Goal: Task Accomplishment & Management: Use online tool/utility

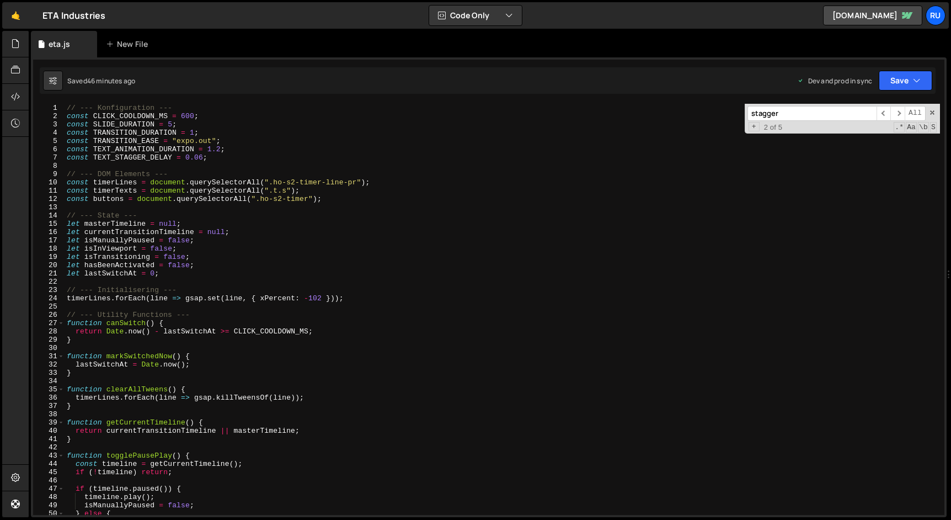
click at [204, 158] on div "// --- Konfiguration --- const CLICK_COOLDOWN_MS = 600 ; const SLIDE_DURATION =…" at bounding box center [502, 318] width 875 height 428
click at [894, 76] on button "Save" at bounding box center [906, 81] width 54 height 20
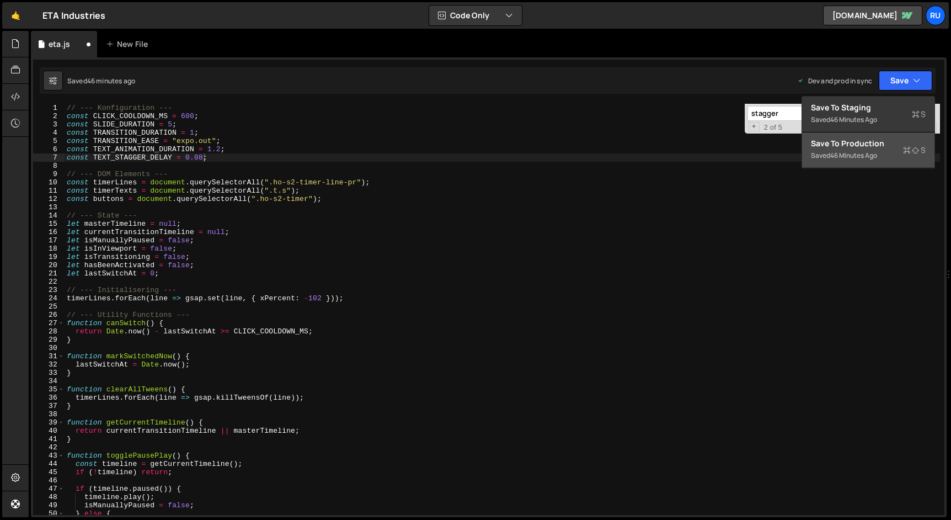
click at [888, 151] on div "Saved 46 minutes ago" at bounding box center [868, 155] width 115 height 13
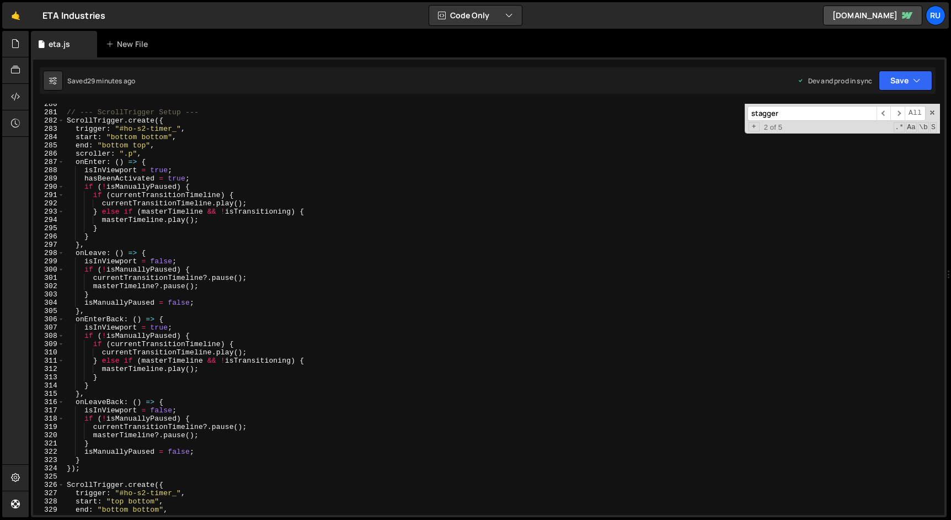
scroll to position [2543, 0]
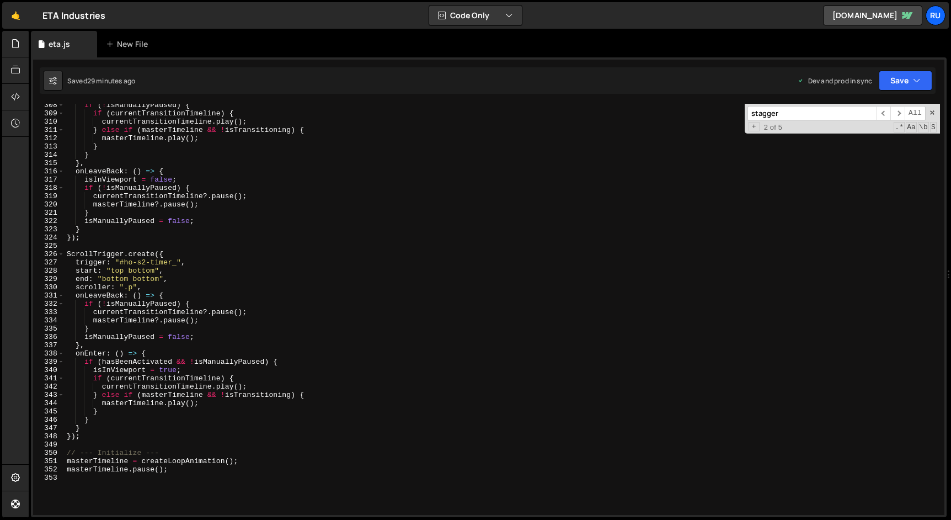
click at [851, 113] on input "stagger" at bounding box center [811, 113] width 129 height 15
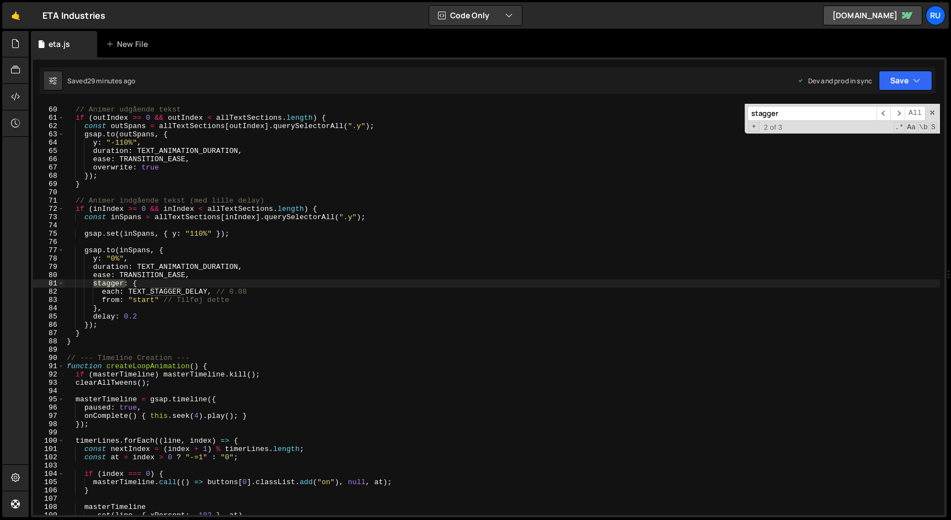
scroll to position [0, 0]
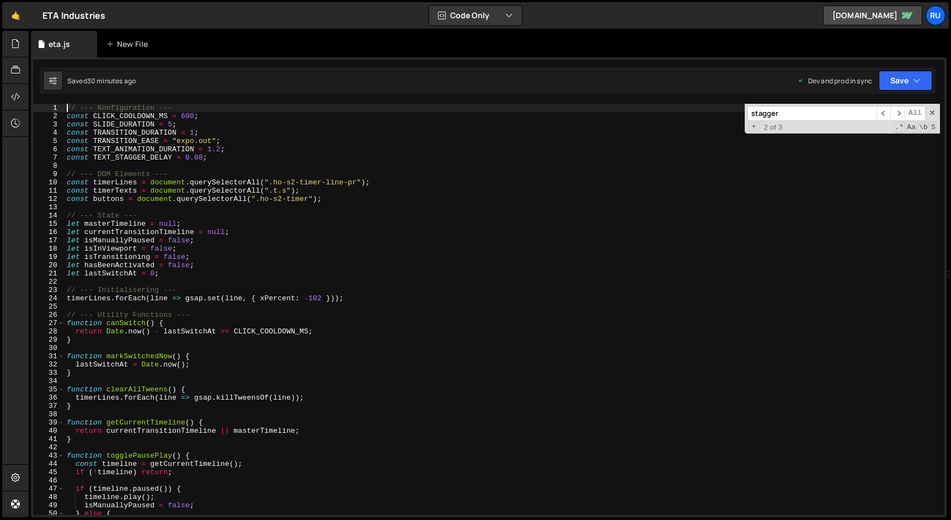
click at [68, 106] on div "// --- Konfiguration --- const CLICK_COOLDOWN_MS = 600 ; const SLIDE_DURATION =…" at bounding box center [502, 318] width 875 height 428
type textarea "// --- Konfiguration ---"
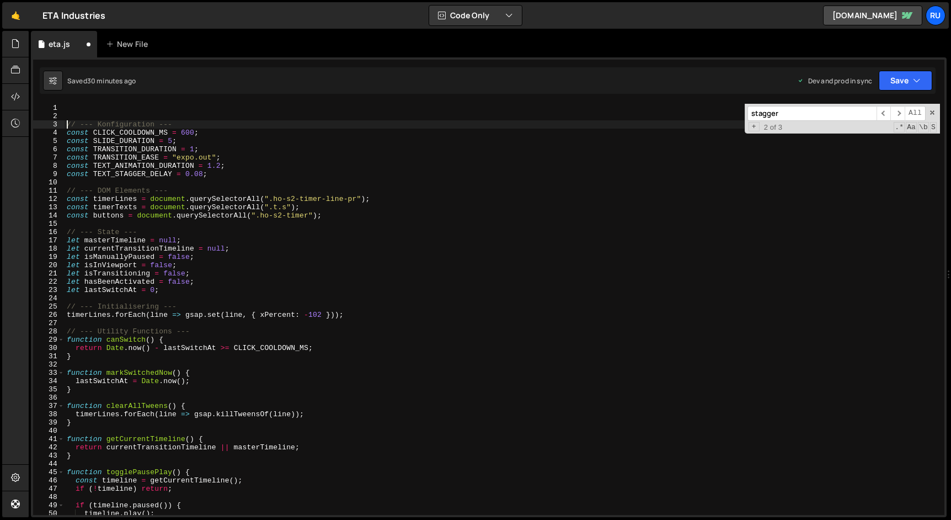
scroll to position [0, 0]
paste textarea "Ease;"
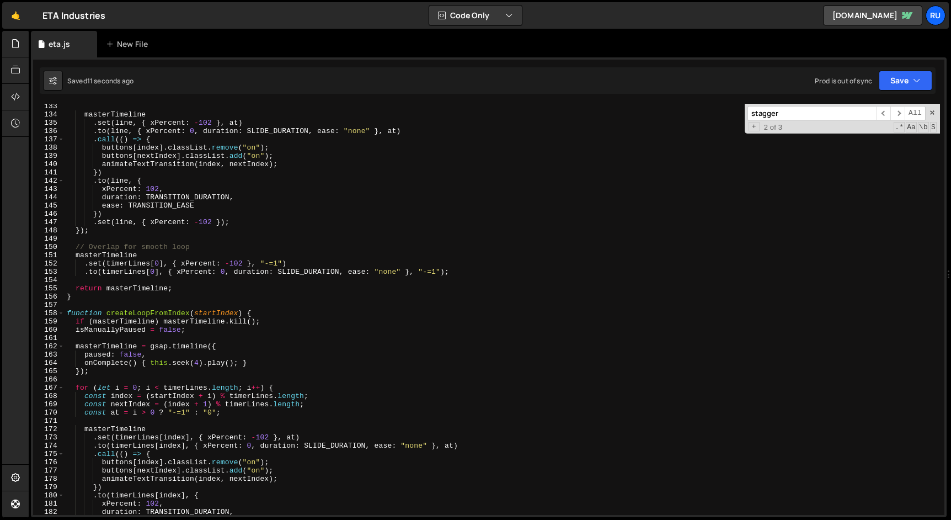
scroll to position [1094, 0]
click at [801, 116] on input "stagger" at bounding box center [811, 113] width 129 height 15
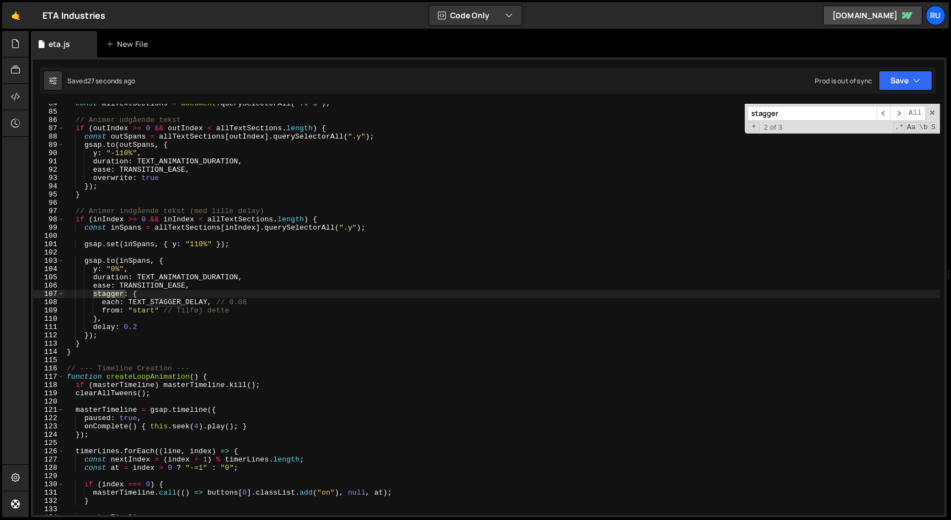
scroll to position [690, 0]
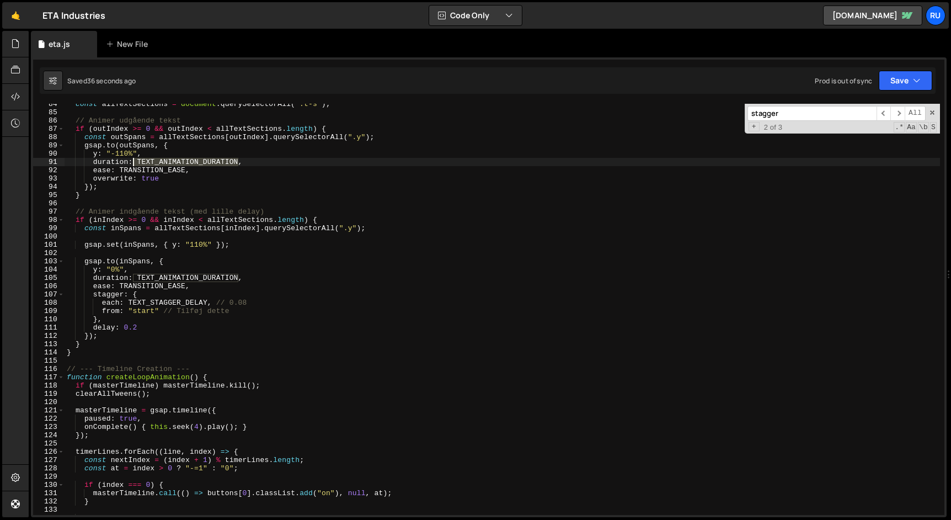
drag, startPoint x: 241, startPoint y: 163, endPoint x: 135, endPoint y: 163, distance: 105.4
click at [135, 163] on div "const allTextSections = document . querySelectorAll ( ".t-s" ) ; // Animer udgå…" at bounding box center [502, 314] width 875 height 428
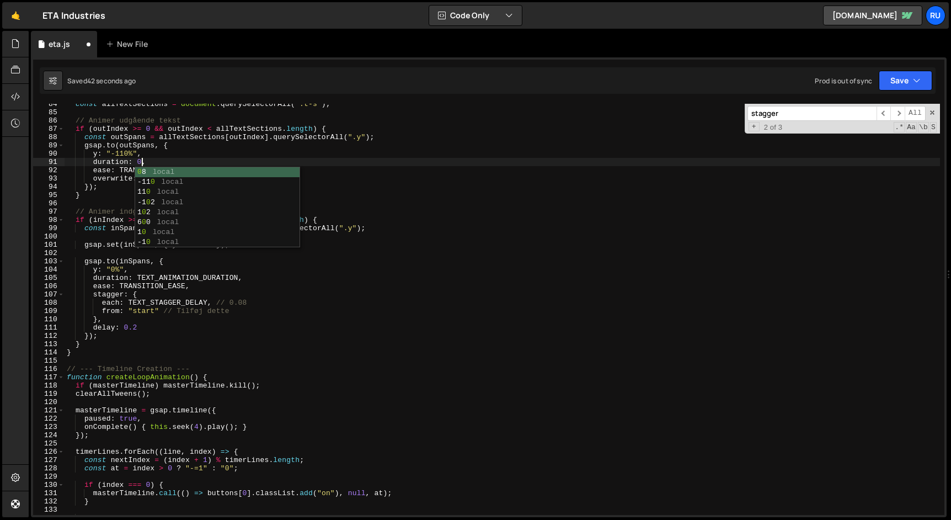
scroll to position [0, 6]
click at [165, 162] on div "const allTextSections = document . querySelectorAll ( ".t-s" ) ; // Animer udgå…" at bounding box center [502, 314] width 875 height 428
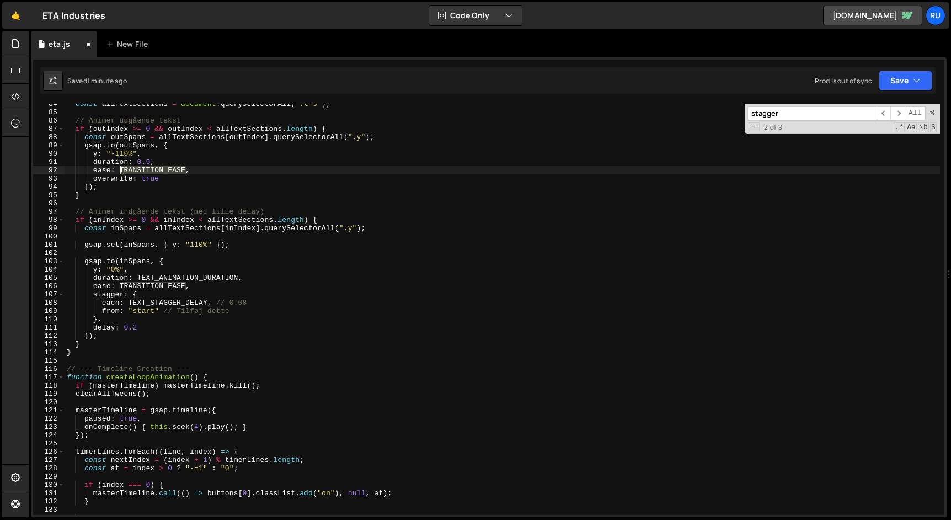
drag, startPoint x: 185, startPoint y: 170, endPoint x: 120, endPoint y: 169, distance: 65.1
click at [120, 169] on div "const allTextSections = document . querySelectorAll ( ".t-s" ) ; // Animer udgå…" at bounding box center [502, 314] width 875 height 428
click at [167, 157] on div "const allTextSections = document . querySelectorAll ( ".t-s" ) ; // Animer udgå…" at bounding box center [502, 314] width 875 height 428
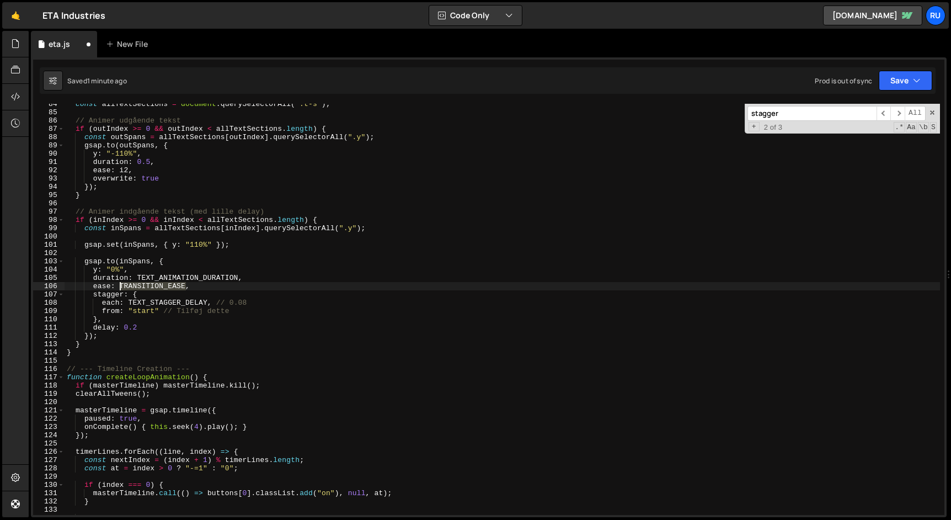
drag, startPoint x: 185, startPoint y: 287, endPoint x: 118, endPoint y: 283, distance: 67.4
click at [118, 283] on div "const allTextSections = document . querySelectorAll ( ".t-s" ) ; // Animer udgå…" at bounding box center [502, 314] width 875 height 428
click at [310, 263] on div "const allTextSections = document . querySelectorAll ( ".t-s" ) ; // Animer udgå…" at bounding box center [502, 314] width 875 height 428
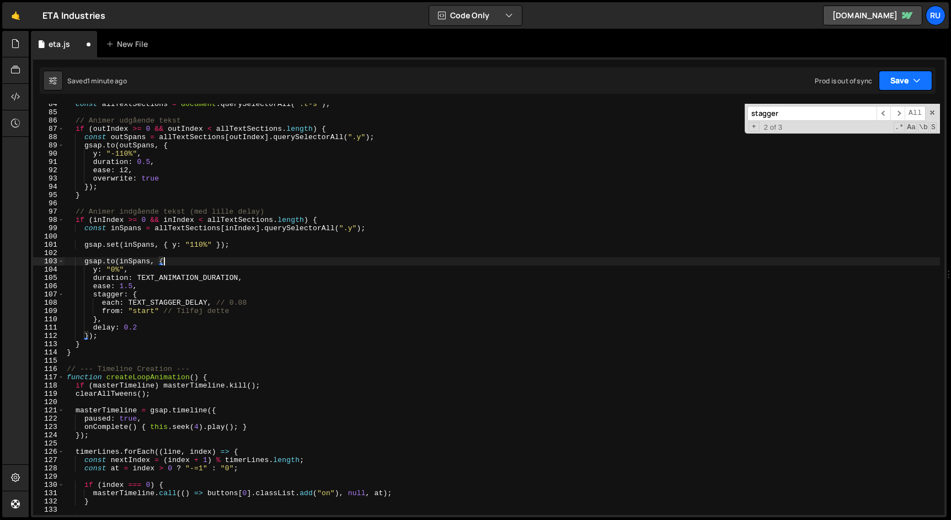
click at [898, 76] on button "Save" at bounding box center [906, 81] width 54 height 20
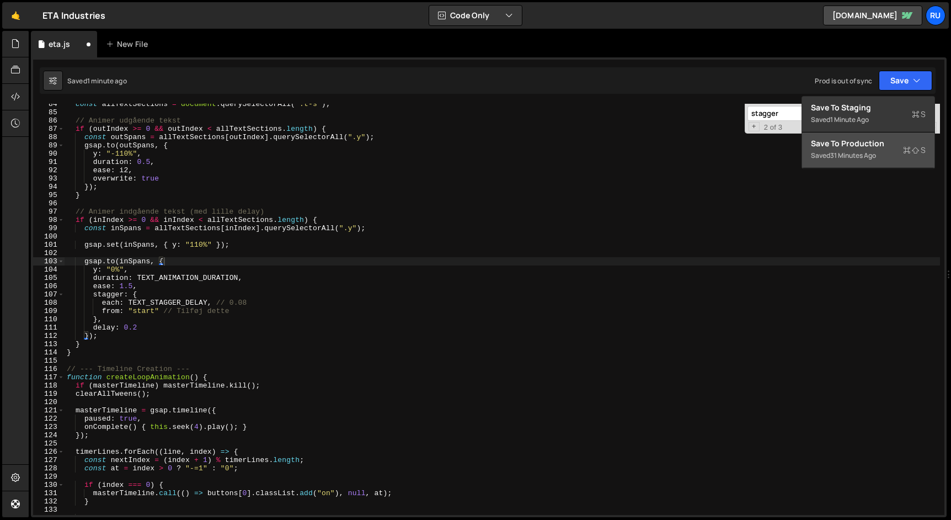
click at [879, 159] on div "Saved 31 minutes ago" at bounding box center [868, 155] width 115 height 13
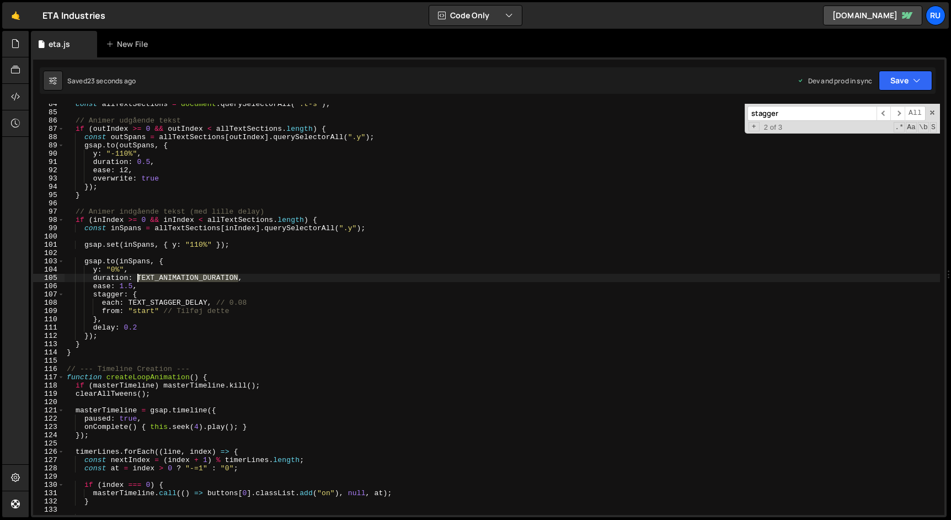
drag, startPoint x: 239, startPoint y: 278, endPoint x: 138, endPoint y: 276, distance: 100.4
click at [138, 277] on div "const allTextSections = document . querySelectorAll ( ".t-s" ) ; // Animer udgå…" at bounding box center [502, 314] width 875 height 428
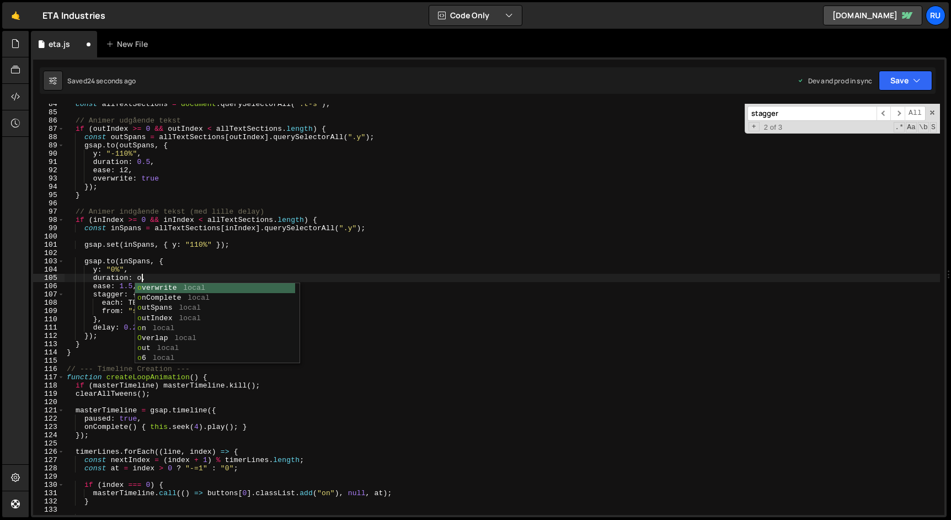
scroll to position [0, 6]
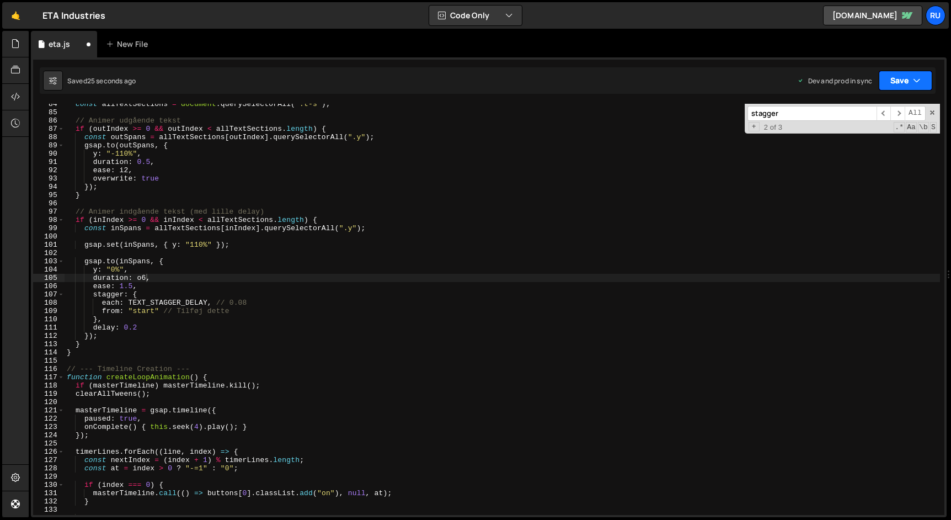
click at [906, 73] on button "Save" at bounding box center [906, 81] width 54 height 20
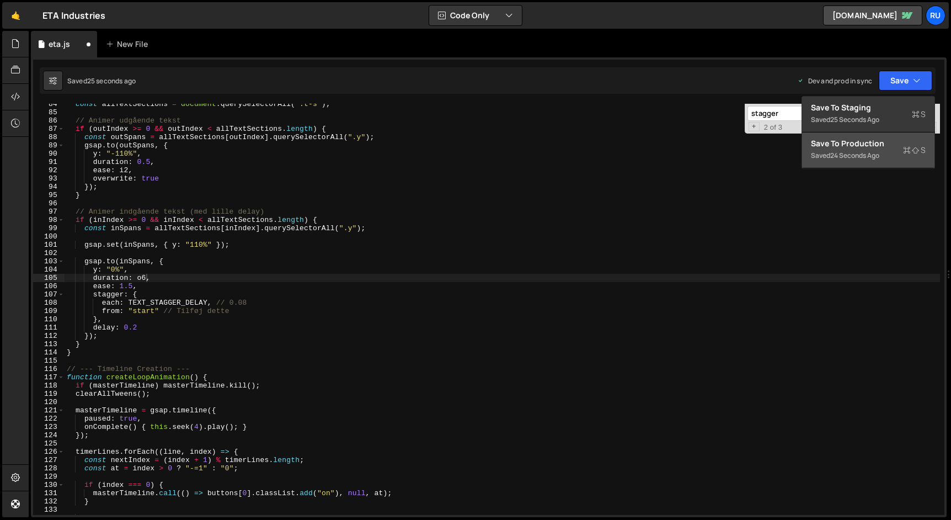
click at [874, 147] on div "Save to Production S" at bounding box center [868, 143] width 115 height 11
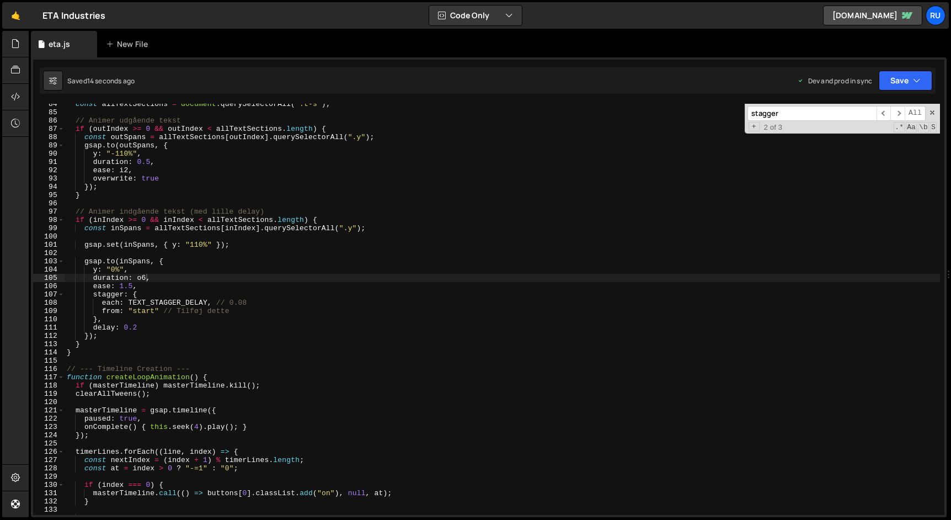
scroll to position [0, 4]
click at [148, 282] on div "const allTextSections = document . querySelectorAll ( ".t-s" ) ; // Animer udgå…" at bounding box center [502, 314] width 875 height 428
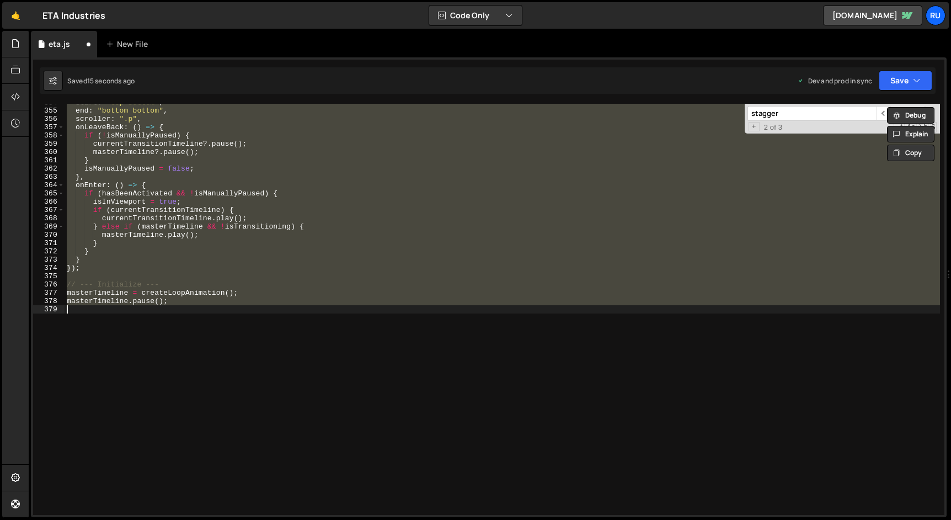
scroll to position [655, 0]
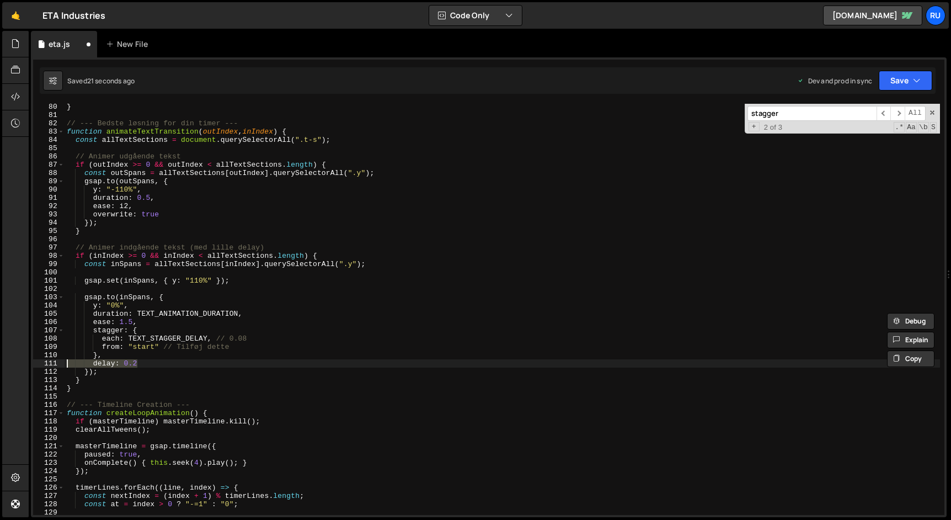
drag, startPoint x: 143, startPoint y: 361, endPoint x: 27, endPoint y: 361, distance: 116.4
click at [27, 361] on div "Hold on a sec... Are you certain you wish to leave this page? Any changes you'v…" at bounding box center [475, 260] width 951 height 520
type textarea "delay: 0.2"
type textarea "},"
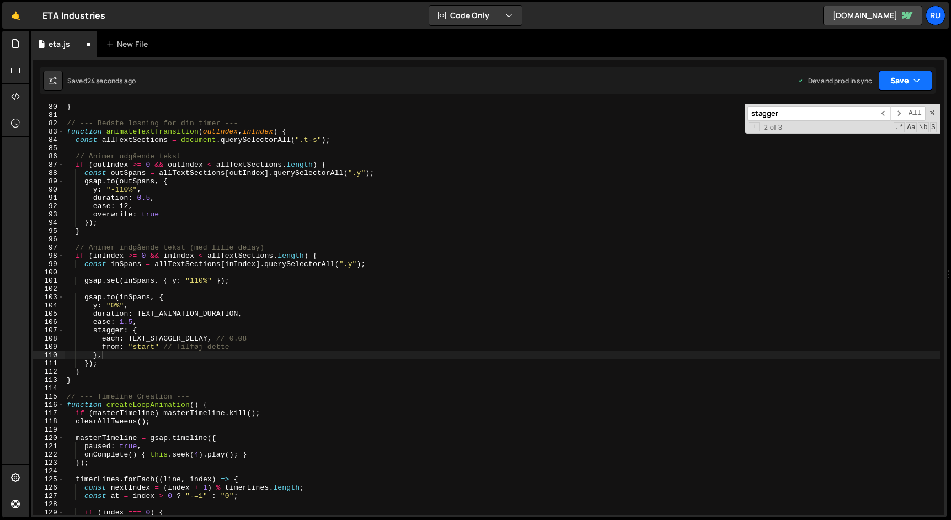
click at [899, 80] on button "Save" at bounding box center [906, 81] width 54 height 20
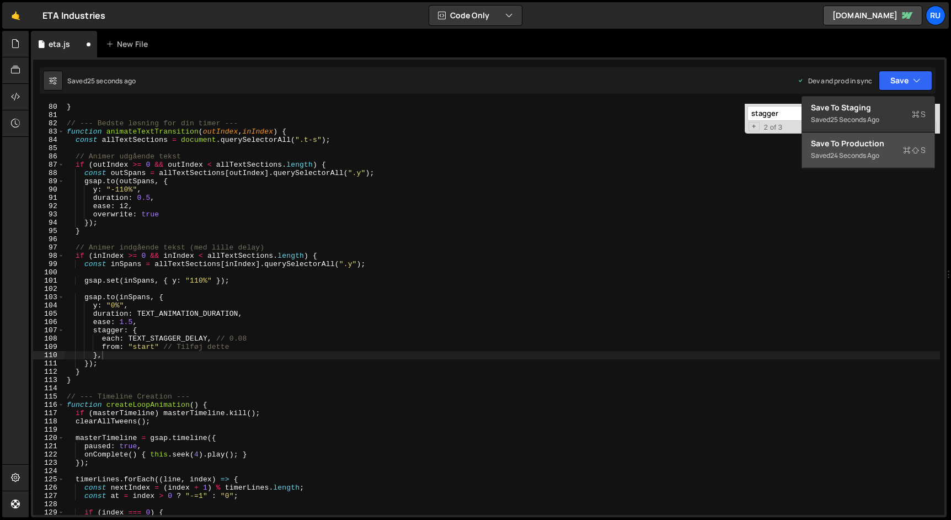
click at [886, 158] on div "Saved 24 seconds ago" at bounding box center [868, 155] width 115 height 13
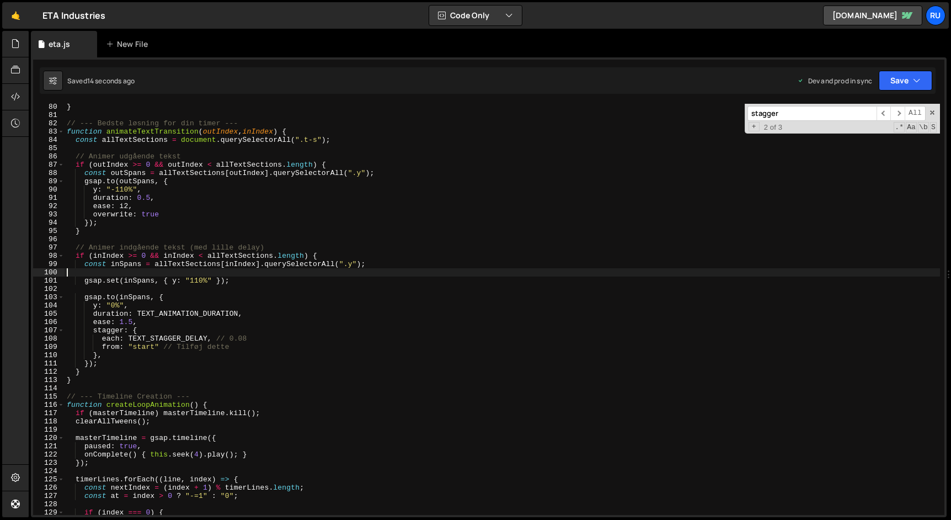
click at [138, 270] on div "} // --- Bedste løsning for din timer --- function animateTextTransition ( outI…" at bounding box center [502, 317] width 875 height 428
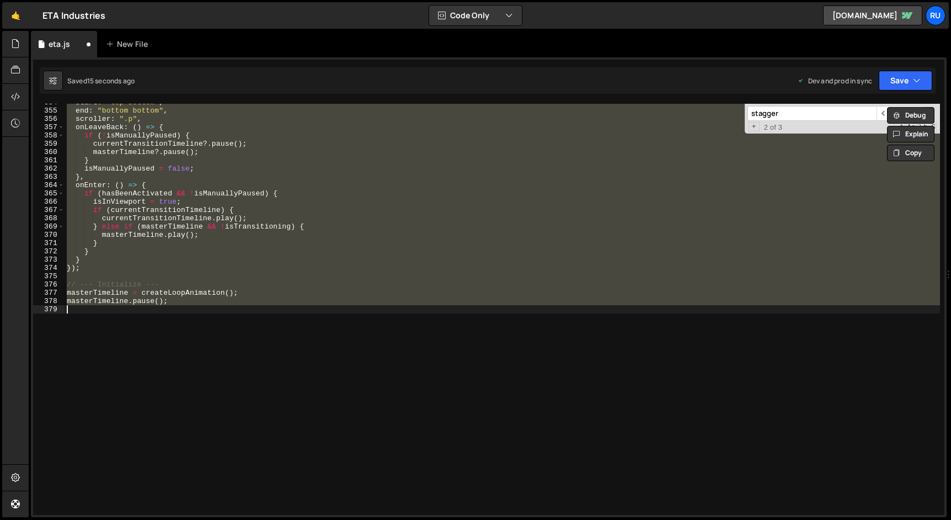
scroll to position [663, 0]
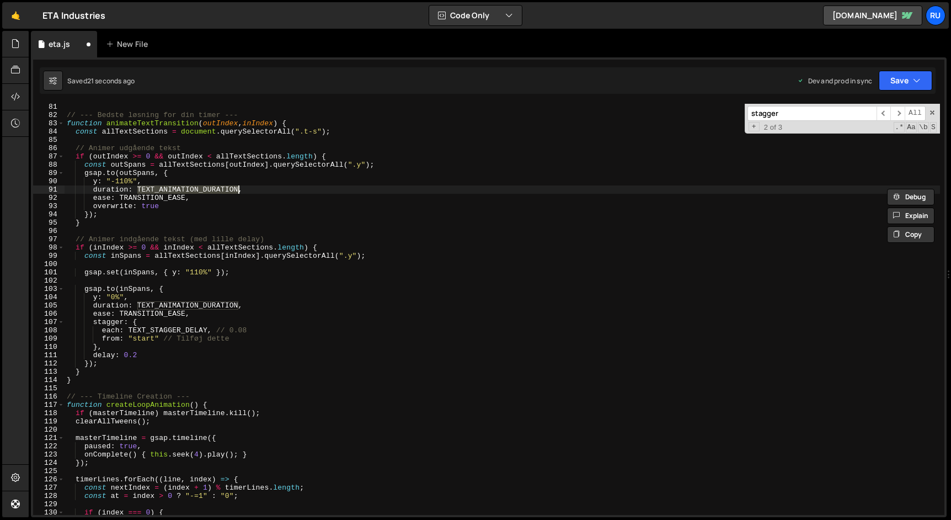
click at [171, 210] on div "// --- Bedste løsning for din timer --- function animateTextTransition ( outInd…" at bounding box center [502, 317] width 875 height 428
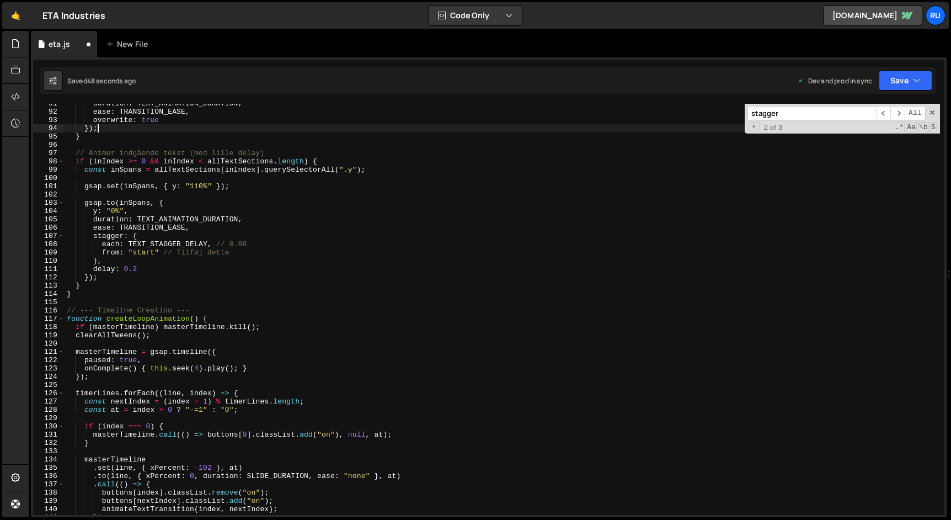
scroll to position [754, 0]
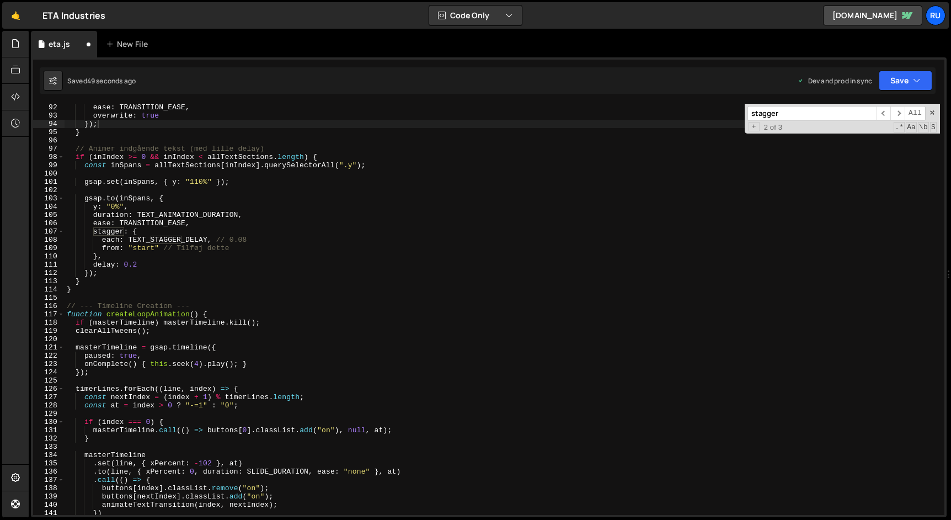
click at [786, 115] on input "stagger" at bounding box center [811, 113] width 129 height 15
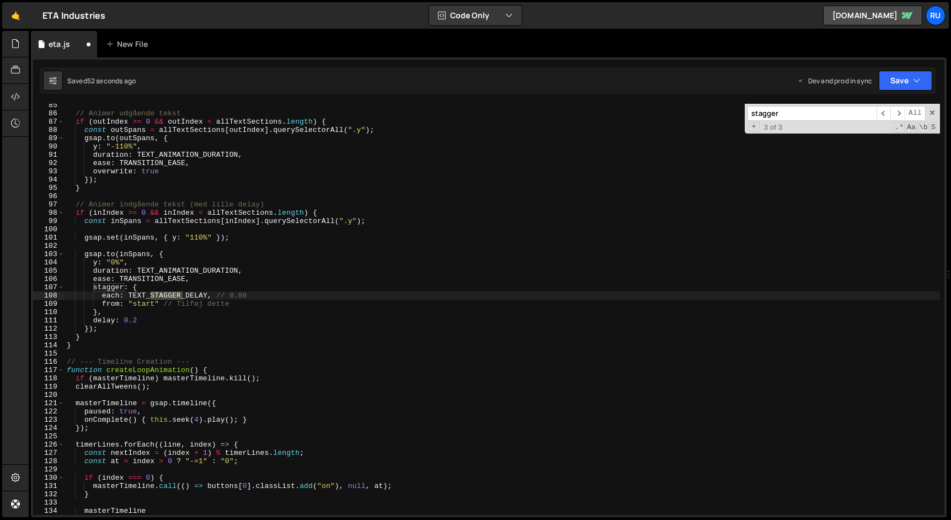
scroll to position [698, 0]
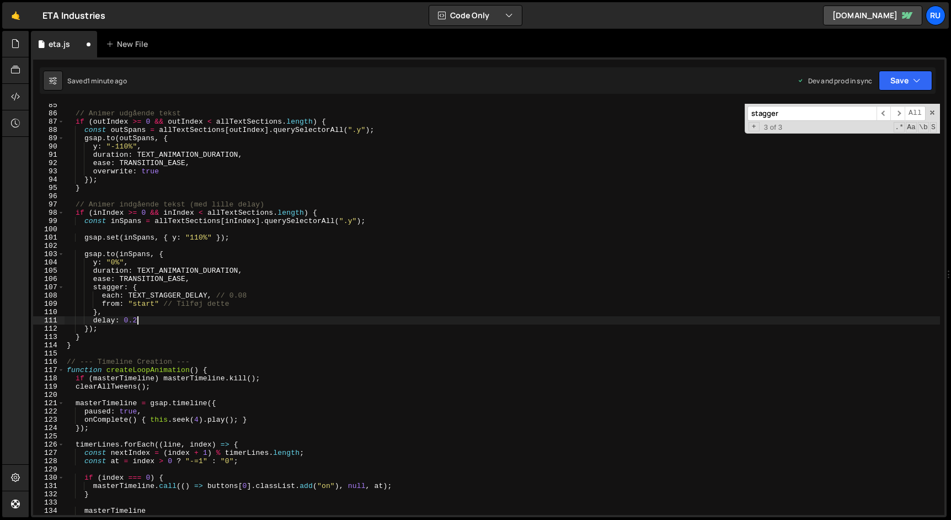
click at [140, 321] on div "// Animer udgående tekst if ( outIndex >= 0 && outIndex < allTextSections . len…" at bounding box center [502, 315] width 875 height 428
click at [176, 302] on div "// Animer udgående tekst if ( outIndex >= 0 && outIndex < allTextSections . len…" at bounding box center [502, 315] width 875 height 428
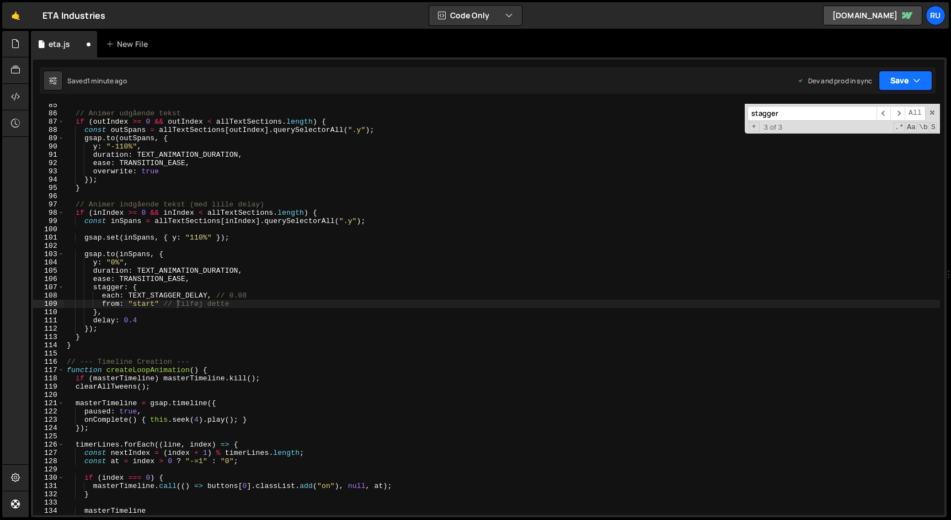
click at [902, 75] on button "Save" at bounding box center [906, 81] width 54 height 20
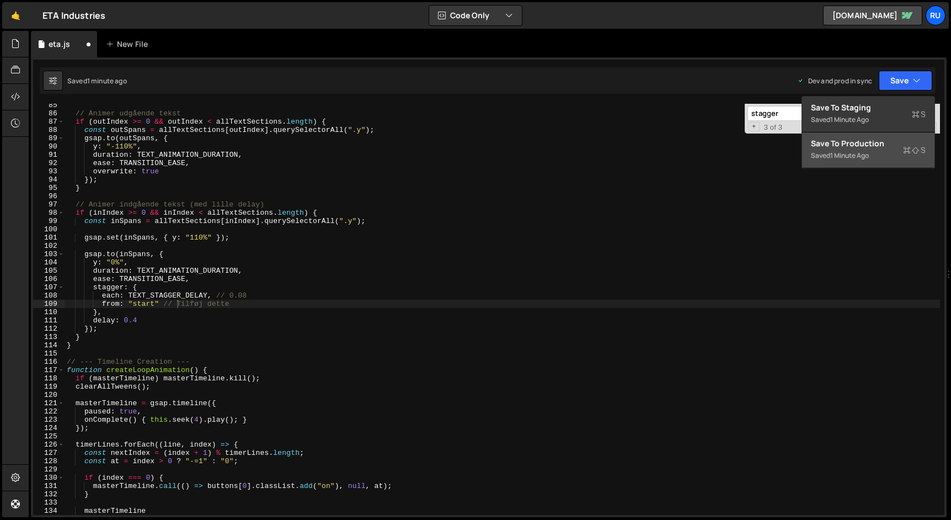
click at [880, 138] on div "Save to Production S" at bounding box center [868, 143] width 115 height 11
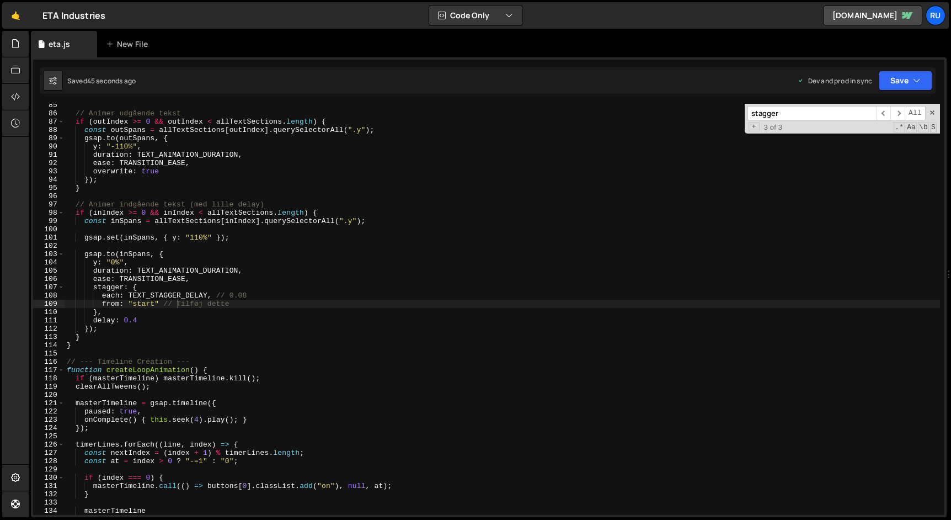
click at [170, 307] on div "// Animer udgående tekst if ( outIndex >= 0 && outIndex < allTextSections . len…" at bounding box center [502, 315] width 875 height 428
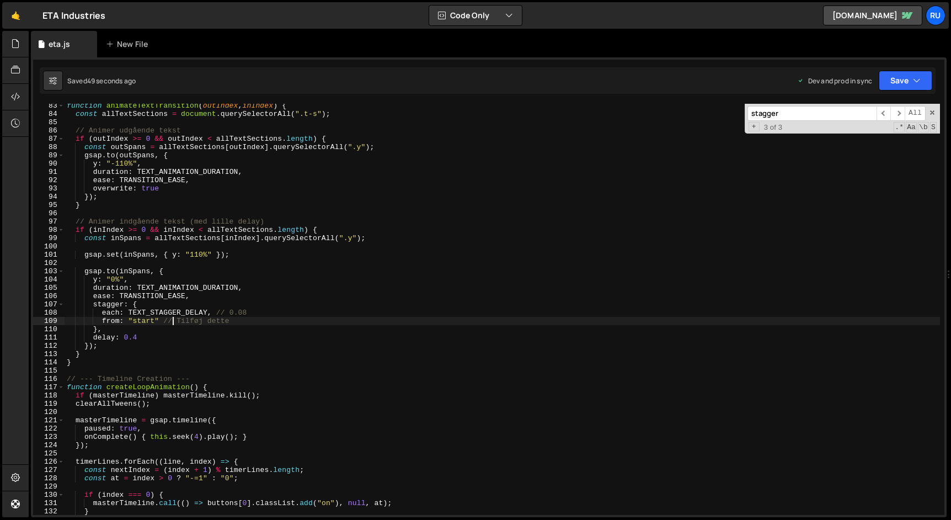
scroll to position [681, 0]
drag, startPoint x: 186, startPoint y: 180, endPoint x: 119, endPoint y: 179, distance: 67.3
click at [119, 179] on div "function animateTextTransition ( outIndex , inIndex ) { const allTextSections =…" at bounding box center [502, 315] width 875 height 428
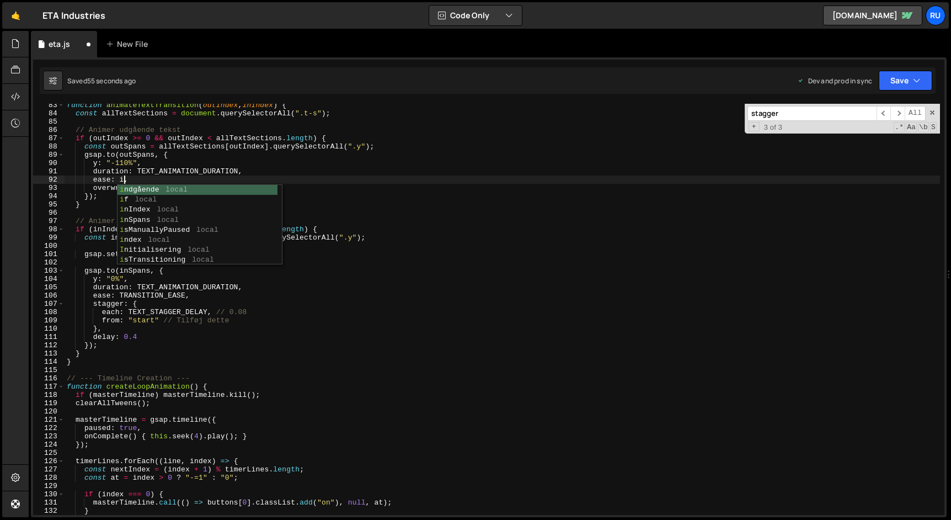
scroll to position [0, 4]
click at [932, 111] on span at bounding box center [932, 113] width 8 height 8
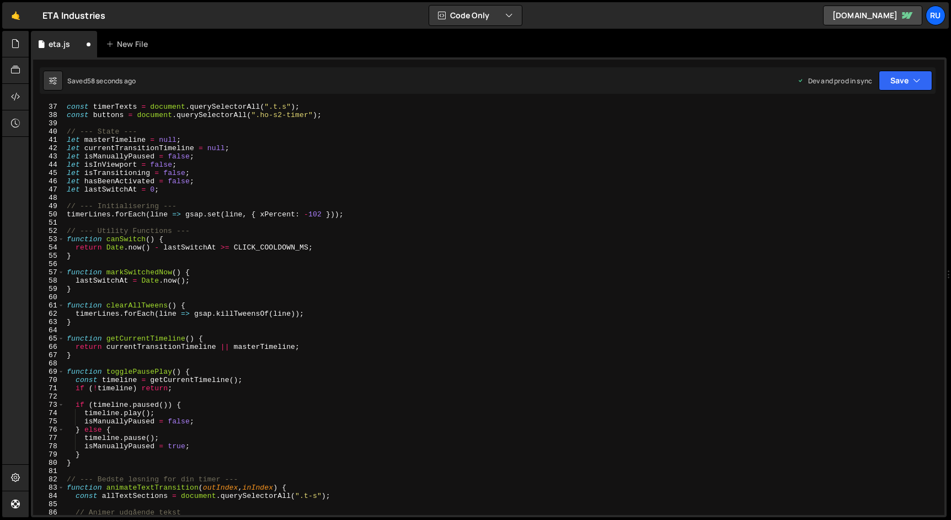
scroll to position [0, 0]
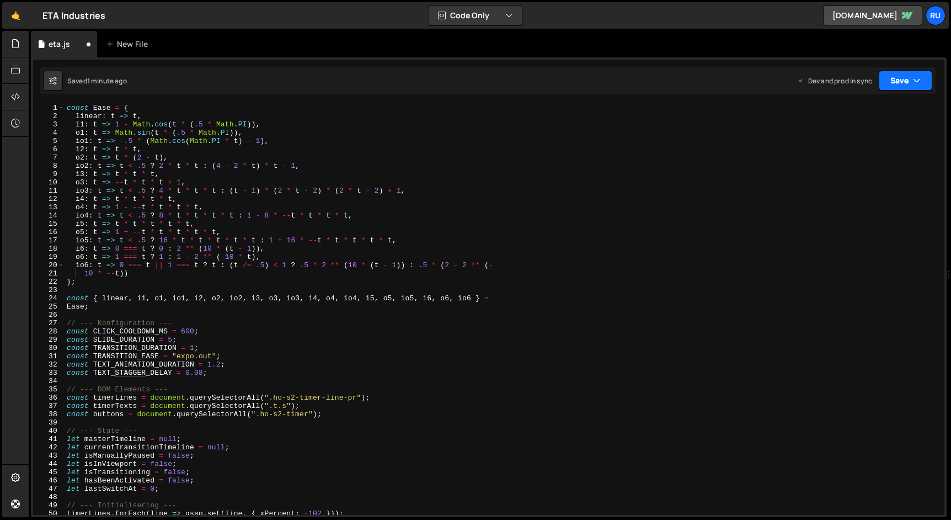
click at [901, 78] on button "Save" at bounding box center [906, 81] width 54 height 20
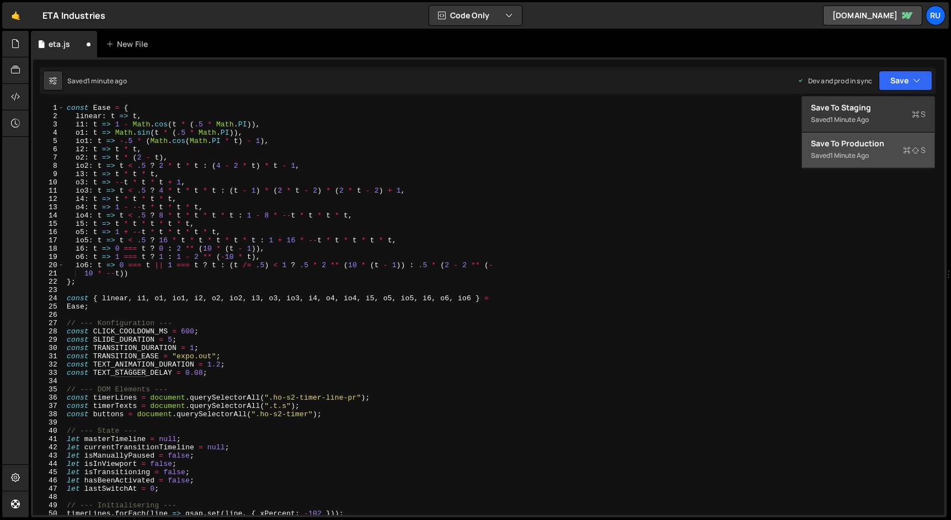
click at [867, 149] on div "Saved 1 minute ago" at bounding box center [868, 155] width 115 height 13
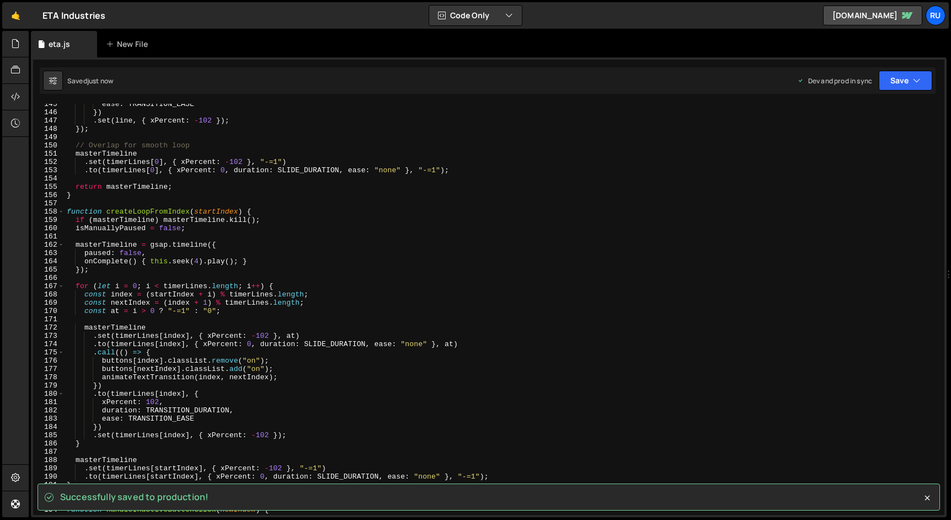
scroll to position [1217, 0]
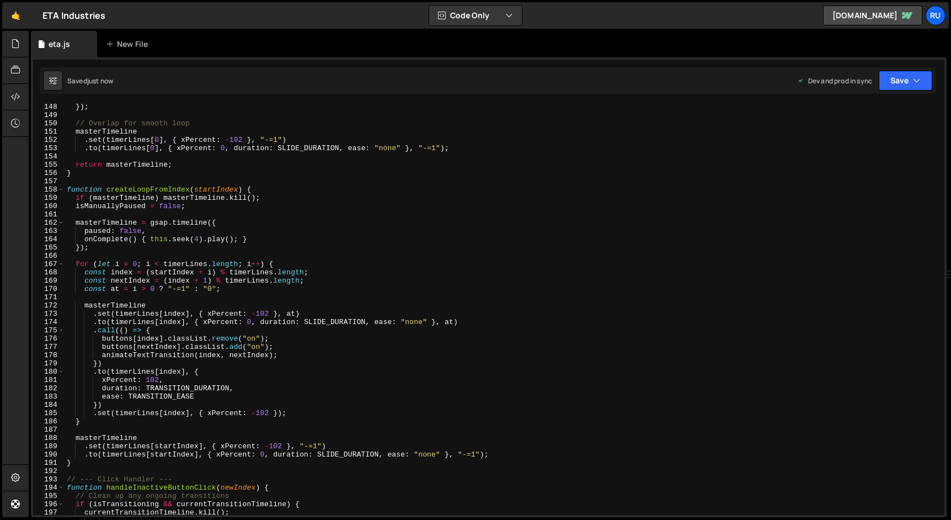
type textarea "paused: false,"
click at [711, 229] on div "}) ; // Overlap for smooth loop masterTimeline . set ( timerLines [ 0 ] , { xPe…" at bounding box center [502, 317] width 875 height 428
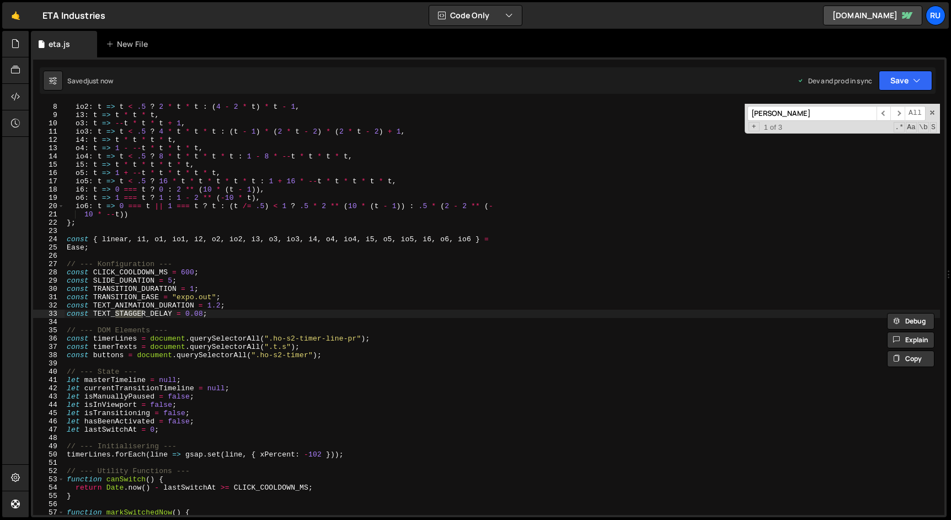
type input "stagger"
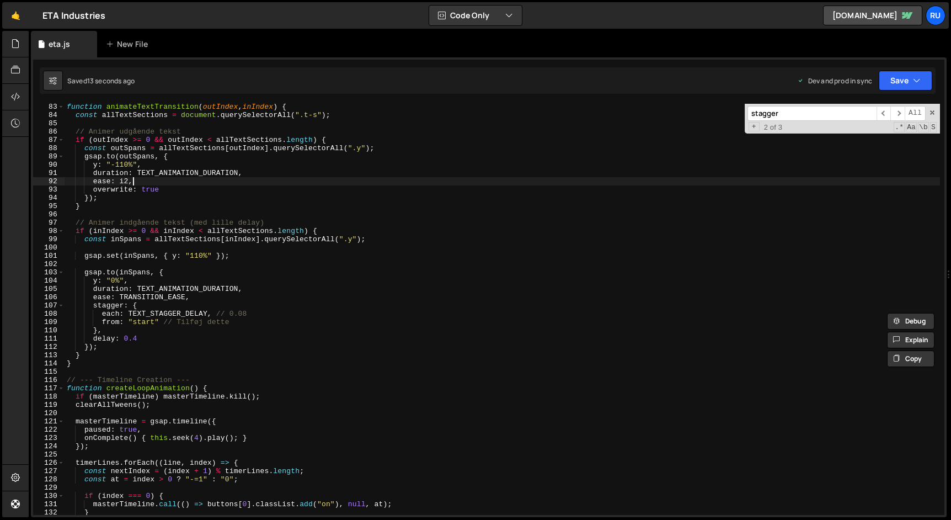
click at [155, 181] on div "function animateTextTransition ( outIndex , inIndex ) { const allTextSections =…" at bounding box center [502, 317] width 875 height 428
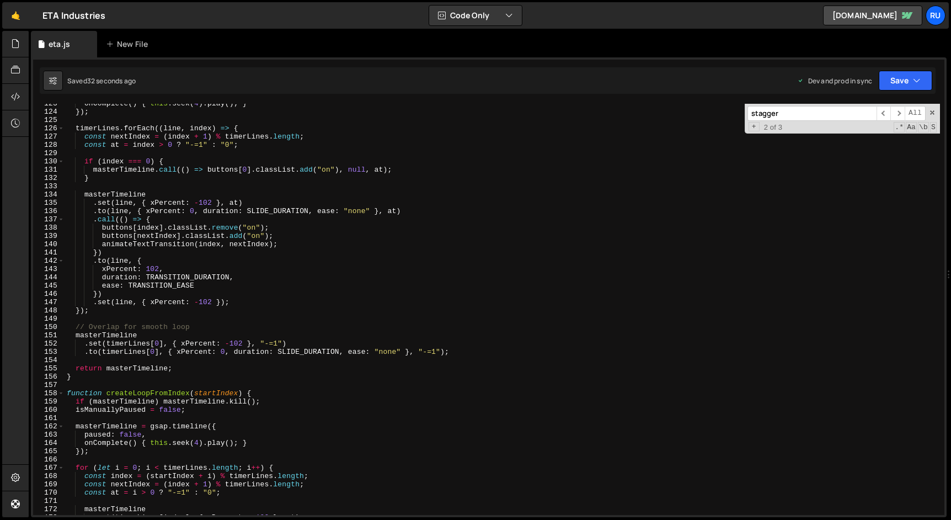
scroll to position [1014, 0]
click at [788, 115] on input "stagger" at bounding box center [811, 113] width 129 height 15
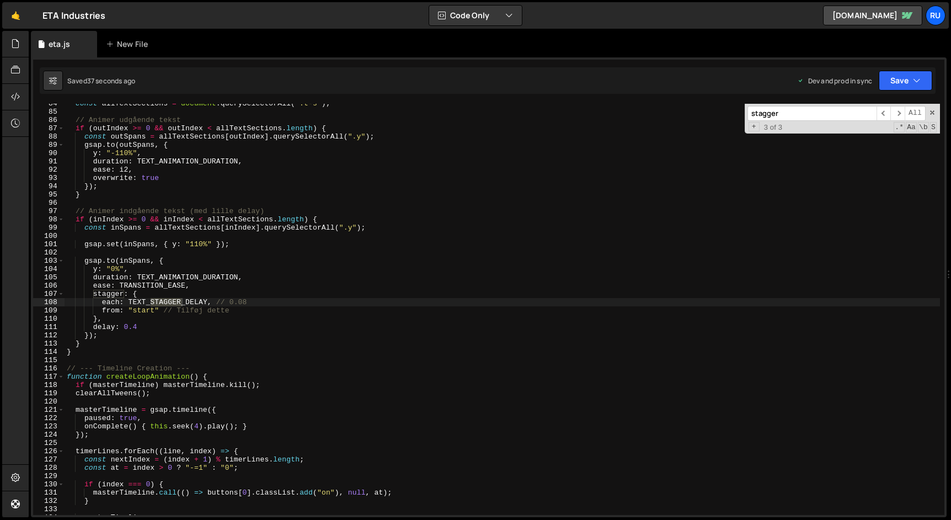
scroll to position [691, 0]
click at [211, 300] on div "const allTextSections = document . querySelectorAll ( ".t-s" ) ; // Animer udgå…" at bounding box center [502, 313] width 875 height 428
drag, startPoint x: 238, startPoint y: 277, endPoint x: 138, endPoint y: 276, distance: 100.4
click at [138, 276] on div "const allTextSections = document . querySelectorAll ( ".t-s" ) ; // Animer udgå…" at bounding box center [502, 313] width 875 height 428
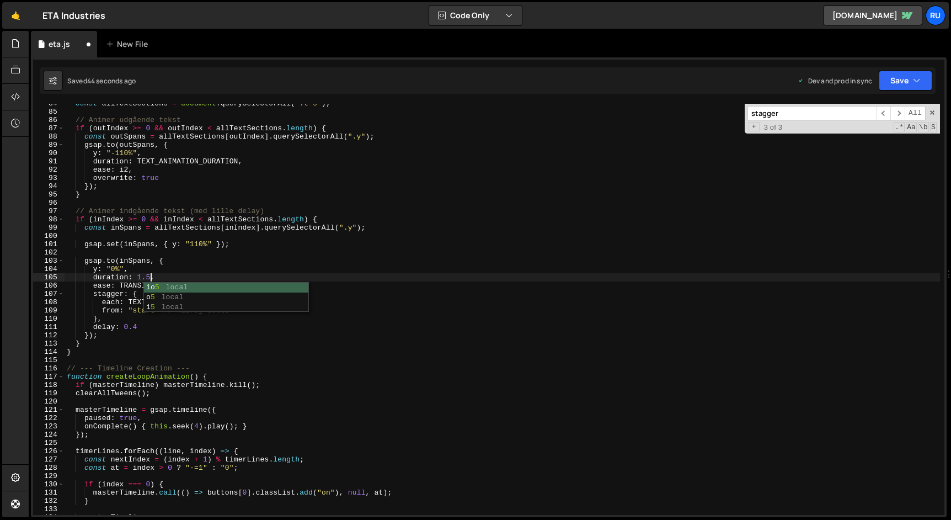
click at [199, 196] on div "const allTextSections = document . querySelectorAll ( ".t-s" ) ; // Animer udgå…" at bounding box center [502, 313] width 875 height 428
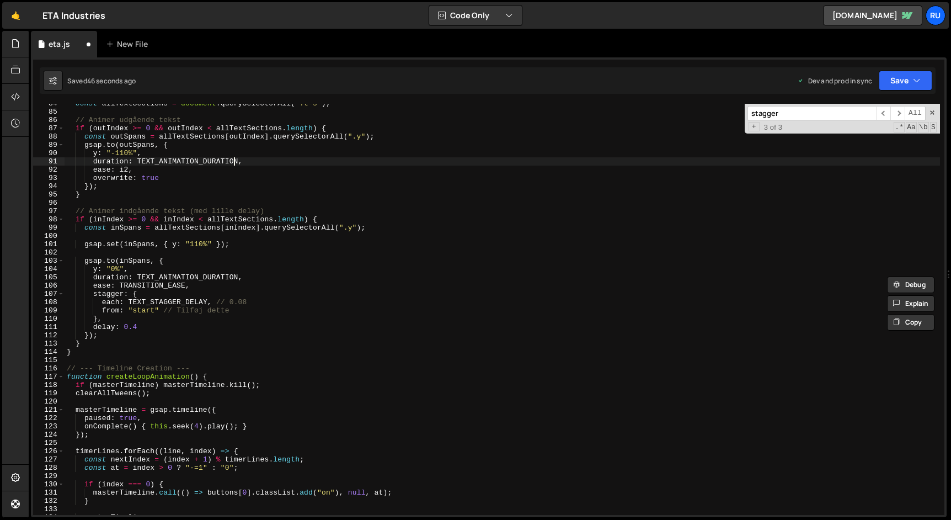
click at [232, 161] on div "const allTextSections = document . querySelectorAll ( ".t-s" ) ; // Animer udgå…" at bounding box center [502, 313] width 875 height 428
drag, startPoint x: 239, startPoint y: 162, endPoint x: 137, endPoint y: 160, distance: 102.1
click at [137, 161] on div "const allTextSections = document . querySelectorAll ( ".t-s" ) ; // Animer udgå…" at bounding box center [502, 313] width 875 height 428
click at [911, 81] on button "Save" at bounding box center [906, 81] width 54 height 20
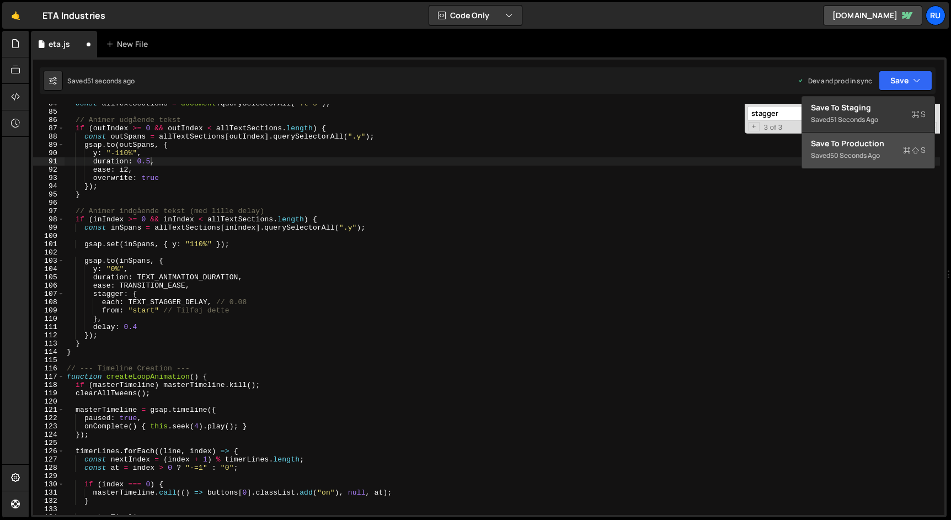
click at [872, 146] on div "Save to Production S" at bounding box center [868, 143] width 115 height 11
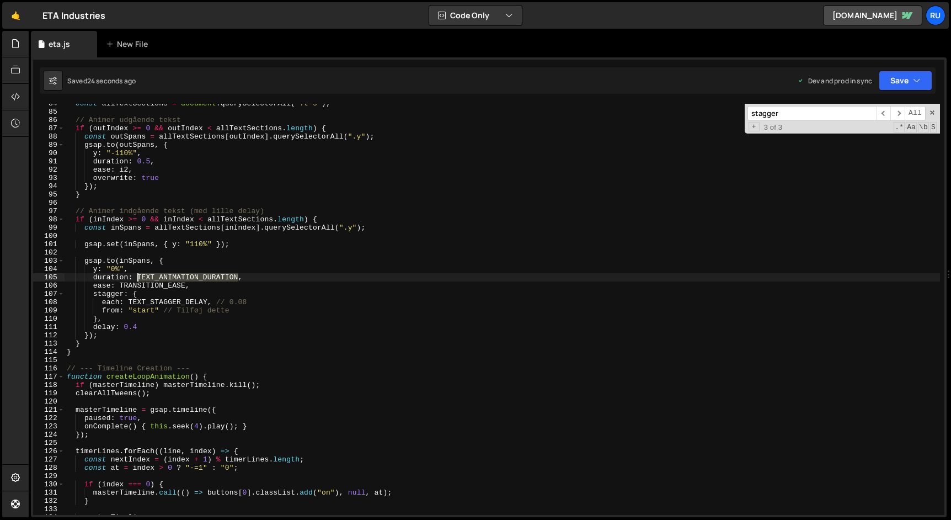
drag, startPoint x: 238, startPoint y: 277, endPoint x: 136, endPoint y: 275, distance: 101.5
click at [136, 275] on div "const allTextSections = document . querySelectorAll ( ".t-s" ) ; // Animer udgå…" at bounding box center [502, 313] width 875 height 428
click at [190, 258] on div "const allTextSections = document . querySelectorAll ( ".t-s" ) ; // Animer udgå…" at bounding box center [502, 313] width 875 height 428
drag, startPoint x: 186, startPoint y: 286, endPoint x: 118, endPoint y: 286, distance: 67.9
click at [118, 286] on div "const allTextSections = document . querySelectorAll ( ".t-s" ) ; // Animer udgå…" at bounding box center [502, 313] width 875 height 428
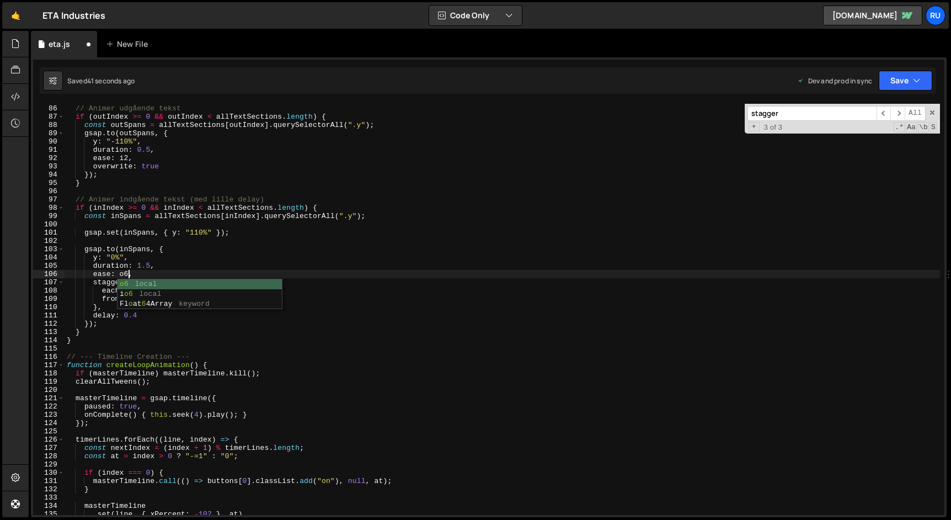
scroll to position [0, 4]
click at [897, 76] on button "Save" at bounding box center [906, 81] width 54 height 20
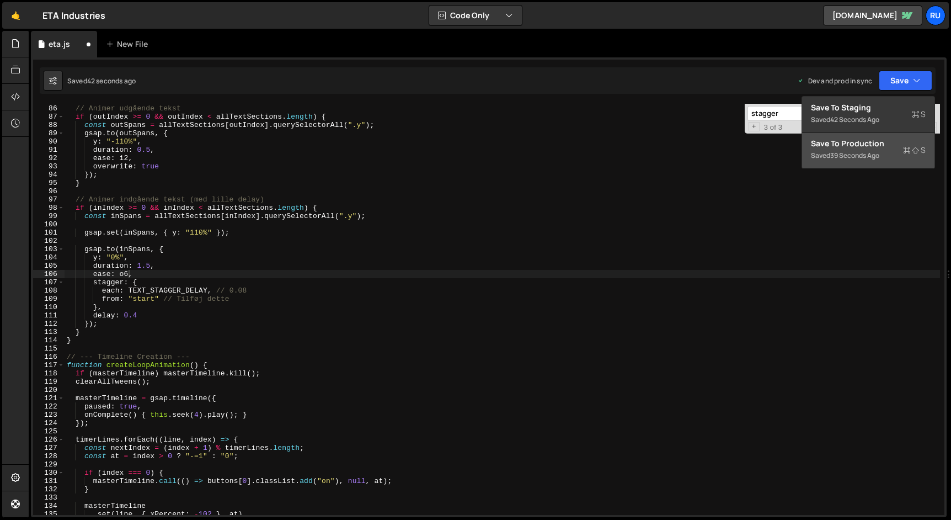
click at [865, 138] on div "Save to Production S" at bounding box center [868, 143] width 115 height 11
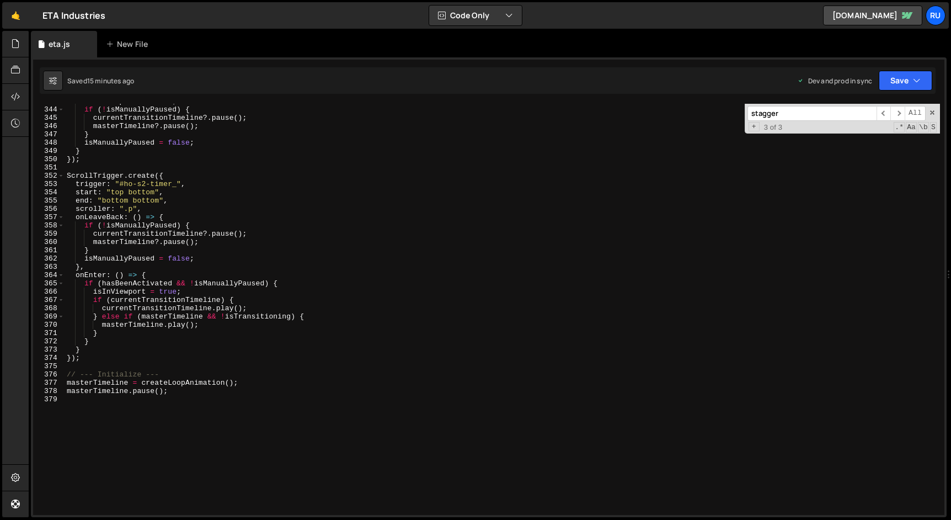
scroll to position [2876, 0]
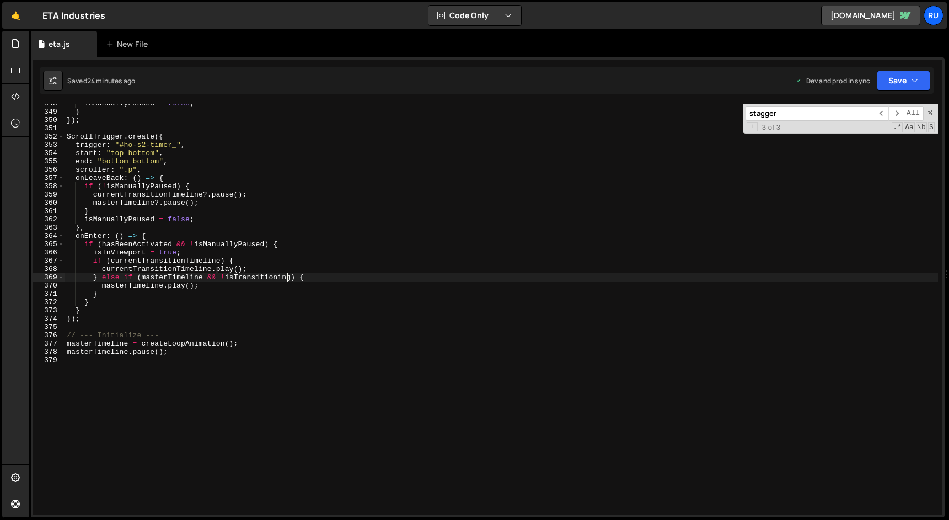
click at [287, 279] on div "isManuallyPaused = false ; } }) ; ScrollTrigger . create ({ trigger : "#ho-s2-t…" at bounding box center [502, 313] width 874 height 428
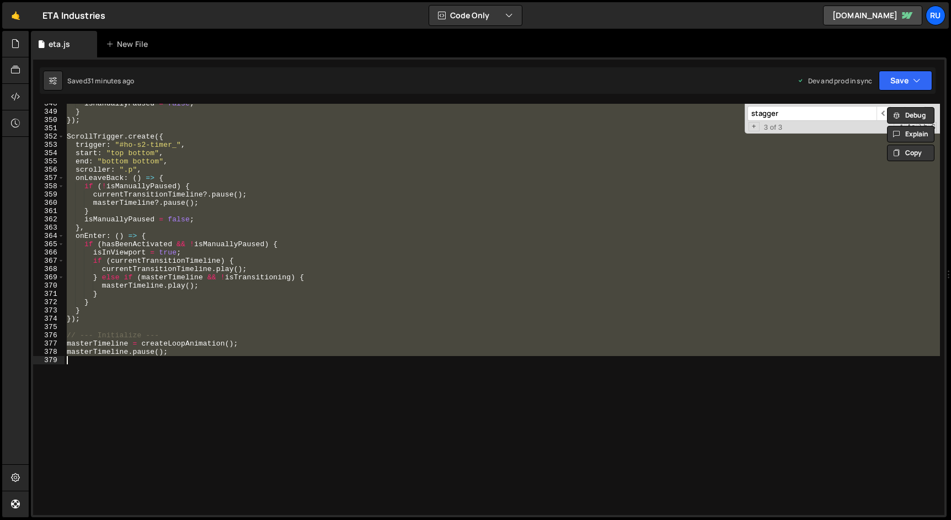
click at [230, 193] on div "isManuallyPaused = false ; } }) ; ScrollTrigger . create ({ trigger : "#ho-s2-t…" at bounding box center [502, 309] width 875 height 411
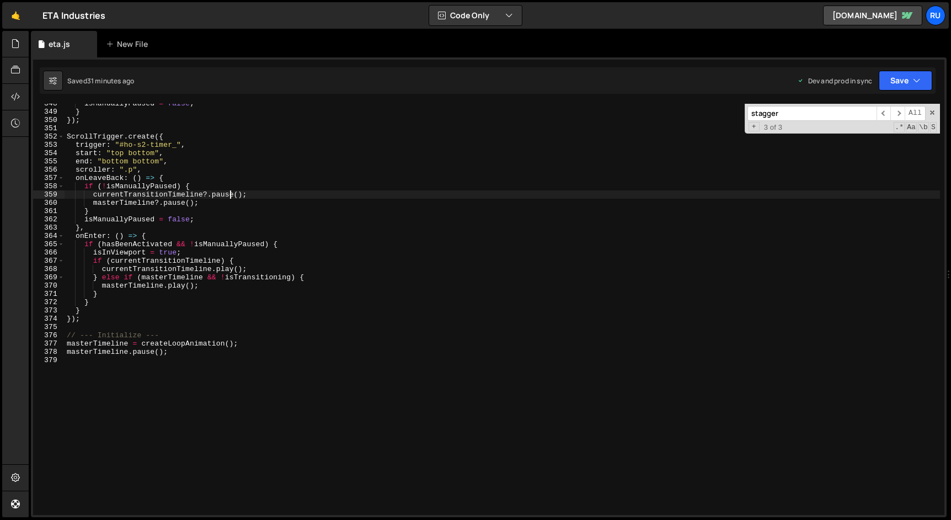
click at [206, 195] on div "isManuallyPaused = false ; } }) ; ScrollTrigger . create ({ trigger : "#ho-s2-t…" at bounding box center [502, 313] width 875 height 428
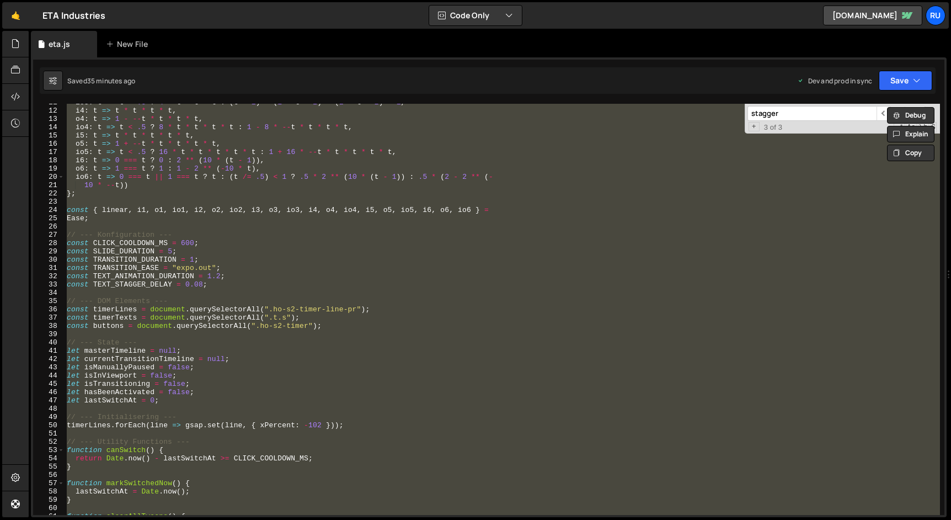
scroll to position [147, 0]
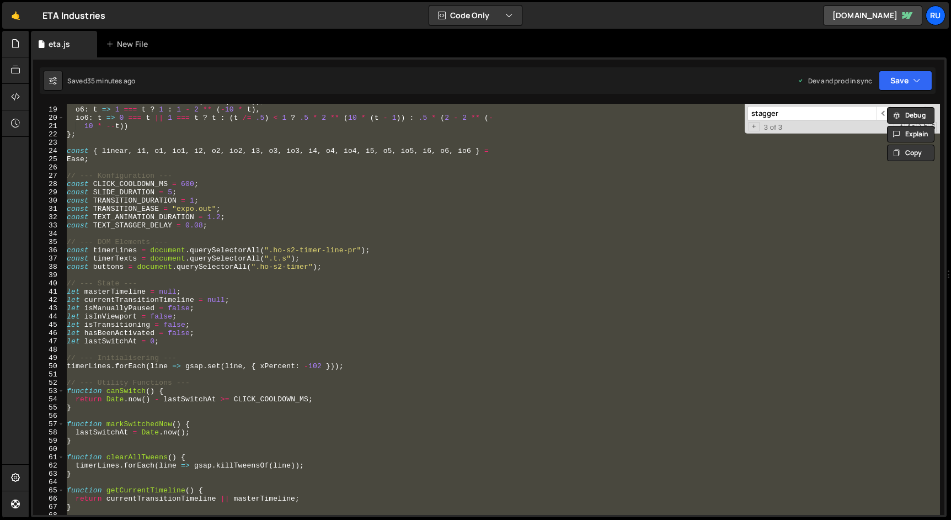
click at [346, 267] on div "i6 : t => 0 === t ? 0 : 2 ** ( 10 * ( t - 1 )) , o6 : t => 1 === t ? 1 : 1 - 2 …" at bounding box center [502, 309] width 875 height 411
type textarea "const buttons = document.querySelectorAll(".ho-s2-timer");"
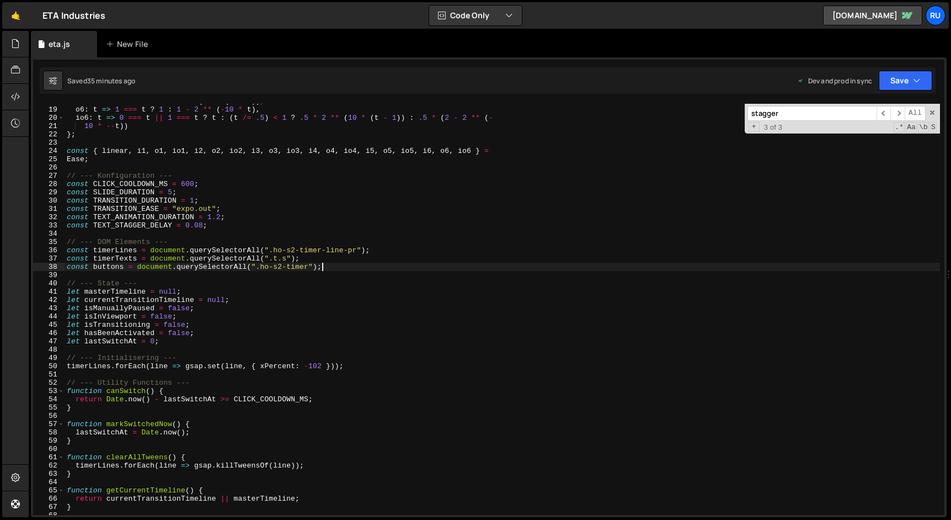
scroll to position [0, 0]
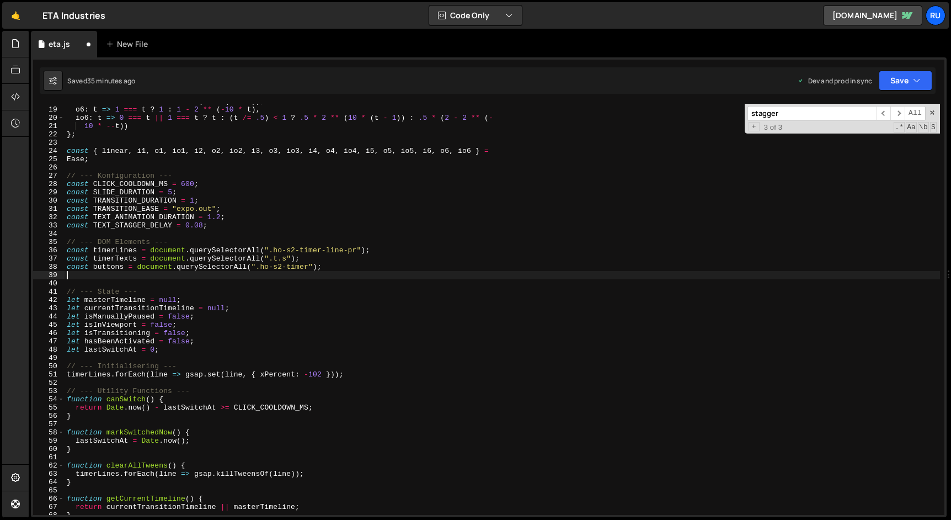
paste textarea "const imageOverlay = document.querySelector(".ho-s2-img-overlay");"
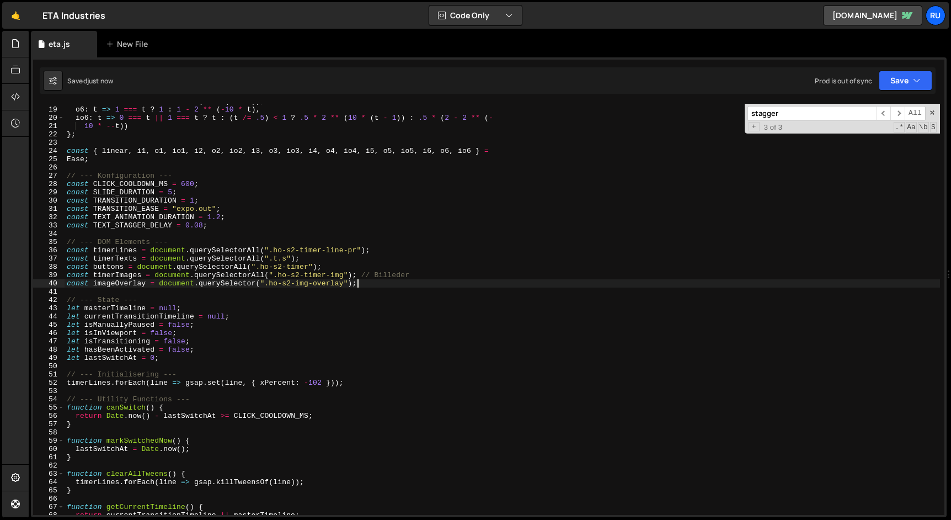
type textarea "const imageOverlay = document.querySelector(".ho-s2-img-overlay");"
click at [789, 112] on input "stagger" at bounding box center [811, 113] width 129 height 15
paste input "animateTextTransition"
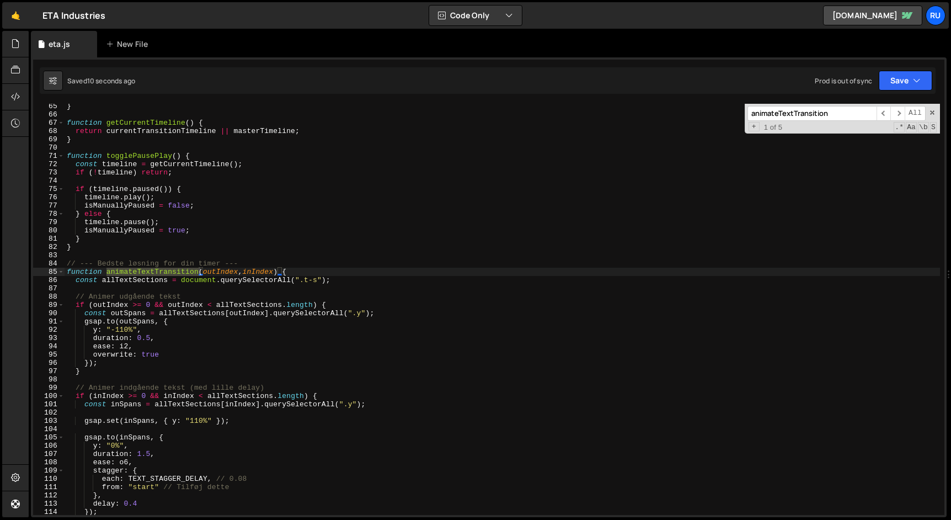
scroll to position [552, 0]
type input "animateTextTransition"
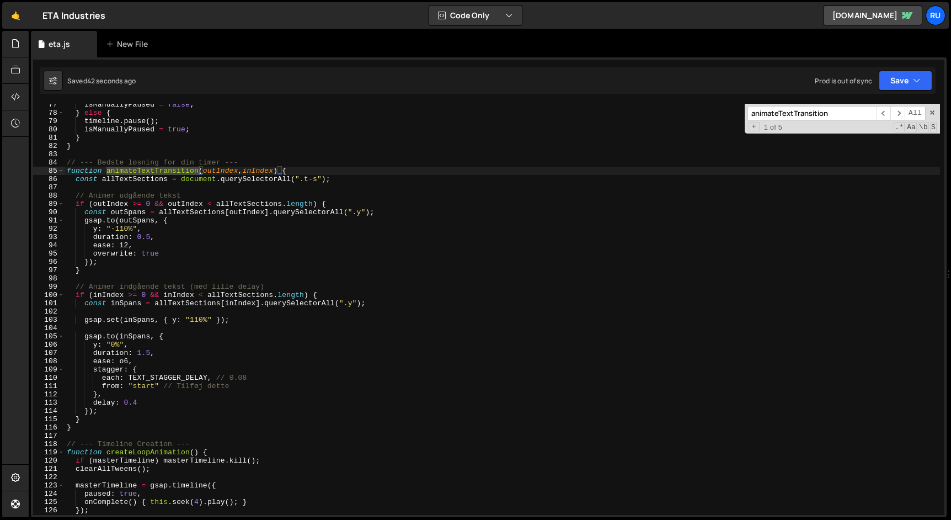
scroll to position [660, 0]
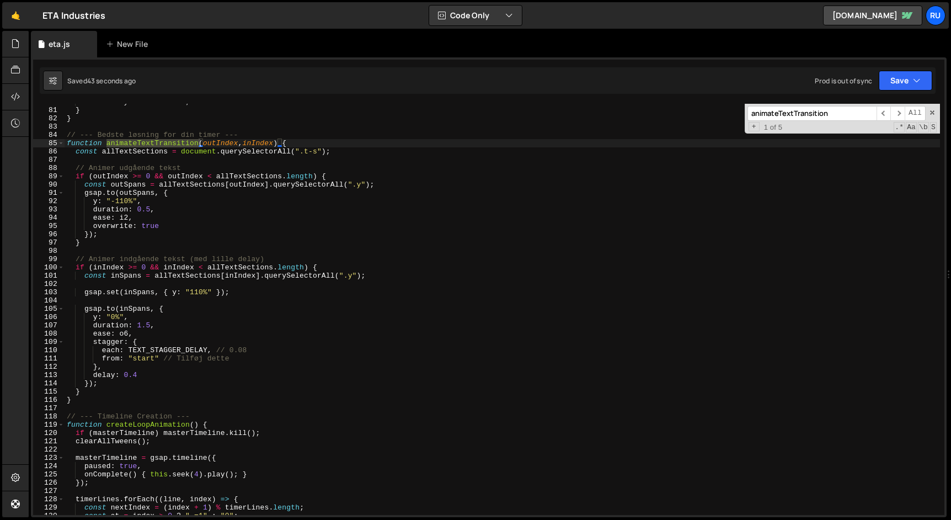
click at [92, 237] on div "isManuallyPaused = true ; } } // --- Bedste løsning for din timer --- function …" at bounding box center [502, 312] width 875 height 428
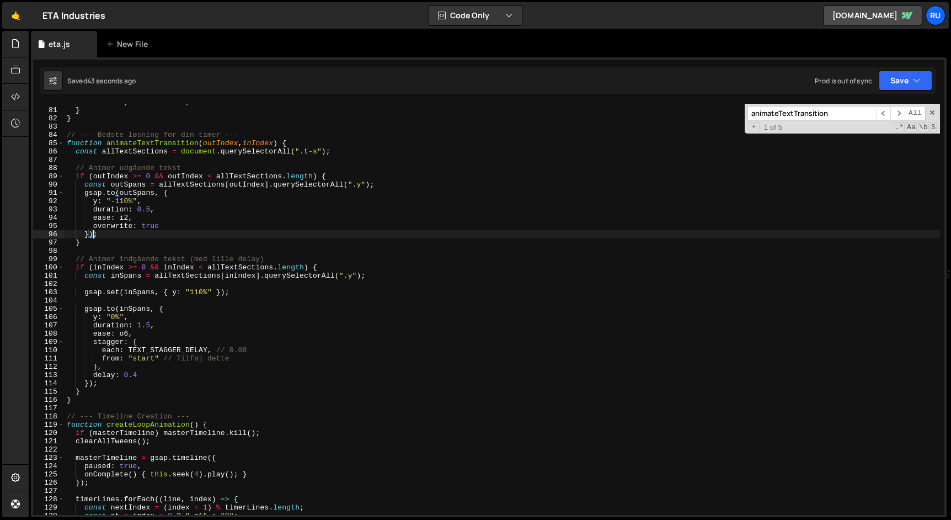
click at [100, 243] on div "isManuallyPaused = true ; } } // --- Bedste løsning for din timer --- function …" at bounding box center [502, 312] width 875 height 428
type textarea "}"
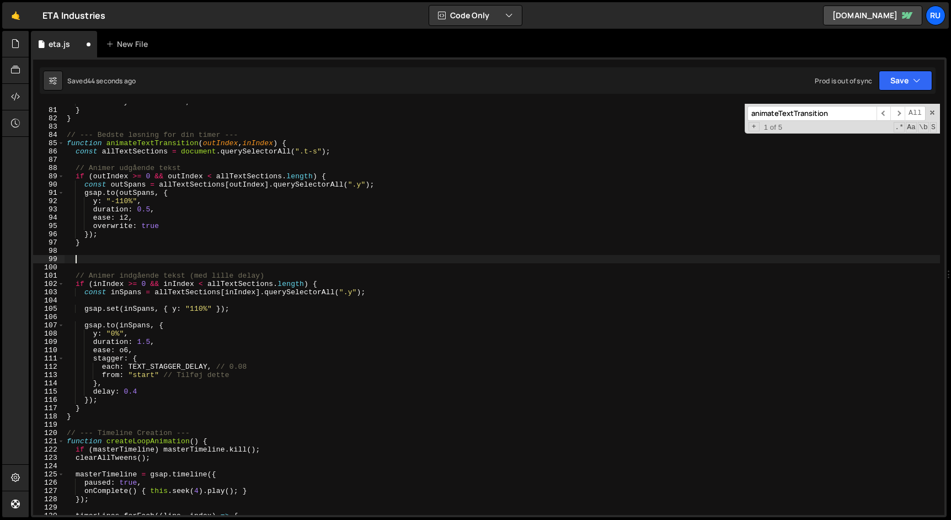
paste textarea "}"
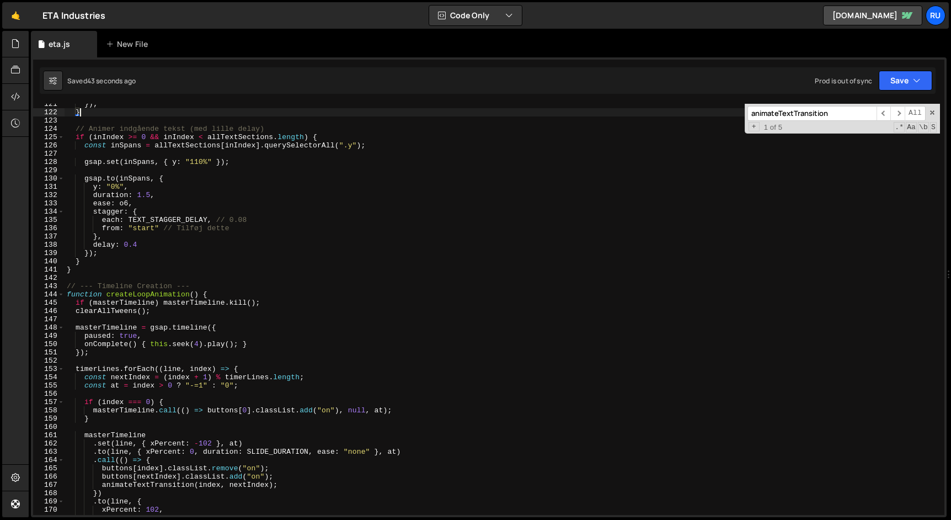
scroll to position [996, 0]
click at [88, 269] on div "}) ; } // Animer indgående tekst (med lille delay) if ( inIndex >= 0 && inIndex…" at bounding box center [502, 314] width 875 height 428
type textarea "}"
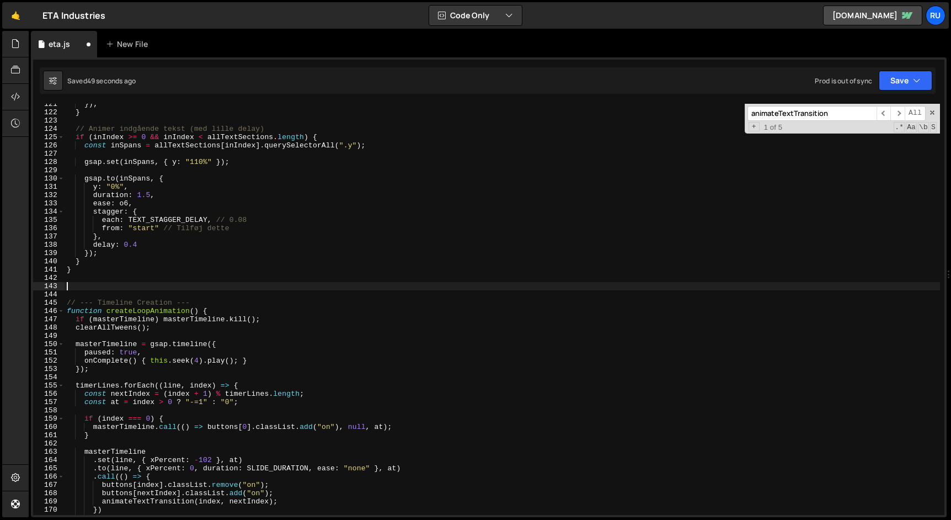
paste textarea "}"
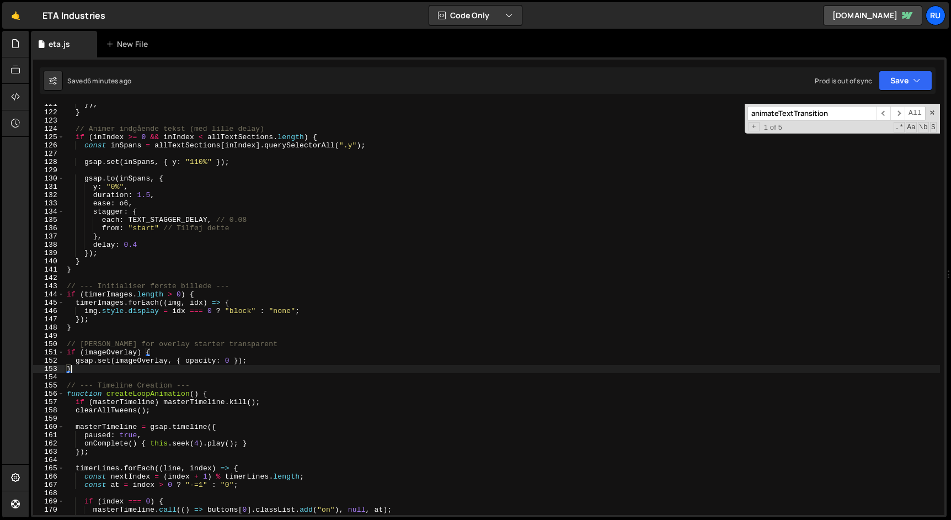
click at [280, 242] on div "}) ; } // Animer indgående tekst (med lille delay) if ( inIndex >= 0 && inIndex…" at bounding box center [502, 314] width 875 height 428
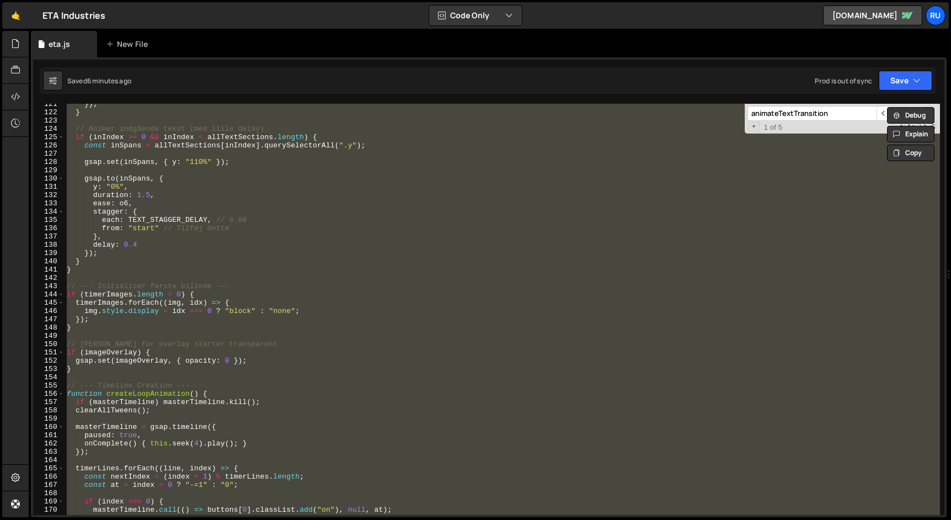
click at [215, 242] on div "}) ; } // Animer indgående tekst (med lille delay) if ( inIndex >= 0 && inIndex…" at bounding box center [502, 309] width 875 height 411
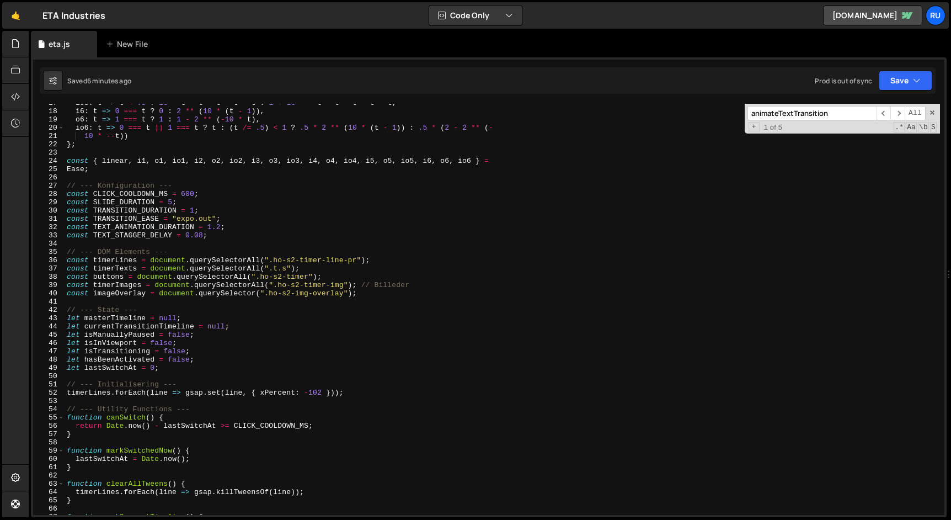
scroll to position [137, 0]
click at [223, 282] on div "io5 : t => t < .5 ? 16 * t * t * t * t * t : 1 + 16 * -- t * t * t * t * t , i6…" at bounding box center [502, 313] width 875 height 428
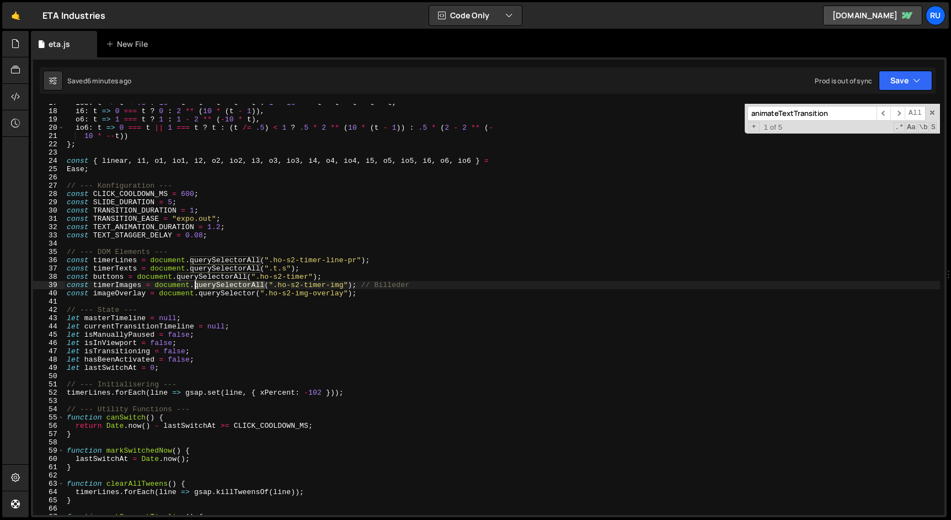
click at [223, 282] on div "io5 : t => t < .5 ? 16 * t * t * t * t * t : 1 + 16 * -- t * t * t * t * t , i6…" at bounding box center [502, 313] width 875 height 428
click at [224, 293] on div "io5 : t => t < .5 ? 16 * t * t * t * t * t : 1 + 16 * -- t * t * t * t * t , i6…" at bounding box center [502, 313] width 875 height 428
paste textarea "All"
click at [896, 83] on button "Save" at bounding box center [906, 81] width 54 height 20
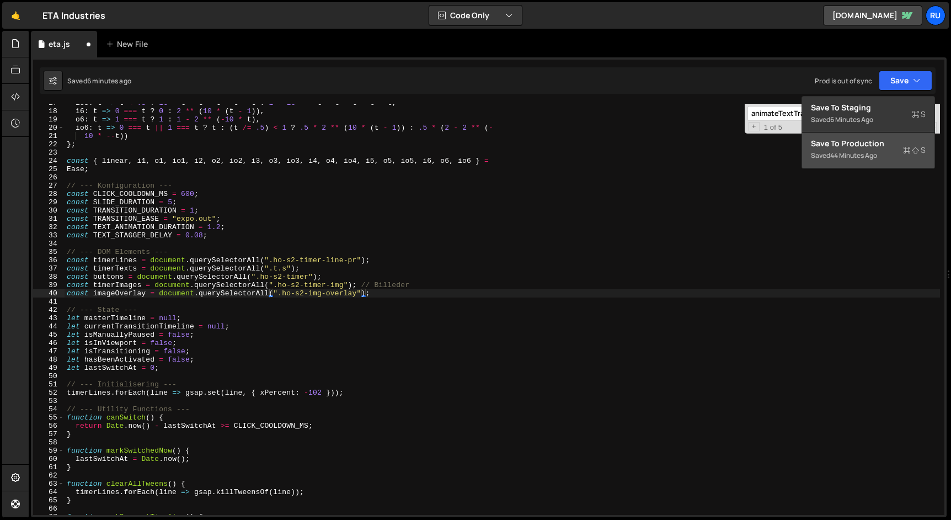
click at [877, 141] on div "Save to Production S" at bounding box center [868, 143] width 115 height 11
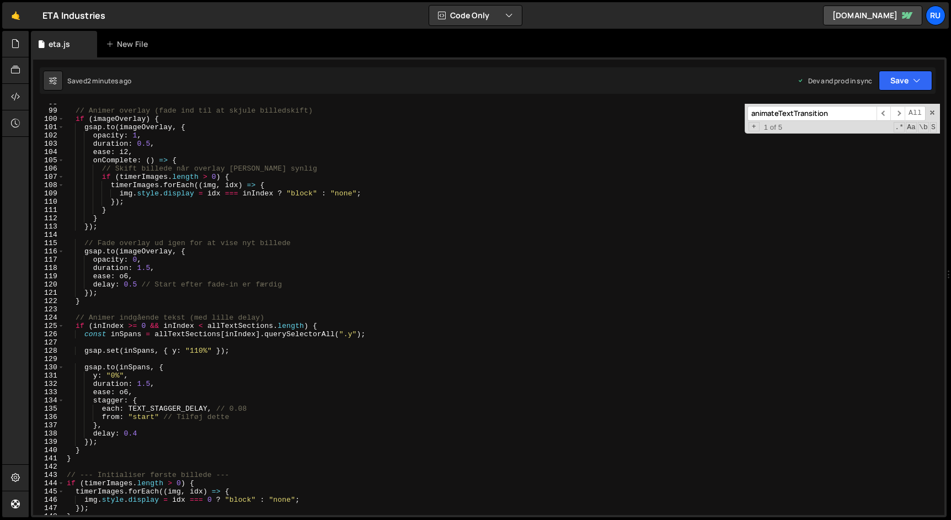
scroll to position [796, 0]
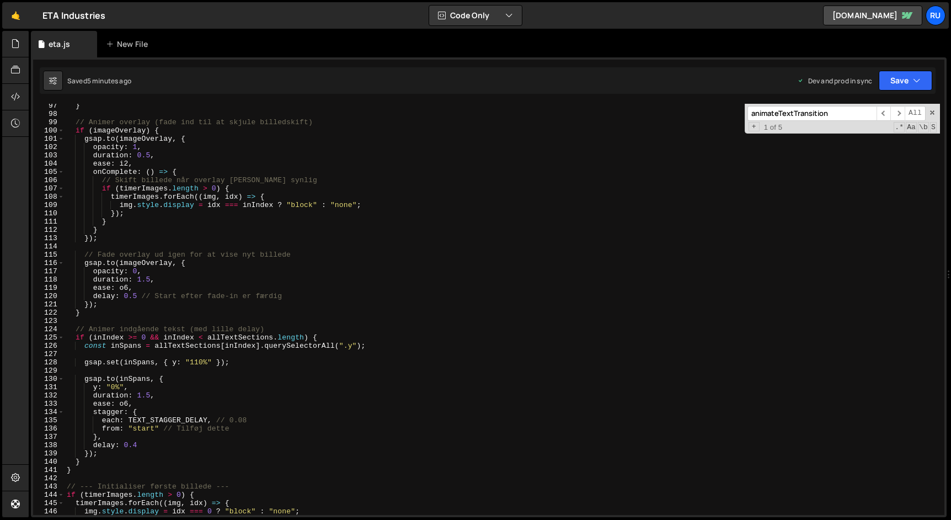
click at [204, 186] on div "} // Animer overlay (fade ind til at skjule billedskift) if ( imageOverlay ) { …" at bounding box center [502, 316] width 875 height 428
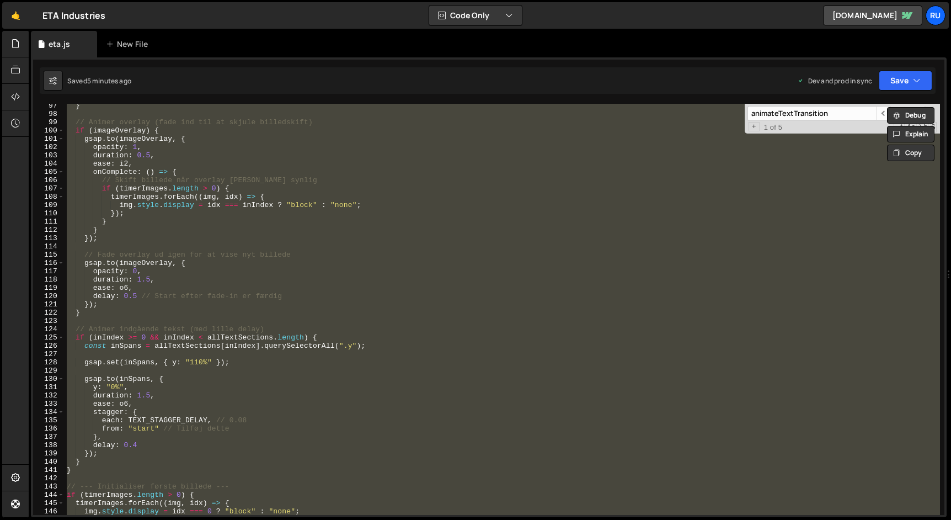
click at [258, 276] on div "} // Animer overlay (fade ind til at skjule billedskift) if ( imageOverlay ) { …" at bounding box center [502, 309] width 875 height 411
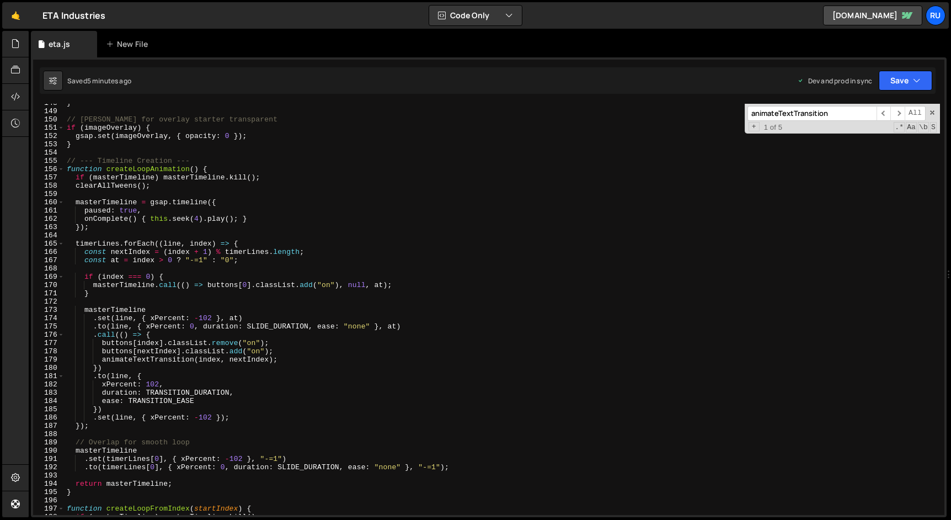
scroll to position [1163, 0]
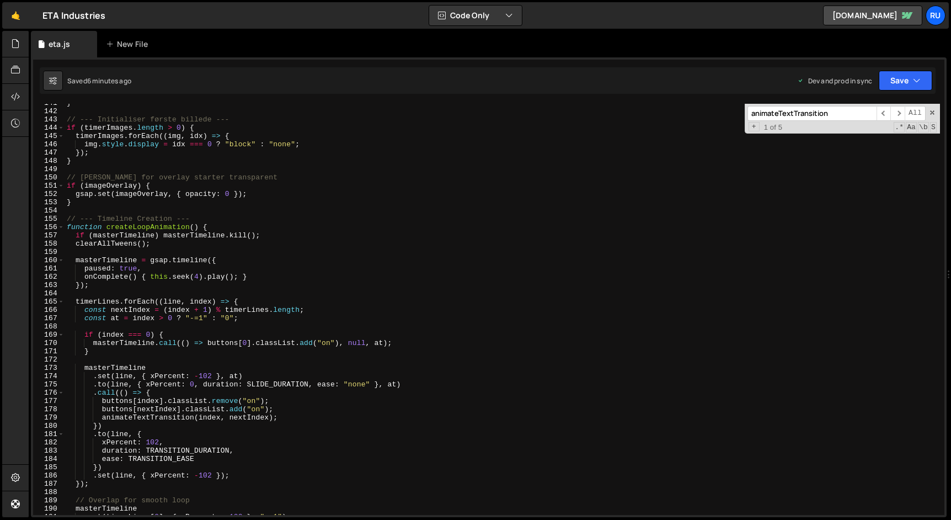
click at [257, 261] on div "} // --- Initialiser første billede --- if ( timerImages . length > 0 ) { timer…" at bounding box center [502, 313] width 875 height 428
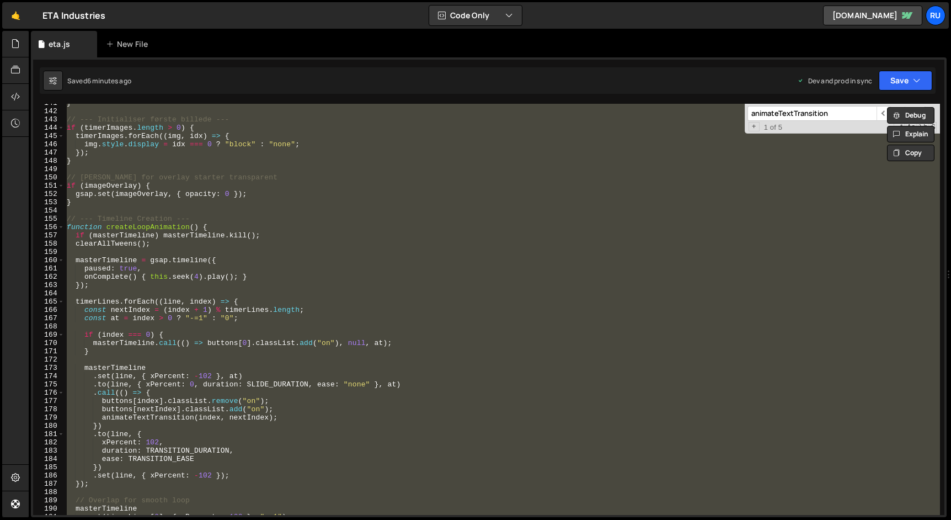
paste textarea
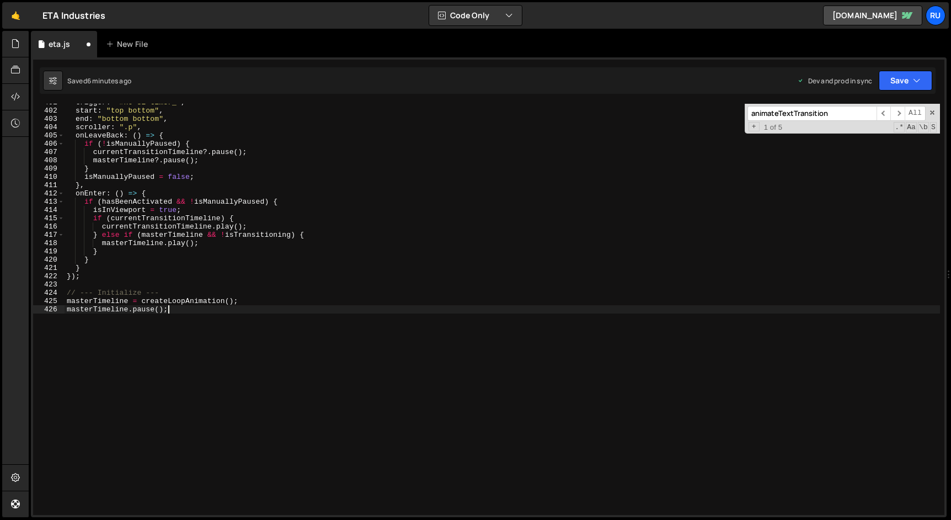
scroll to position [3249, 0]
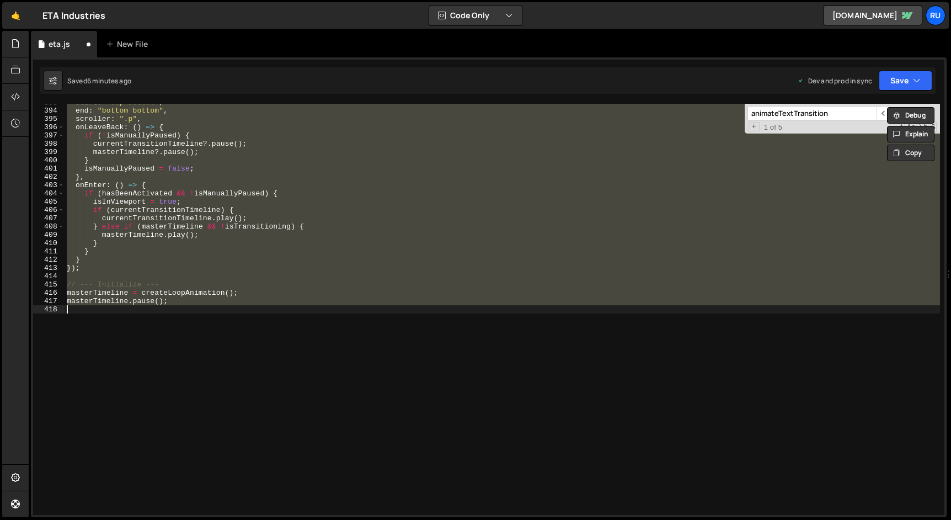
paste textarea
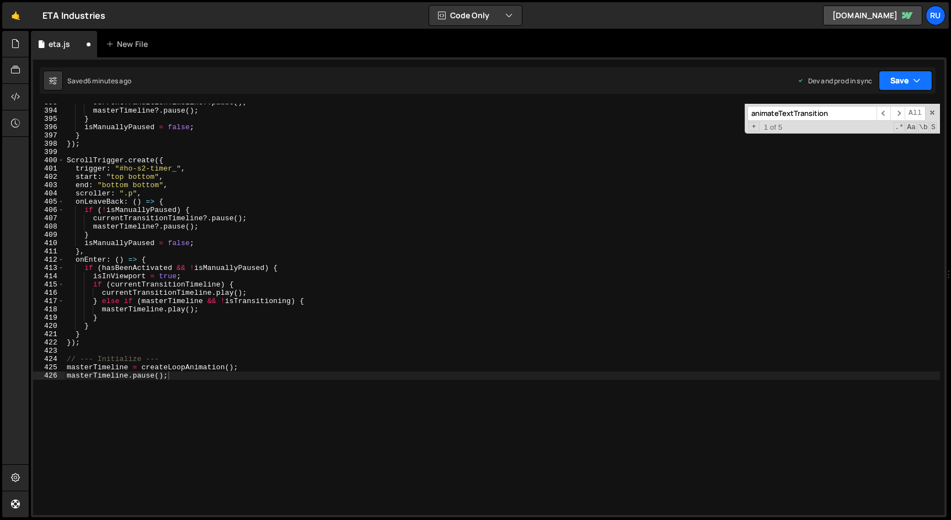
click at [900, 85] on button "Save" at bounding box center [906, 81] width 54 height 20
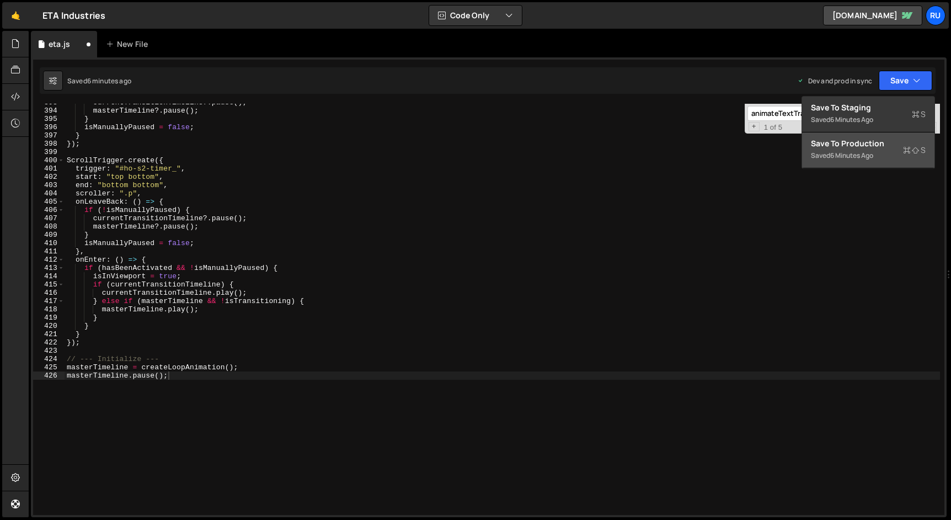
click at [886, 156] on div "Saved 6 minutes ago" at bounding box center [868, 155] width 115 height 13
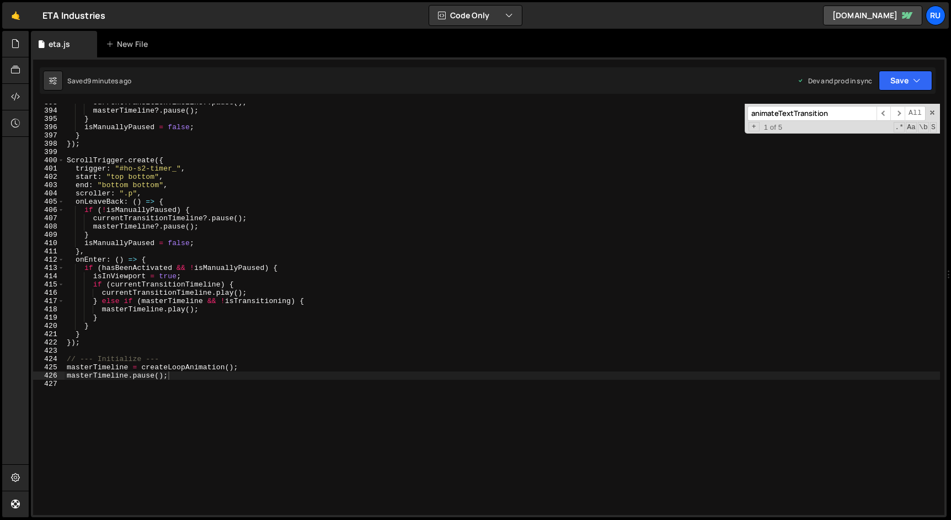
click at [254, 261] on div "currentTransitionTimeline ?. pause ( ) ; masterTimeline ?. pause ( ) ; } isManu…" at bounding box center [502, 312] width 875 height 428
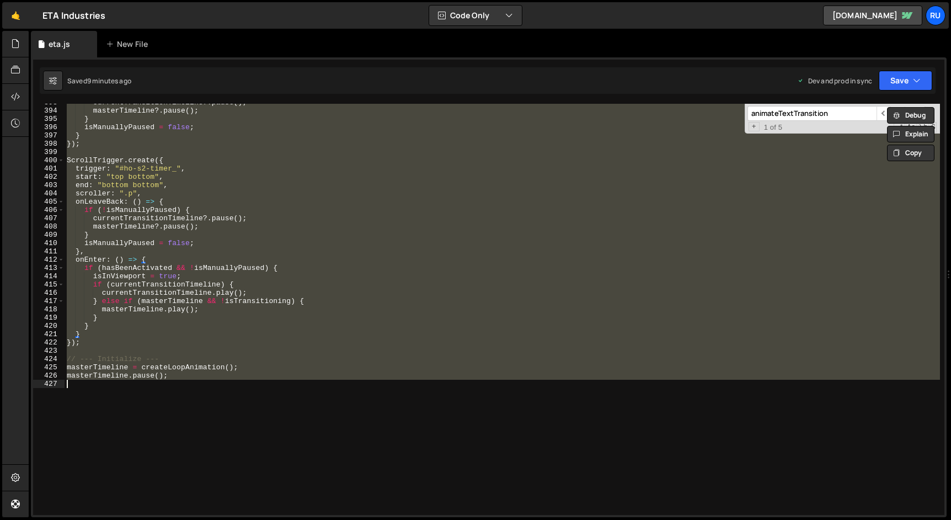
paste textarea
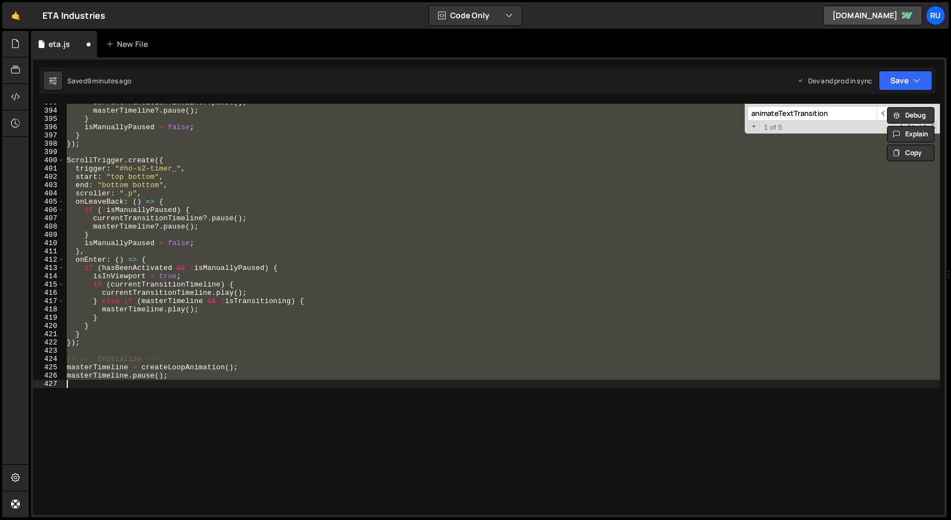
paste textarea
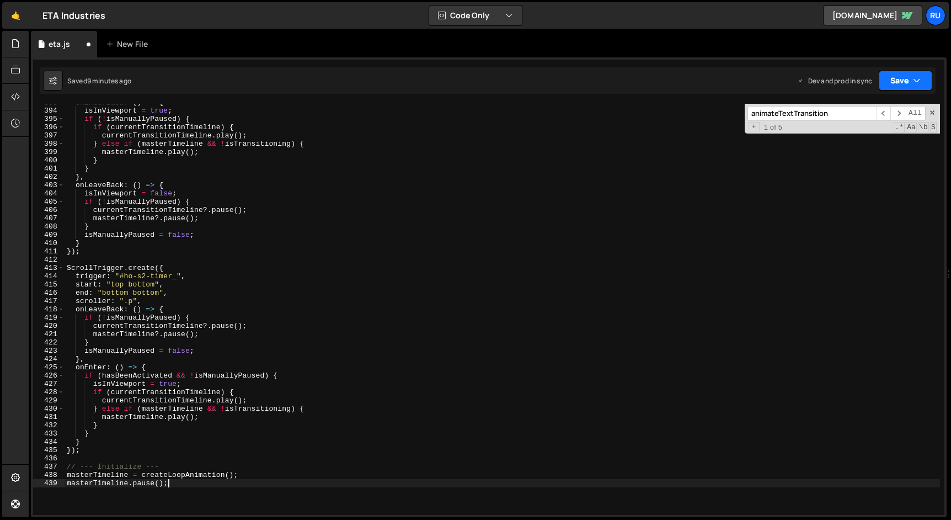
click at [891, 84] on button "Save" at bounding box center [906, 81] width 54 height 20
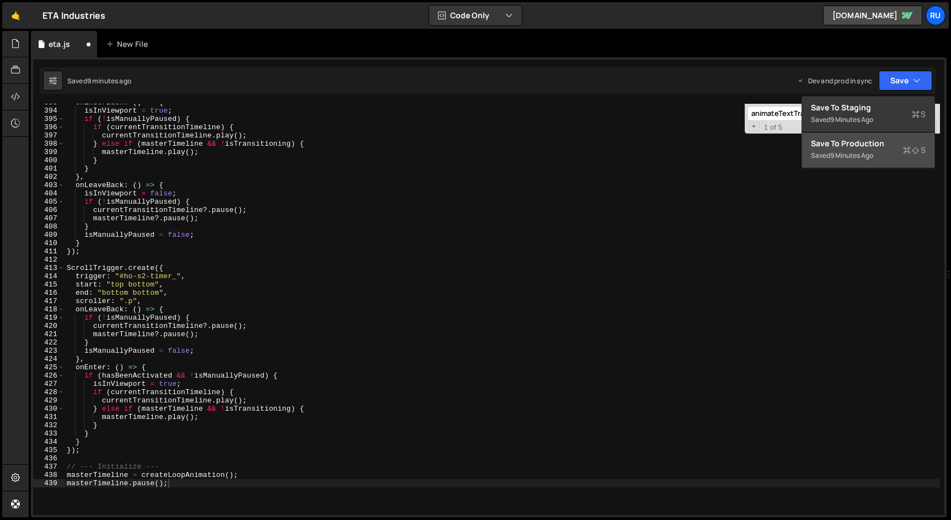
click at [863, 149] on div "Saved 9 minutes ago" at bounding box center [868, 155] width 115 height 13
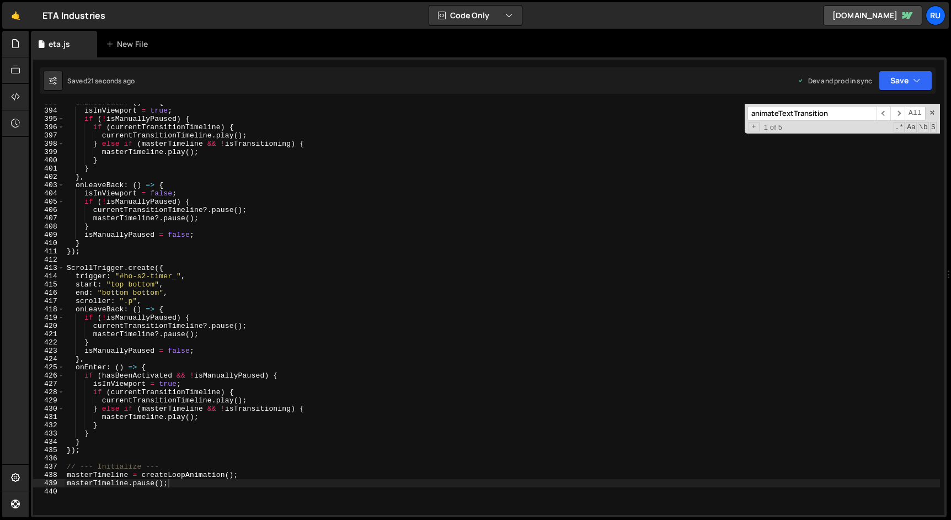
click at [236, 280] on div "onEnterBack : ( ) => { isInViewport = true ; if ( ! isManuallyPaused ) { if ( c…" at bounding box center [502, 312] width 875 height 428
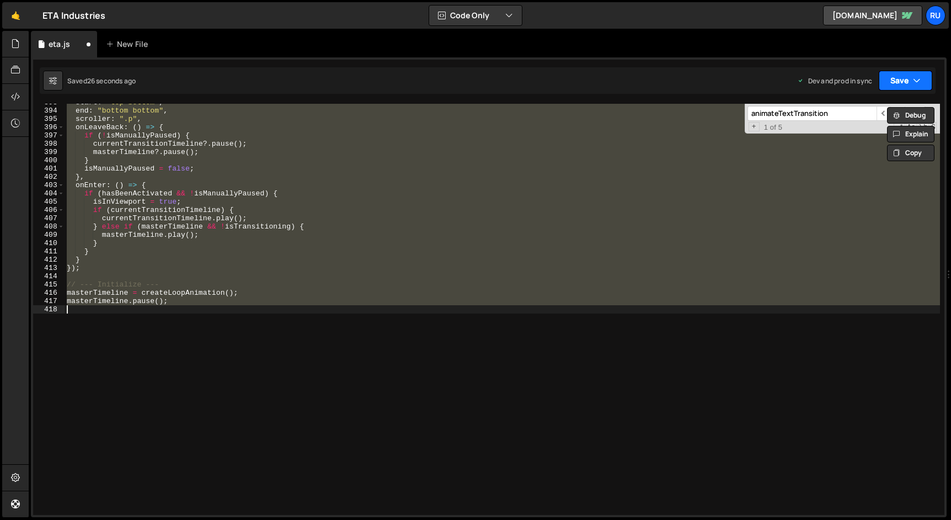
click at [896, 81] on button "Save" at bounding box center [906, 81] width 54 height 20
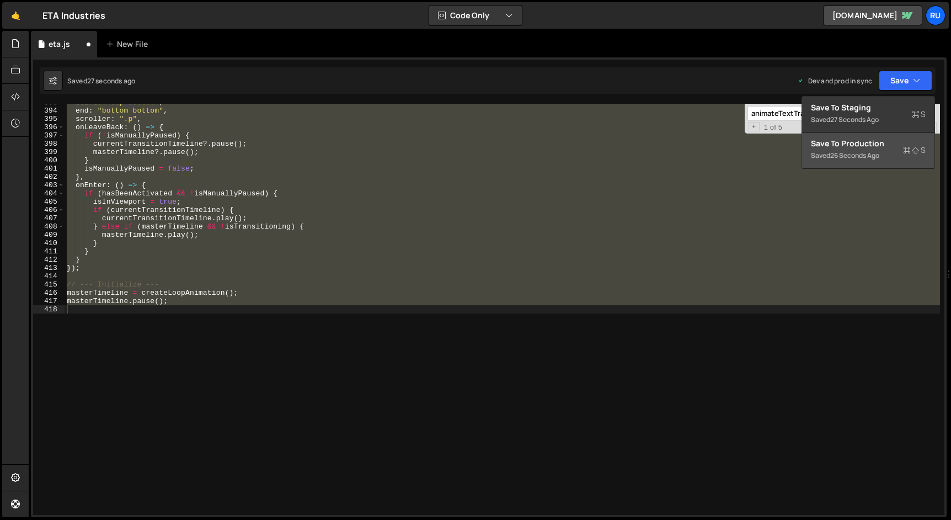
click at [873, 154] on div "26 seconds ago" at bounding box center [854, 155] width 49 height 9
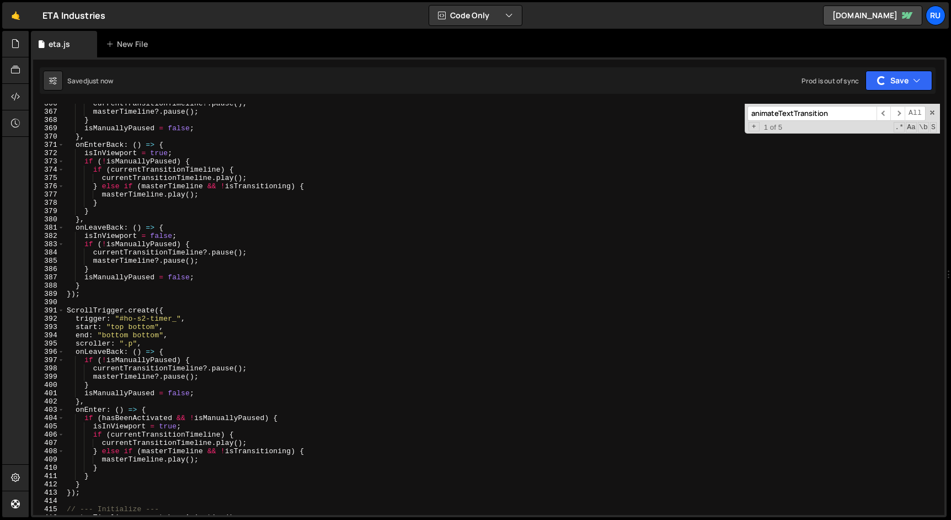
scroll to position [3025, 0]
click at [195, 191] on div "currentTransitionTimeline ?. pause ( ) ; masterTimeline ?. pause ( ) ; } isManu…" at bounding box center [502, 313] width 875 height 428
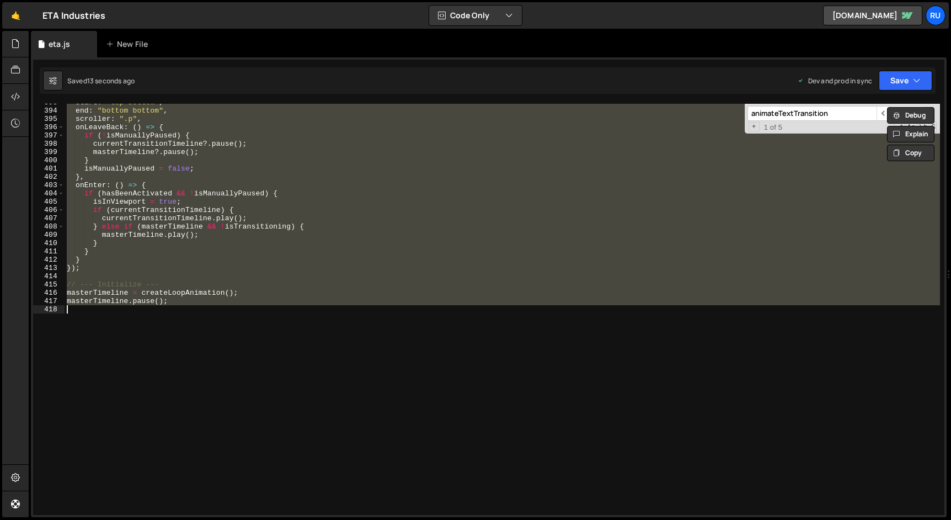
scroll to position [3249, 0]
click at [230, 296] on div "start : "top bottom" , end : "bottom bottom" , scroller : ".p" , onLeaveBack : …" at bounding box center [502, 309] width 875 height 411
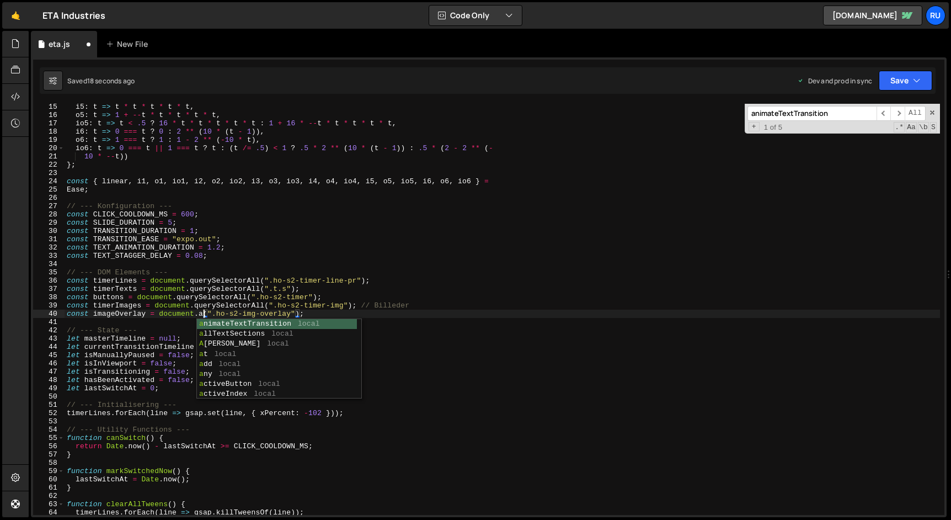
scroll to position [0, 10]
click at [254, 231] on div "i5 : t => t * t * t * t * t , o5 : t => 1 + -- t * t * t * t * t , io5 : t => t…" at bounding box center [502, 317] width 875 height 428
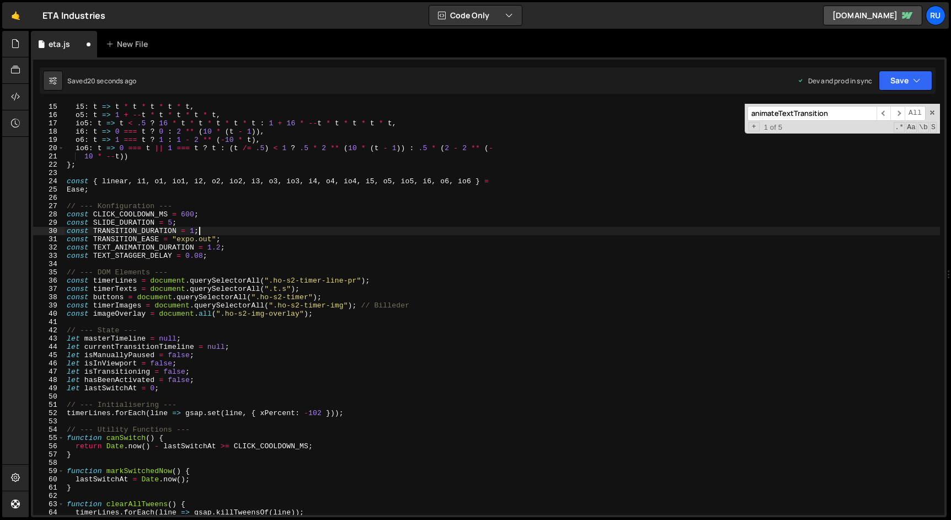
scroll to position [0, 9]
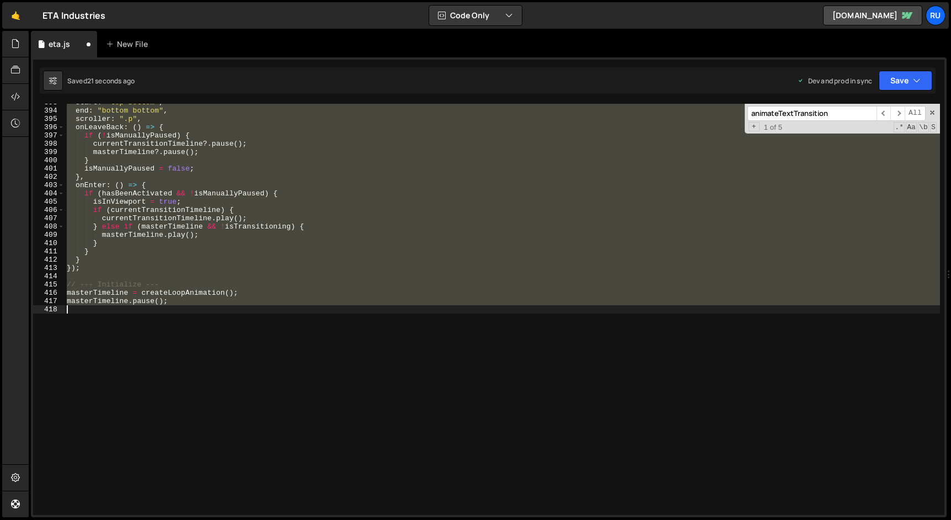
type textarea "masterTimeline.pause();"
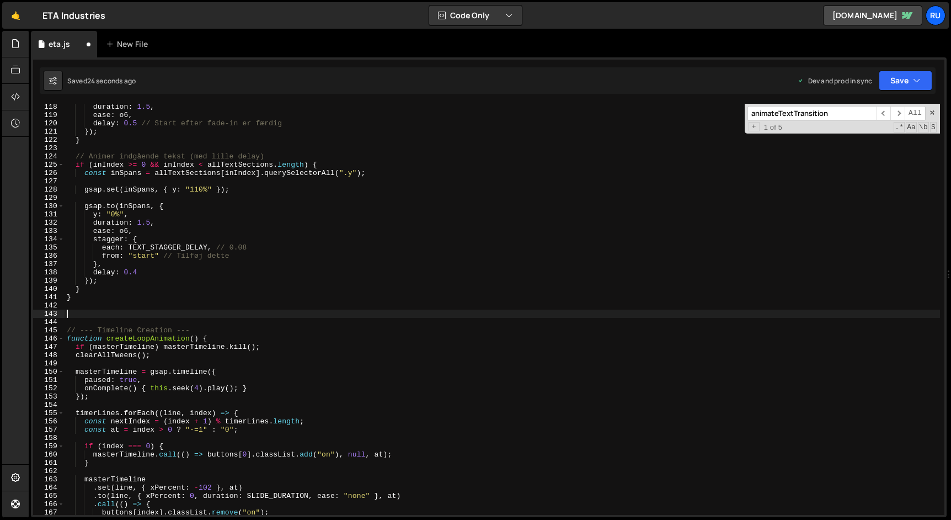
type textarea "masterTimeline.pause();"
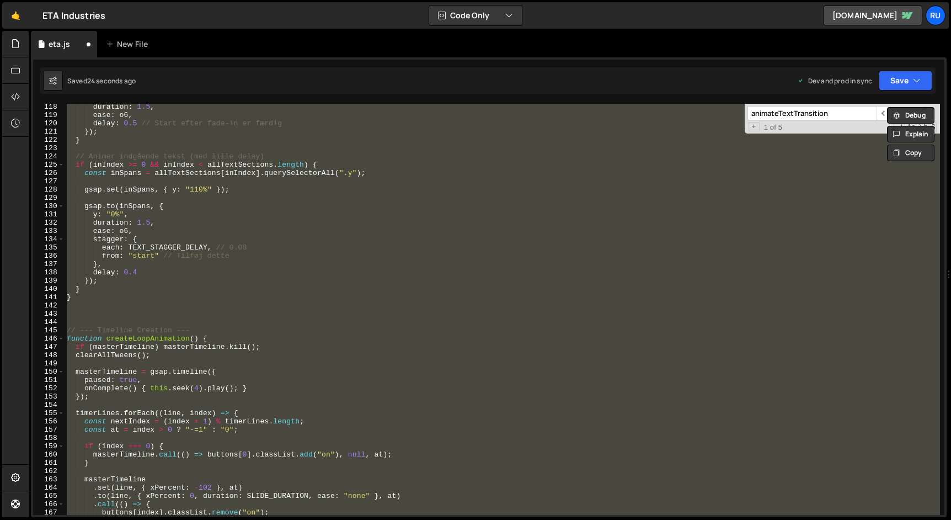
paste textarea
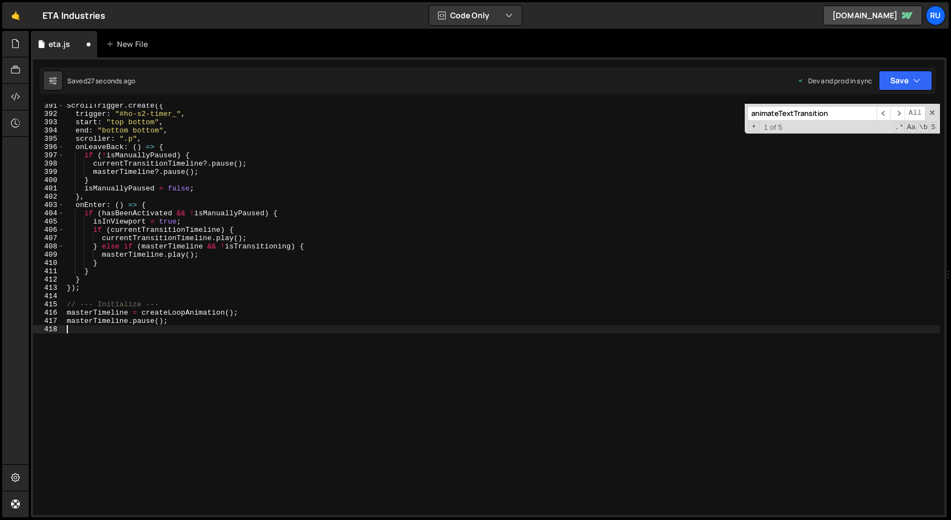
scroll to position [3212, 0]
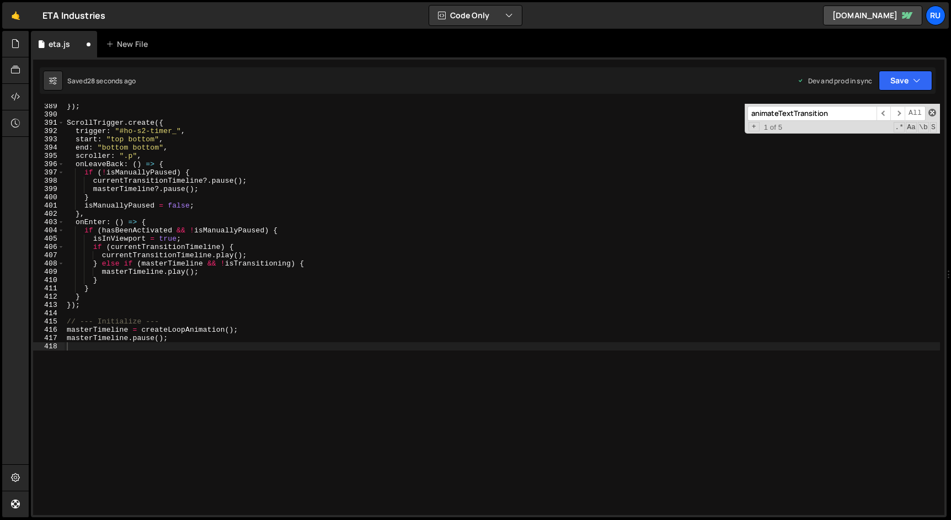
click at [933, 114] on span at bounding box center [932, 113] width 8 height 8
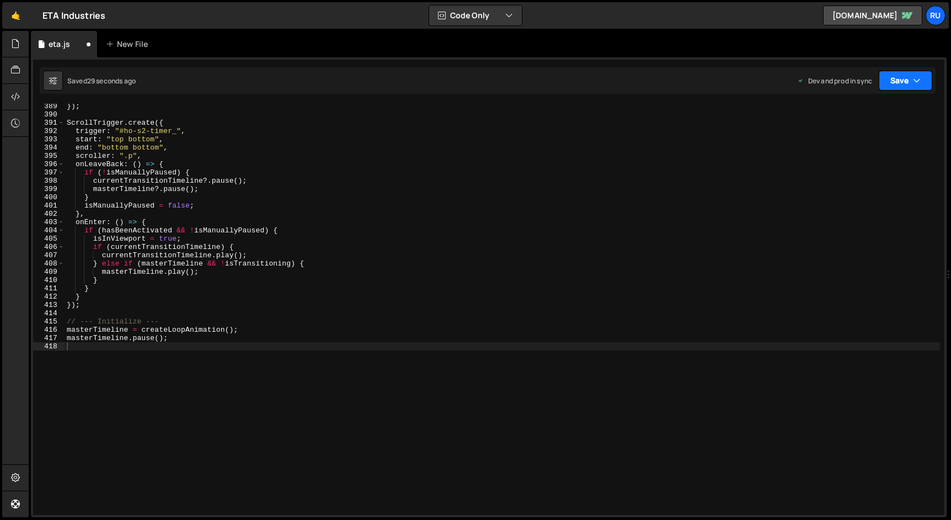
click at [904, 86] on button "Save" at bounding box center [906, 81] width 54 height 20
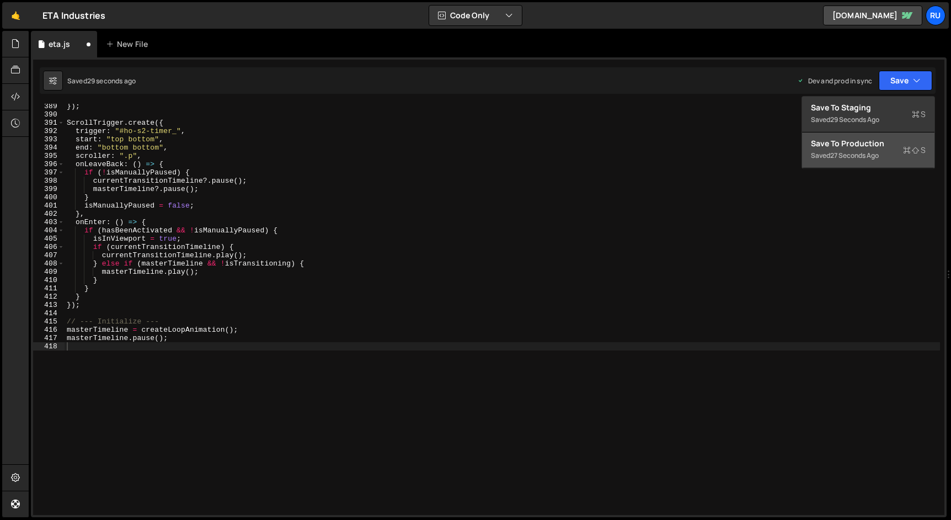
click at [895, 138] on div "Save to Production S" at bounding box center [868, 143] width 115 height 11
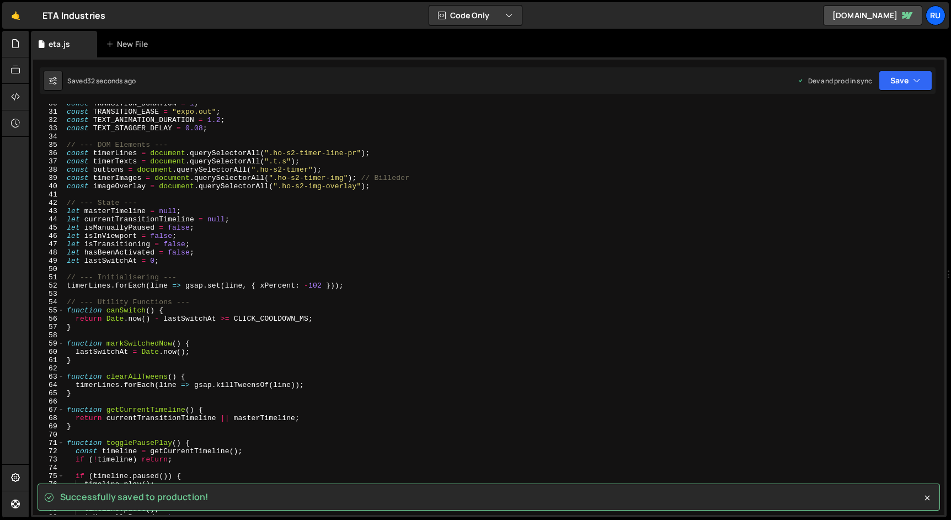
scroll to position [244, 0]
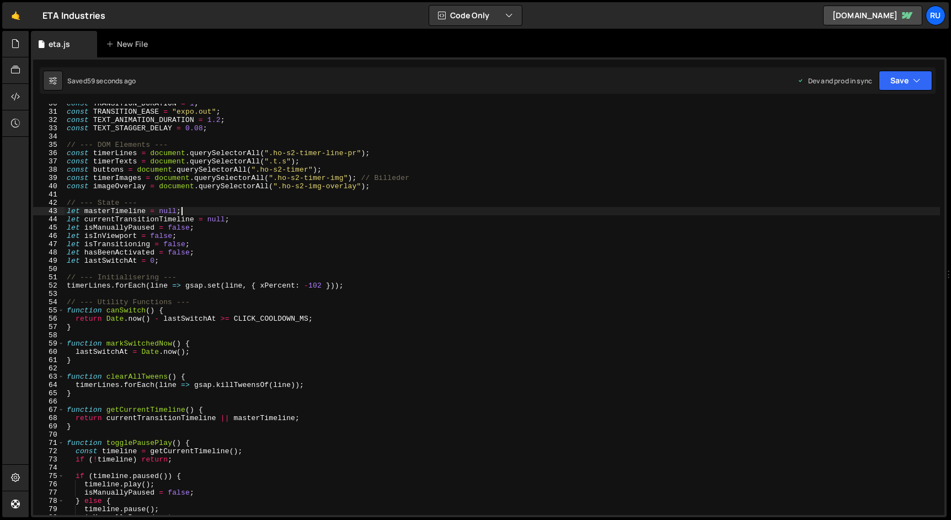
click at [193, 210] on div "const TRANSITION_DURATION = 1 ; const TRANSITION_EASE = "expo.out" ; const TEXT…" at bounding box center [502, 313] width 875 height 428
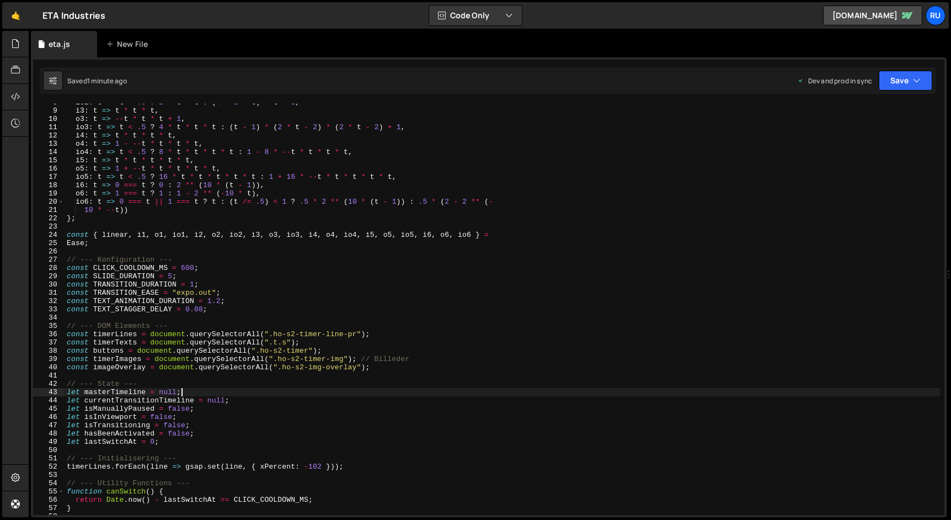
scroll to position [174, 0]
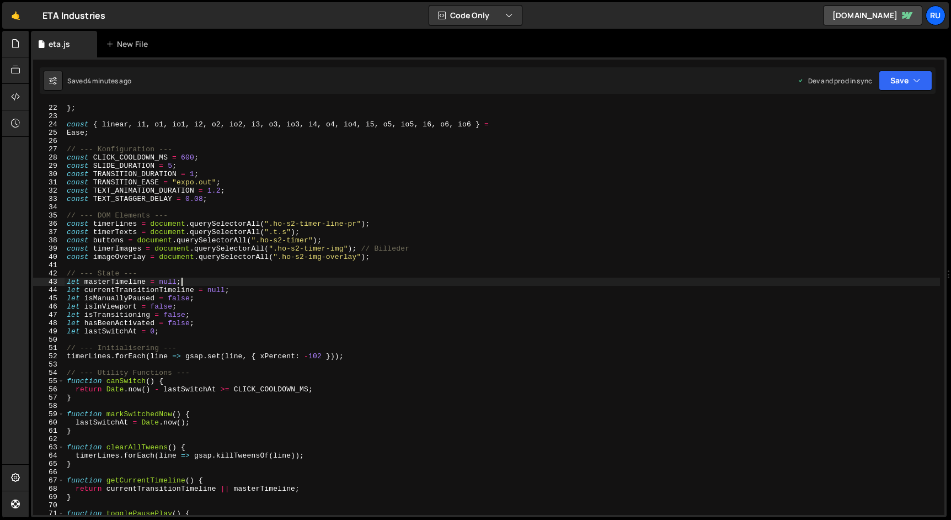
click at [210, 289] on div "} ; const { linear , i1 , o1 , io1 , i2 , o2 , io2 , i3 , o3 , io3 , i4 , o4 , …" at bounding box center [502, 318] width 875 height 428
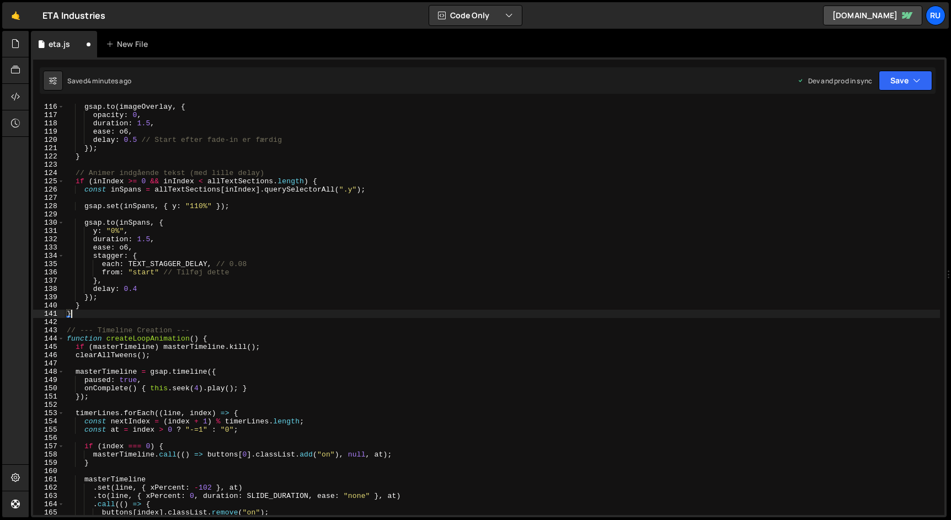
type textarea "masterTimeline.pause();"
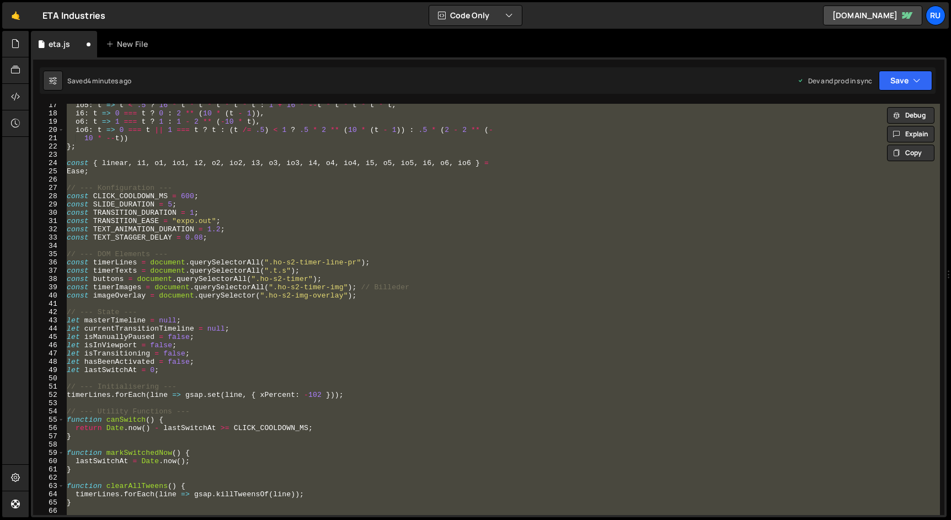
scroll to position [613, 0]
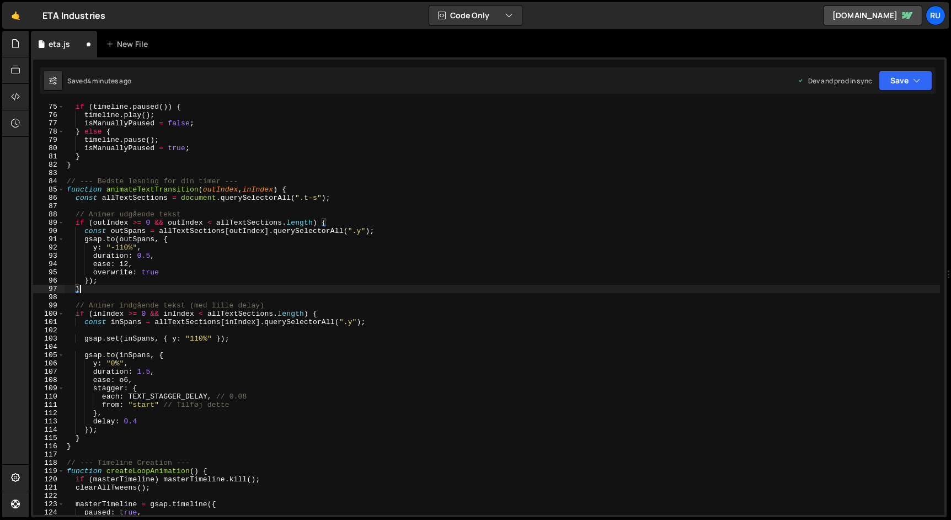
type textarea "masterTimeline.pause();"
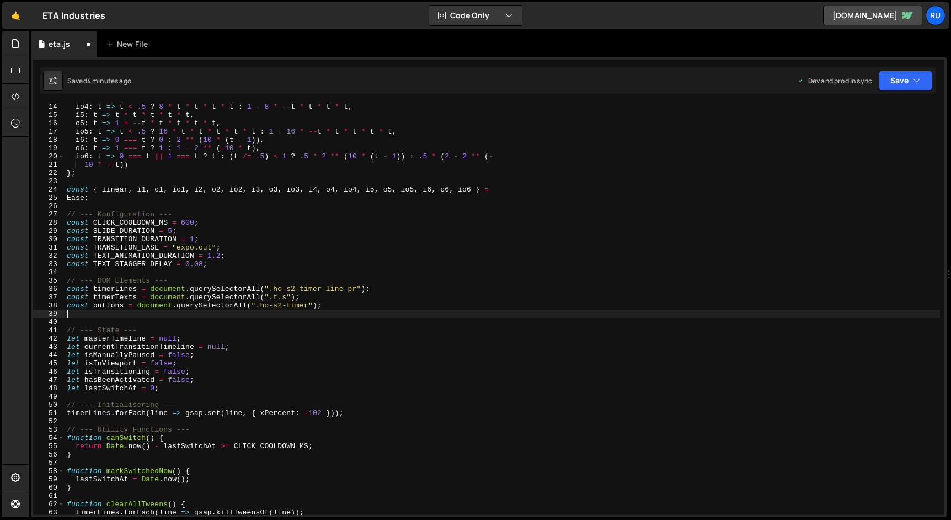
scroll to position [109, 0]
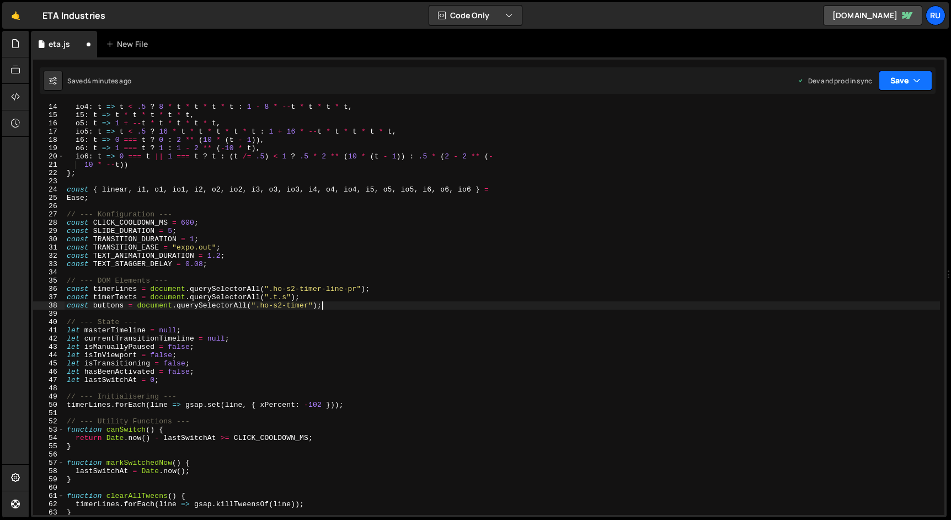
click at [894, 77] on button "Save" at bounding box center [906, 81] width 54 height 20
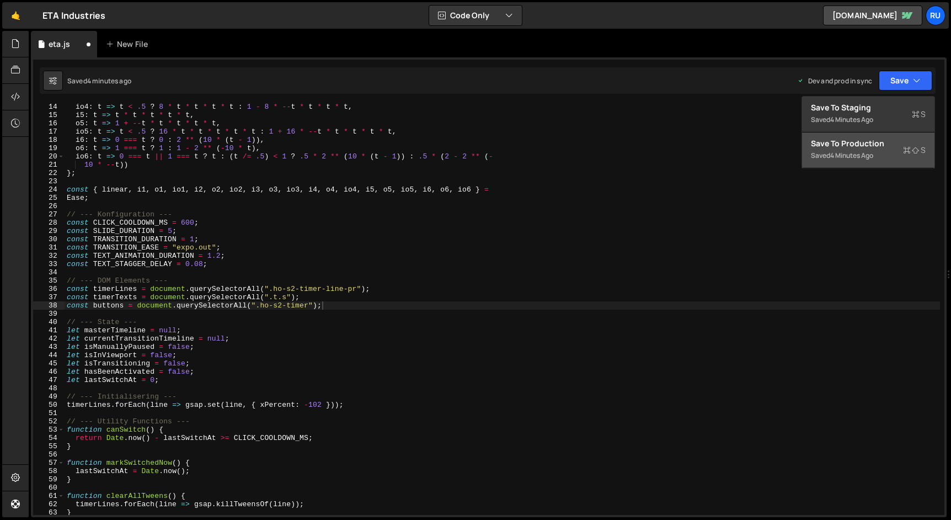
click at [876, 143] on div "Save to Production S" at bounding box center [868, 143] width 115 height 11
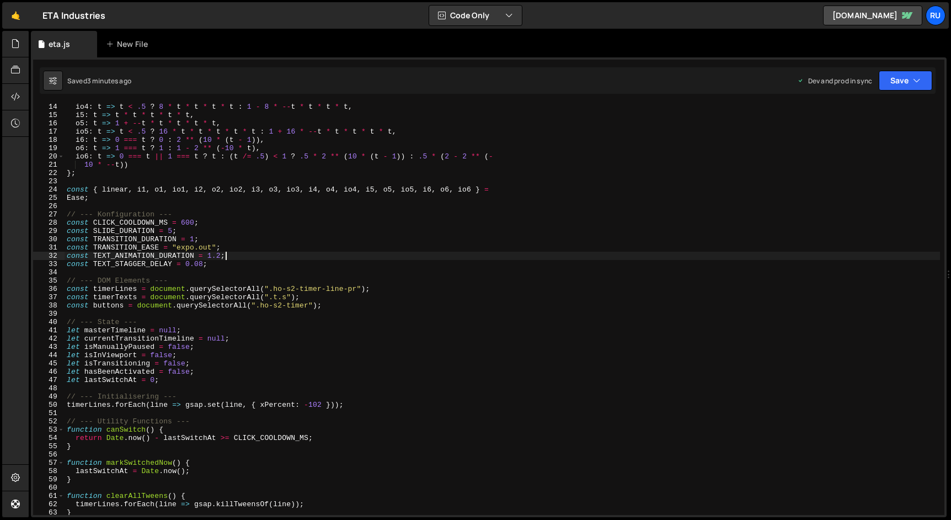
click at [253, 252] on div "io4 : t => t < .5 ? 8 * t * t * t * t : 1 - 8 * -- t * t * t * t , i5 : t => t …" at bounding box center [502, 317] width 875 height 428
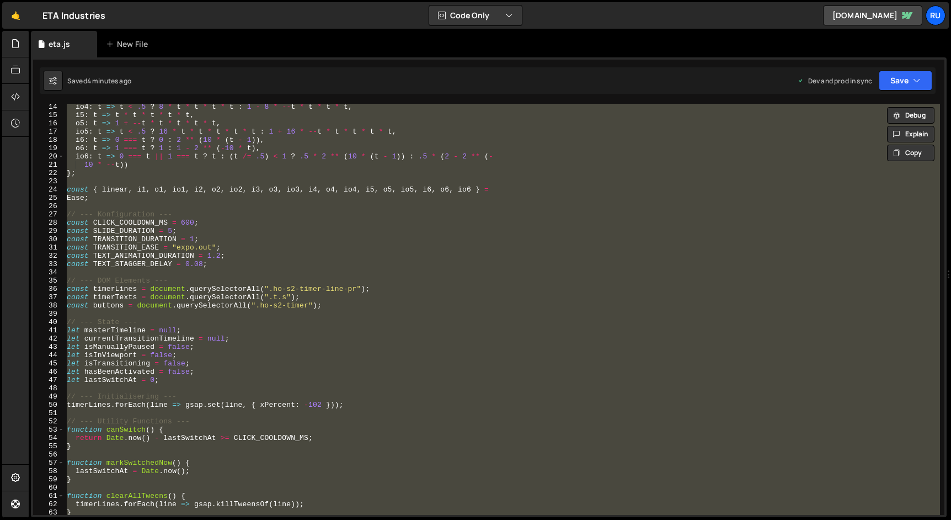
click at [251, 285] on div "io4 : t => t < .5 ? 8 * t * t * t * t : 1 - 8 * -- t * t * t * t , i5 : t => t …" at bounding box center [502, 309] width 875 height 411
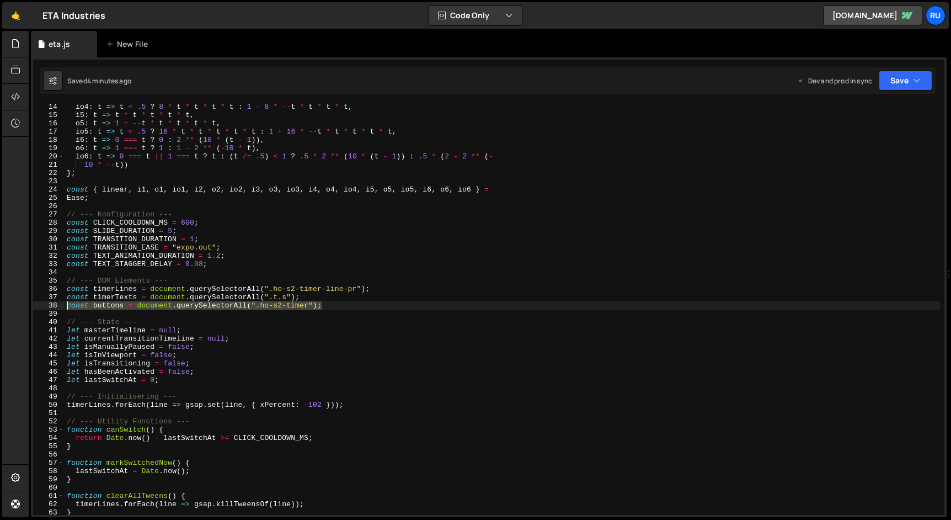
drag, startPoint x: 328, startPoint y: 304, endPoint x: 39, endPoint y: 302, distance: 289.1
click at [39, 302] on div "const timerLines = document.querySelectorAll(".ho-s2-timer-line-pr"); 14 15 16 …" at bounding box center [488, 309] width 911 height 411
type textarea "const buttons = document.querySelectorAll(".ho-s2-timer");"
click at [349, 307] on div "io4 : t => t < .5 ? 8 * t * t * t * t : 1 - 8 * -- t * t * t * t , i5 : t => t …" at bounding box center [502, 309] width 875 height 411
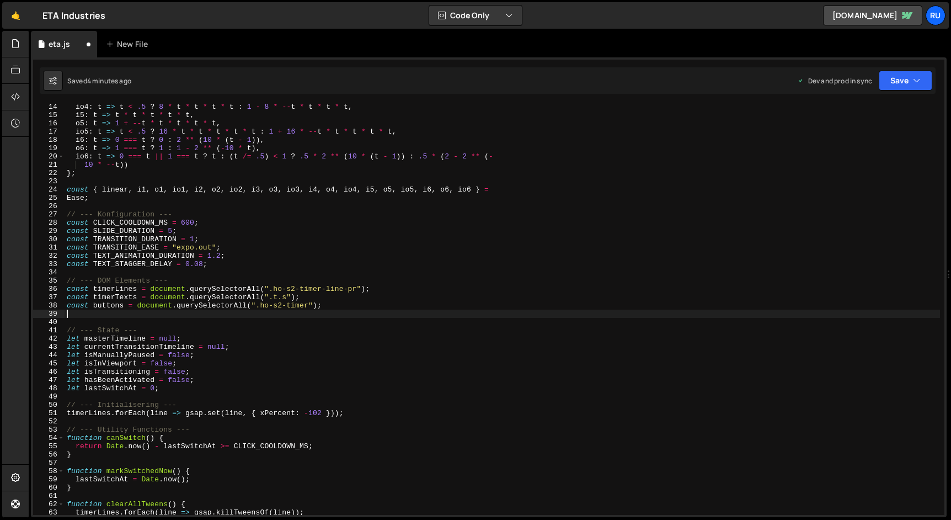
paste textarea "const buttons = document.querySelectorAll(".ho-s2-timer");"
drag, startPoint x: 309, startPoint y: 313, endPoint x: 261, endPoint y: 312, distance: 48.0
click at [261, 312] on div "io4 : t => t < .5 ? 8 * t * t * t * t : 1 - 8 * -- t * t * t * t , i5 : t => t …" at bounding box center [502, 317] width 875 height 428
paste textarea "img-overlay"
click at [108, 312] on div "io4 : t => t < .5 ? 8 * t * t * t * t : 1 - 8 * -- t * t * t * t , i5 : t => t …" at bounding box center [502, 317] width 875 height 428
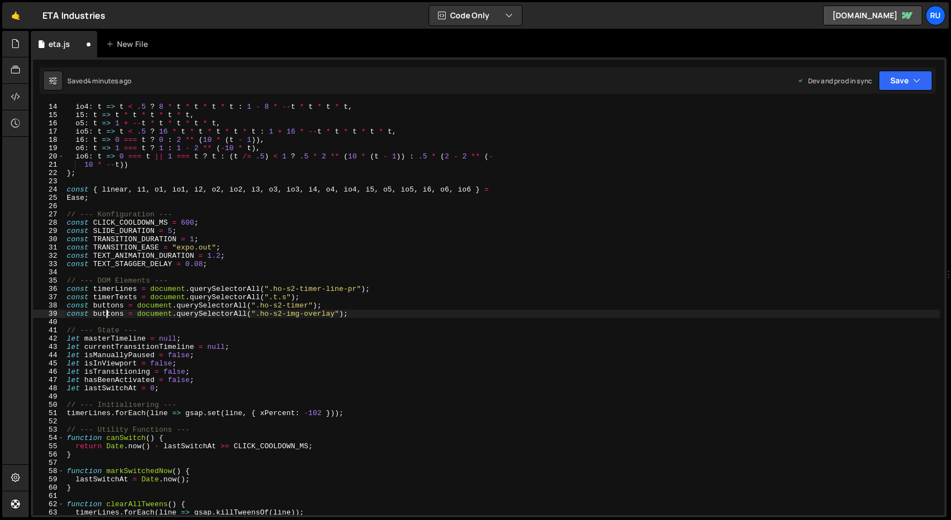
click at [108, 312] on div "io4 : t => t < .5 ? 8 * t * t * t * t : 1 - 8 * -- t * t * t * t , i5 : t => t …" at bounding box center [502, 317] width 875 height 428
paste textarea "imageOverlay"
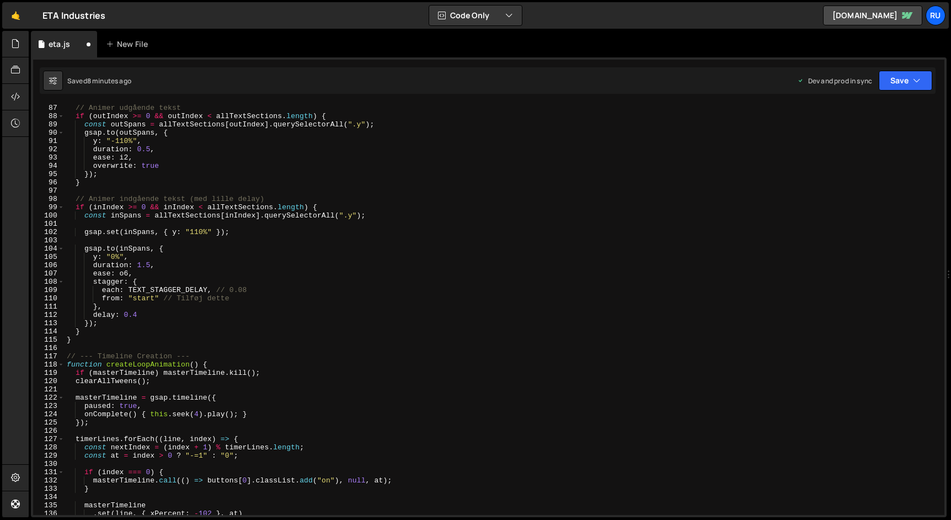
scroll to position [690, 0]
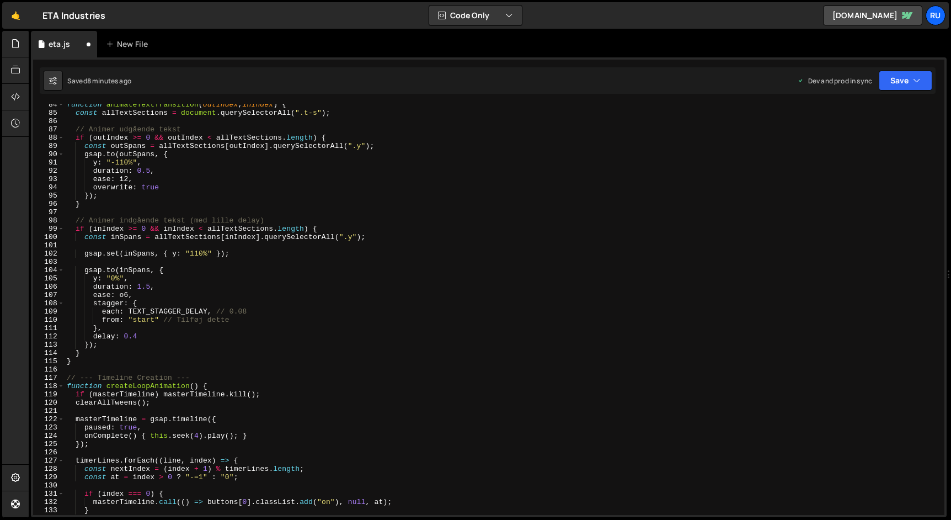
click at [102, 205] on div "function animateTextTransition ( outIndex , inIndex ) { const allTextSections =…" at bounding box center [502, 314] width 875 height 428
type textarea "}"
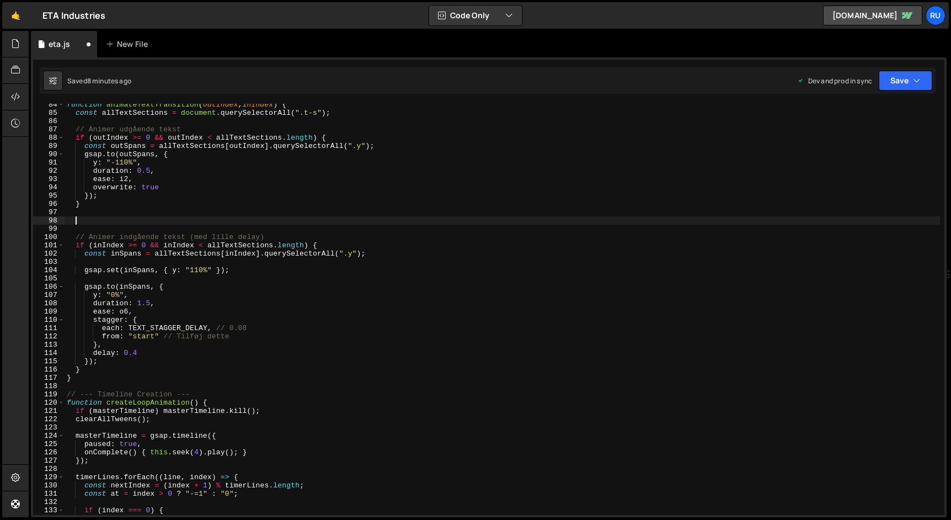
paste textarea "}"
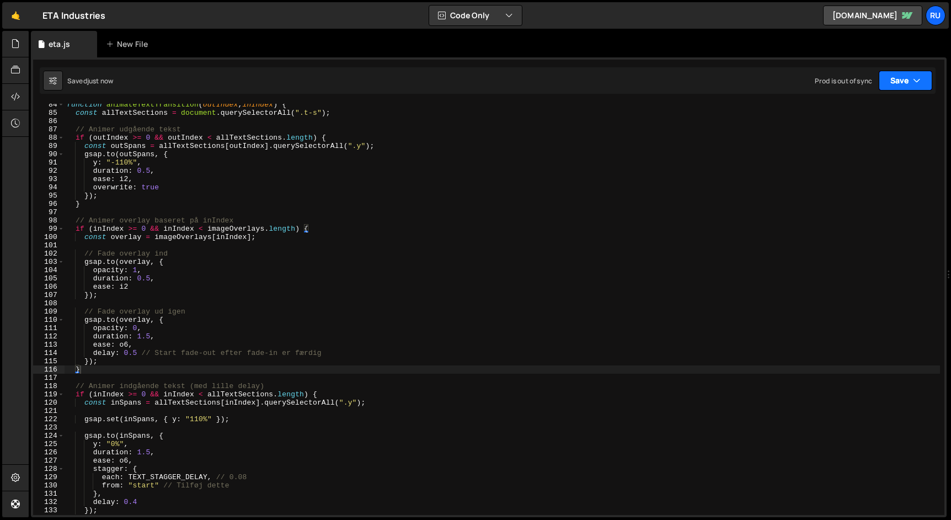
click at [907, 79] on button "Save" at bounding box center [906, 81] width 54 height 20
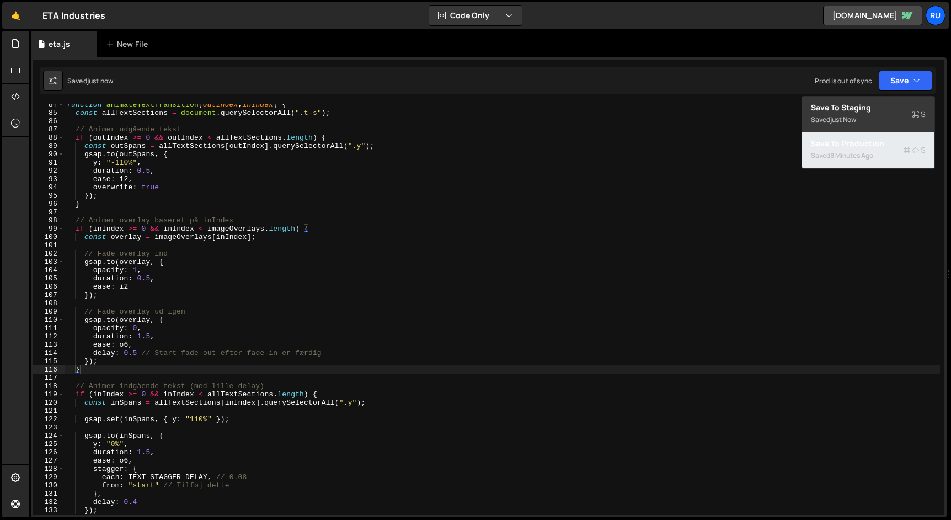
click at [865, 151] on div "8 minutes ago" at bounding box center [851, 155] width 43 height 9
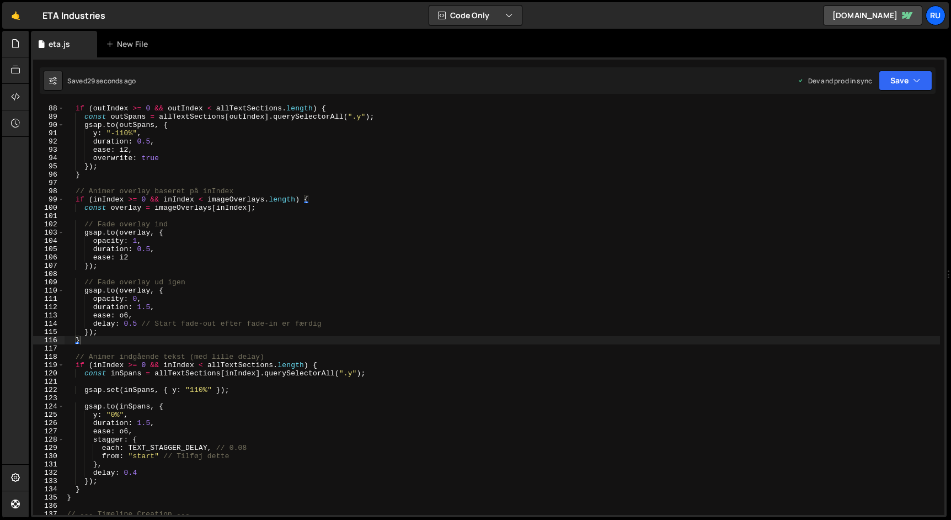
scroll to position [814, 0]
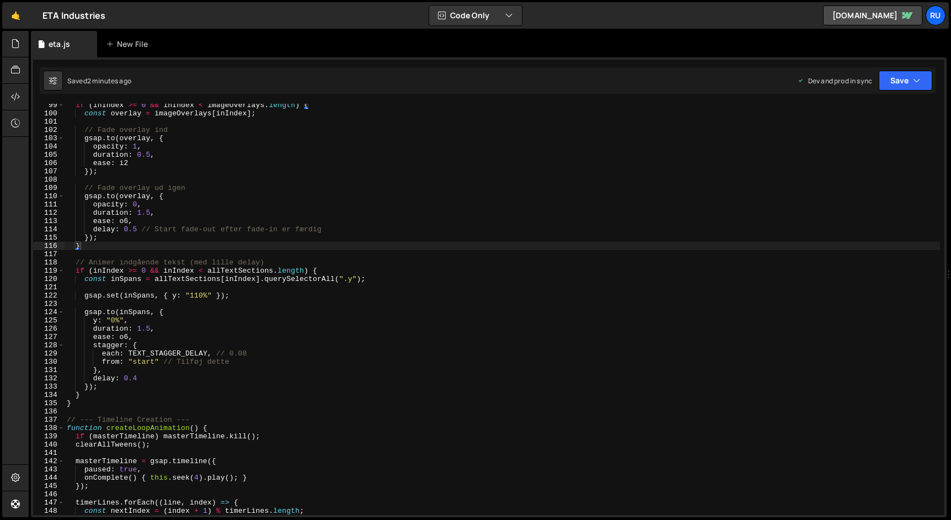
click at [285, 201] on div "if ( inIndex >= 0 && inIndex < imageOverlays . length ) { const overlay = image…" at bounding box center [502, 315] width 875 height 428
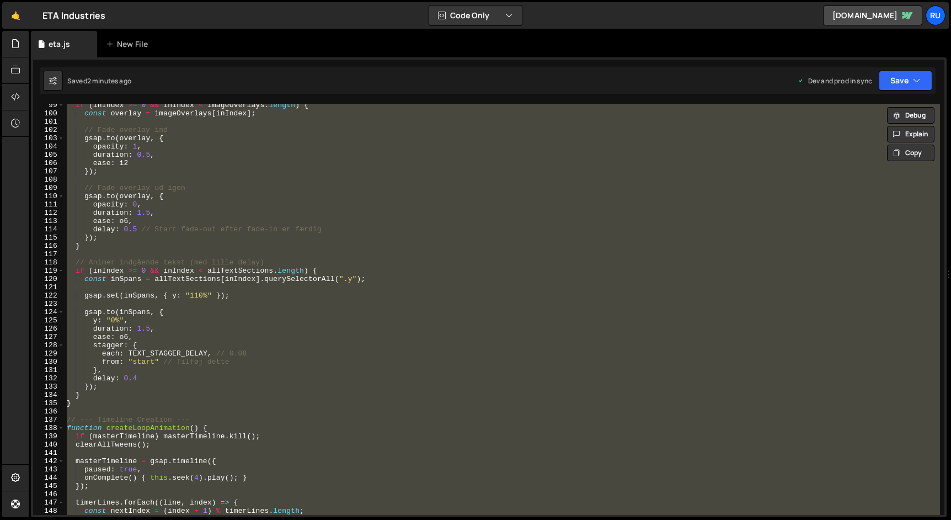
paste textarea
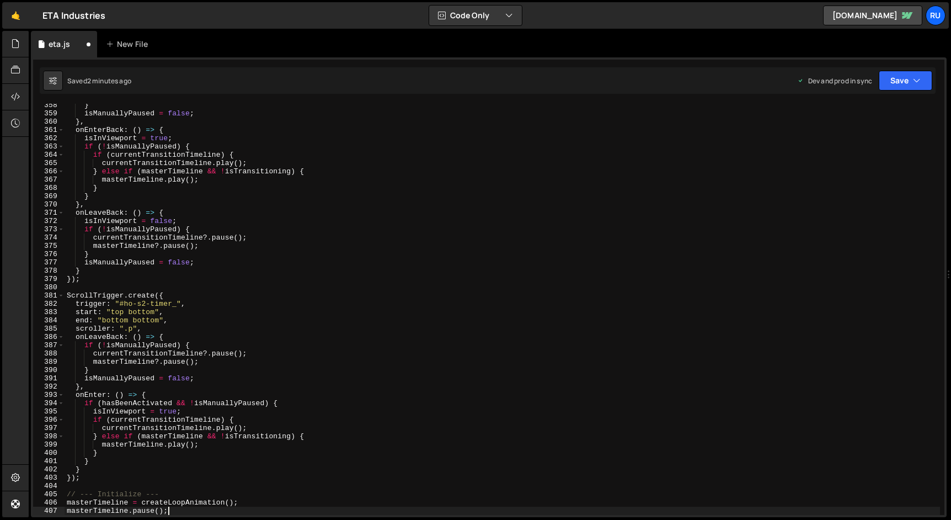
scroll to position [2957, 0]
click at [909, 82] on button "Save" at bounding box center [906, 81] width 54 height 20
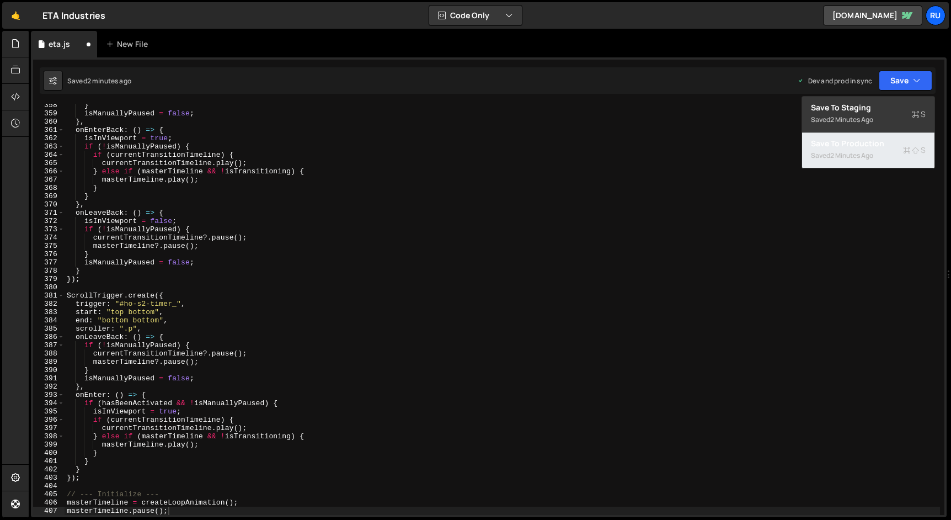
click at [858, 155] on div "2 minutes ago" at bounding box center [851, 155] width 43 height 9
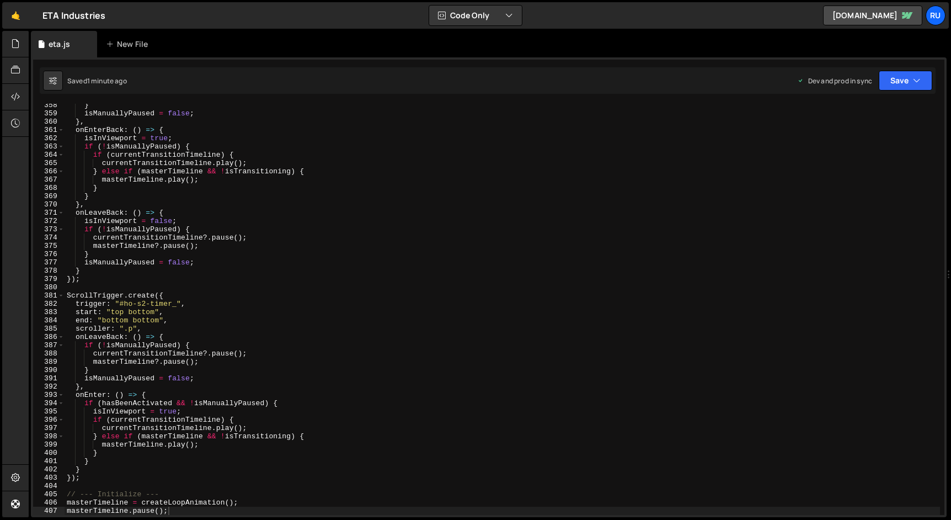
click at [288, 237] on div "} isManuallyPaused = false ; } , onEnterBack : ( ) => { isInViewport = true ; i…" at bounding box center [502, 315] width 875 height 428
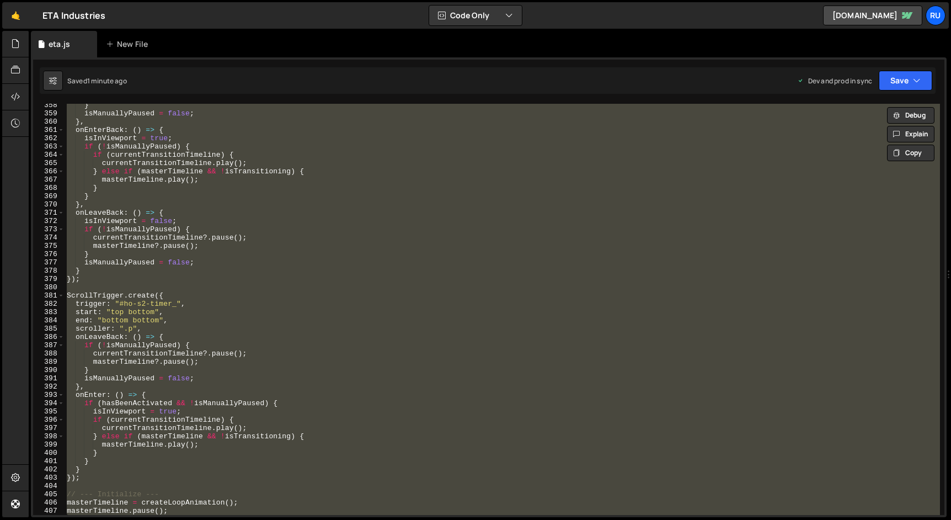
paste textarea
type textarea "masterTimeline.pause();"
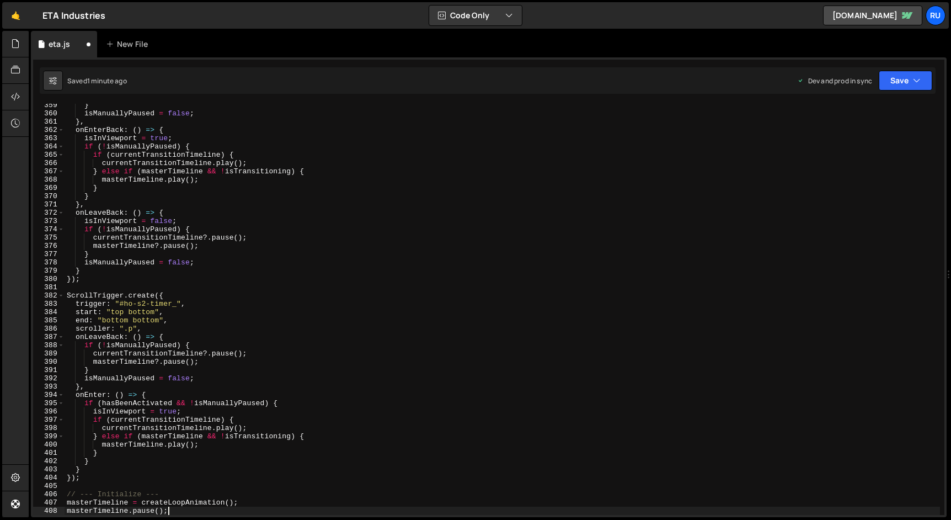
scroll to position [2965, 0]
click at [907, 79] on button "Save" at bounding box center [906, 81] width 54 height 20
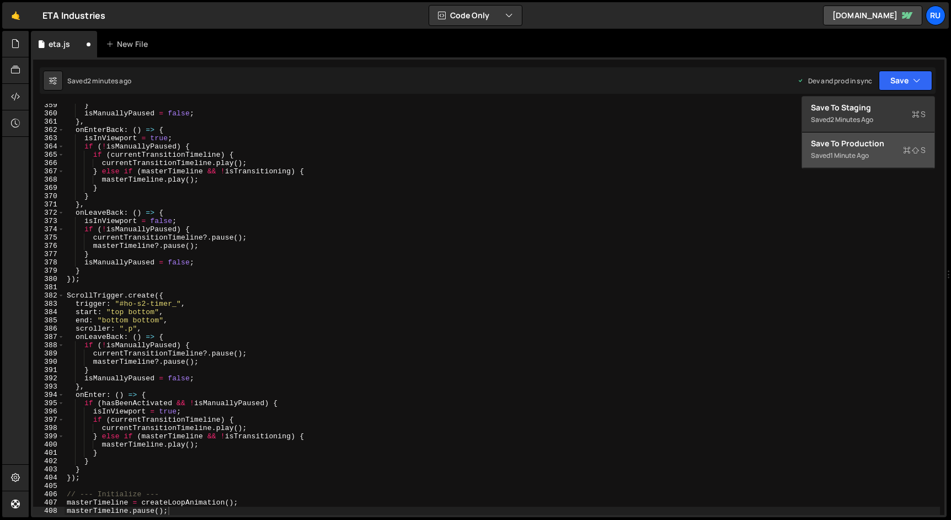
click at [862, 142] on div "Save to Production S" at bounding box center [868, 143] width 115 height 11
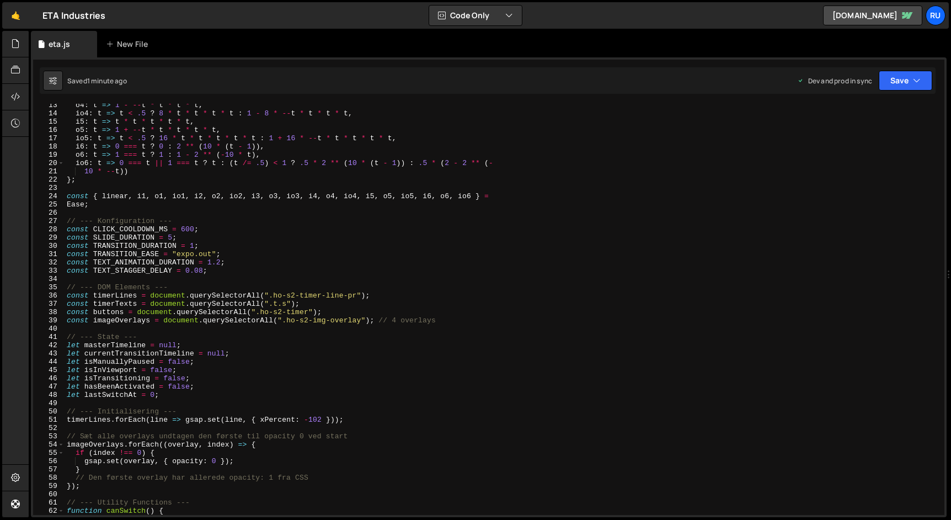
scroll to position [102, 0]
click at [113, 327] on div "o4 : t => 1 - -- t * t * t * t , io4 : t => t < .5 ? 8 * t * t * t * t : 1 - 8 …" at bounding box center [502, 315] width 875 height 428
click at [115, 322] on div "o4 : t => 1 - -- t * t * t * t , io4 : t => t < .5 ? 8 * t * t * t * t : 1 - 8 …" at bounding box center [502, 315] width 875 height 428
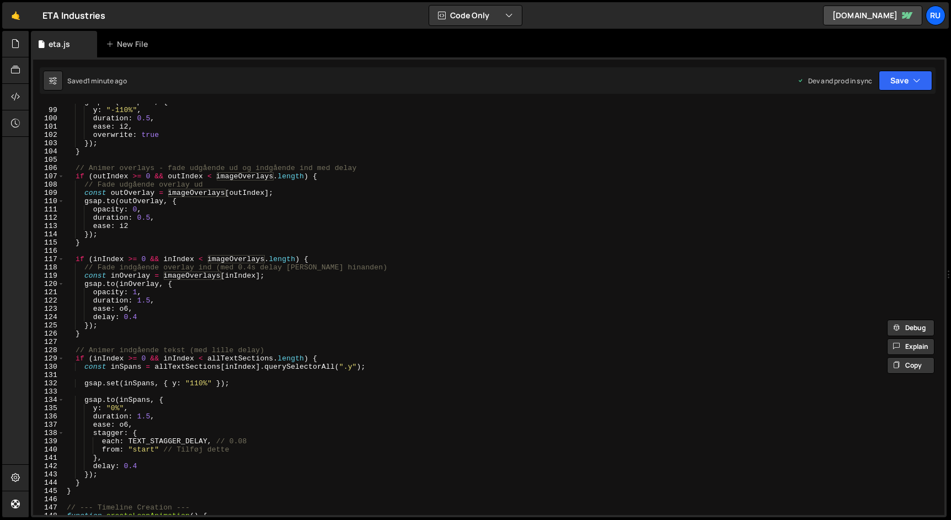
scroll to position [809, 0]
click at [149, 317] on div "gsap . to ( outSpans , { y : "-110%" , duration : 0.5 , ease : i2 , overwrite :…" at bounding box center [502, 312] width 875 height 428
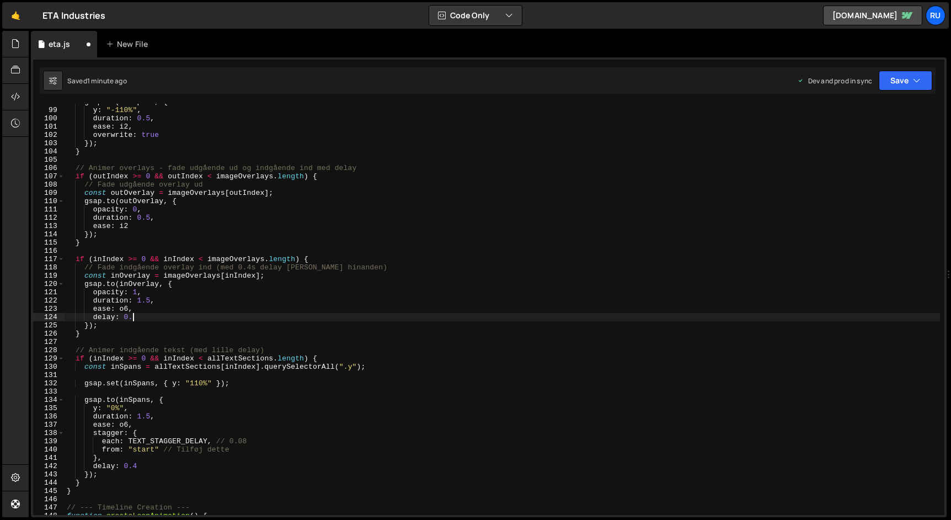
scroll to position [0, 4]
click at [887, 77] on button "Save" at bounding box center [906, 81] width 54 height 20
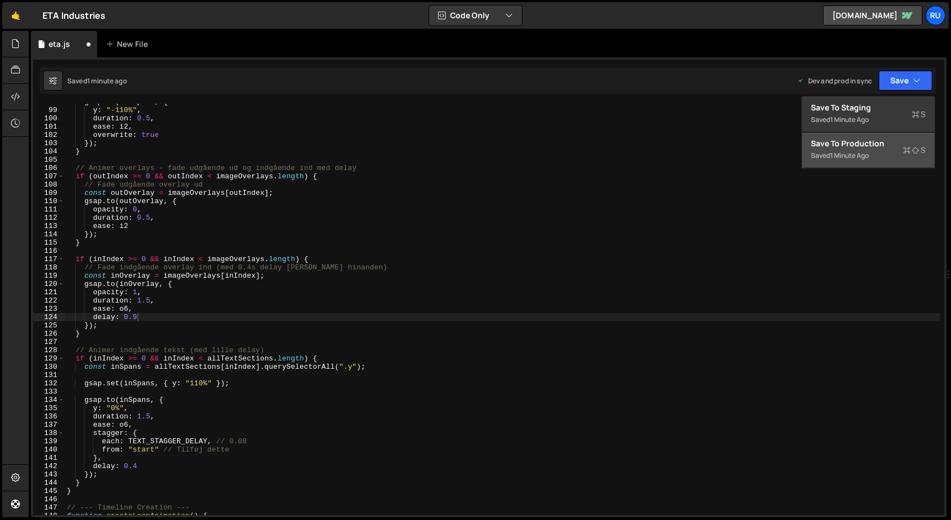
click at [866, 145] on div "Save to Production S" at bounding box center [868, 143] width 115 height 11
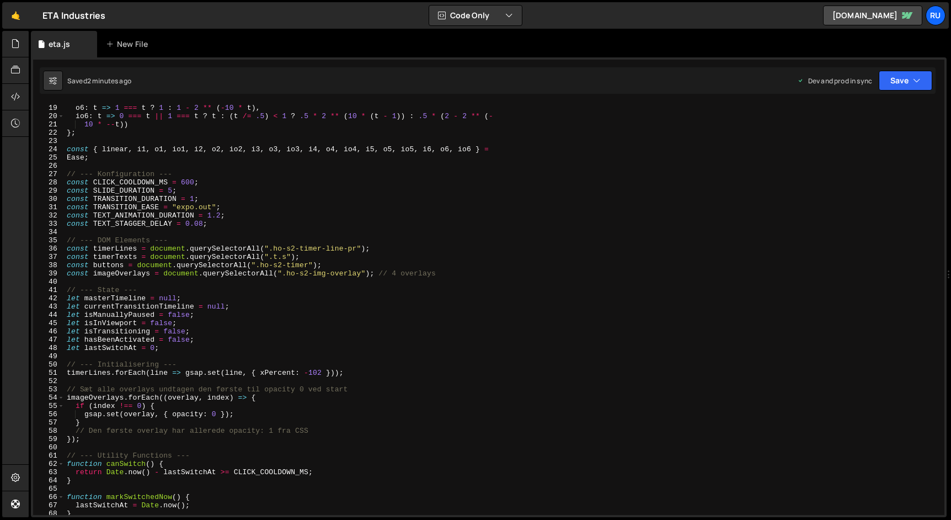
scroll to position [180, 0]
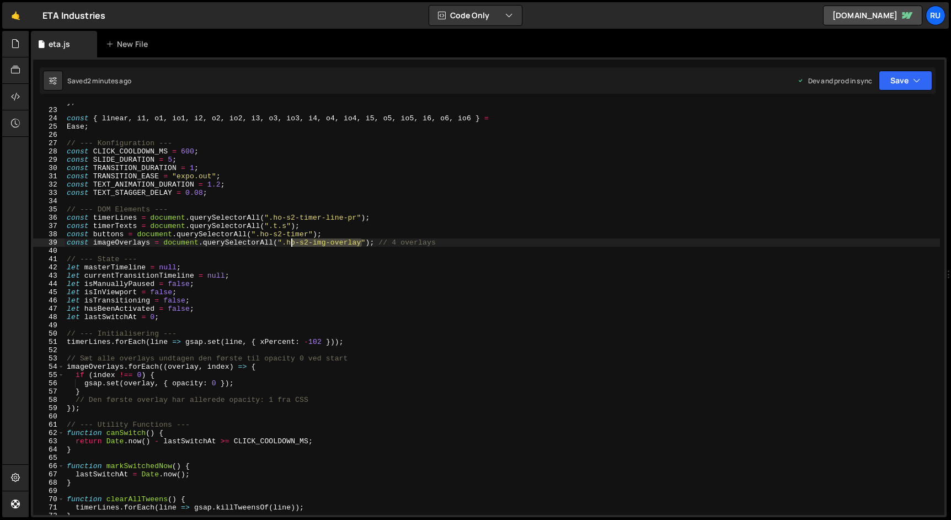
drag, startPoint x: 361, startPoint y: 243, endPoint x: 288, endPoint y: 243, distance: 73.4
click at [288, 243] on div "} ; const { linear , i1 , o1 , io1 , i2 , o2 , io2 , i3 , o3 , io3 , i4 , o4 , …" at bounding box center [502, 312] width 875 height 428
paste textarea "timer-img"
click at [899, 89] on button "Save" at bounding box center [906, 81] width 54 height 20
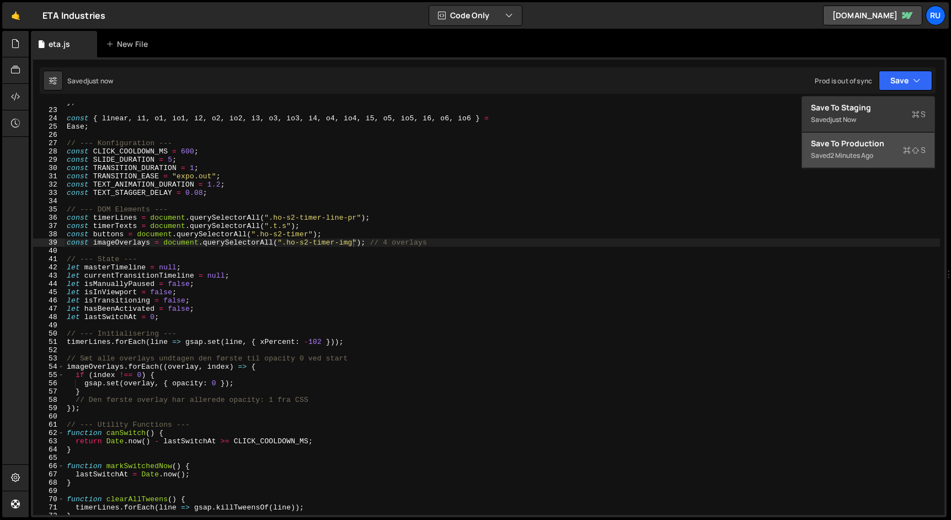
click at [878, 163] on button "Save to Production S Saved 2 minutes ago" at bounding box center [868, 150] width 132 height 36
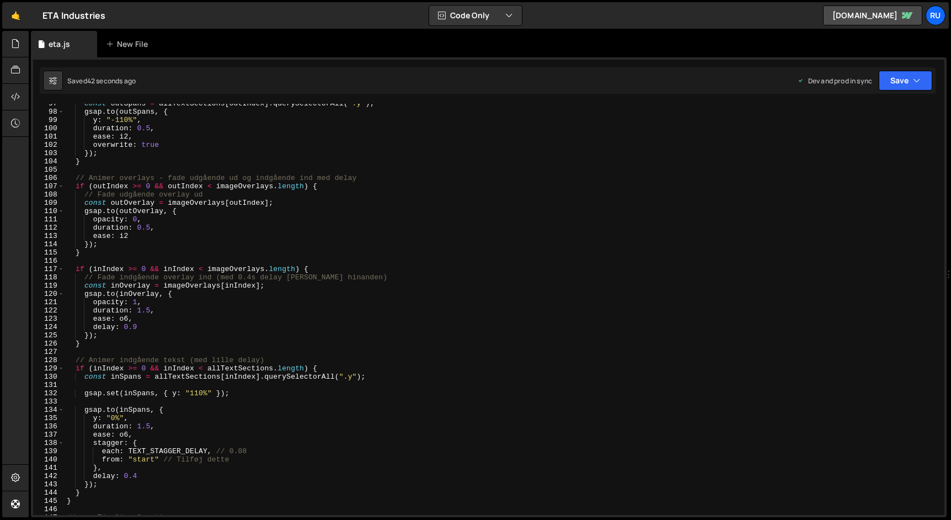
scroll to position [802, 0]
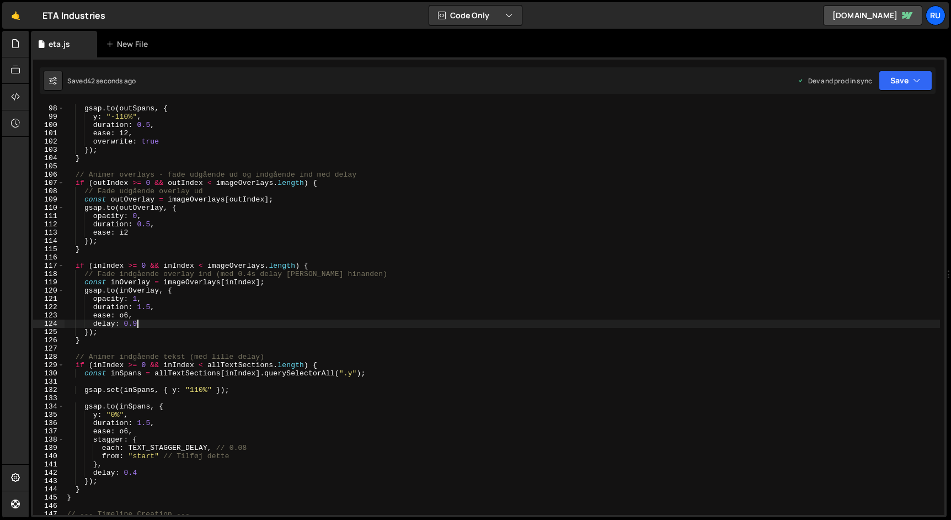
click at [162, 324] on div "const outSpans = allTextSections [ outIndex ] . querySelectorAll ( ".y" ) ; gsa…" at bounding box center [502, 310] width 875 height 428
click at [901, 71] on button "Save" at bounding box center [906, 81] width 54 height 20
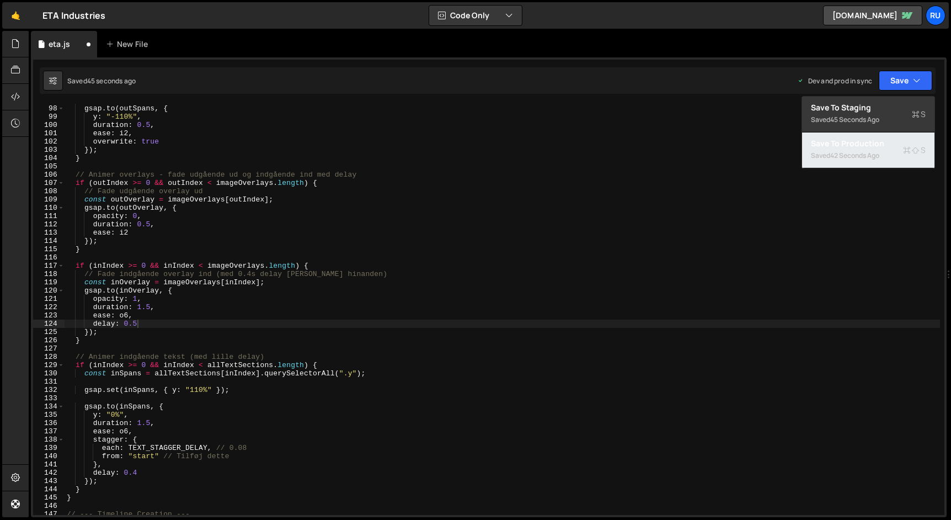
click at [879, 152] on div "42 seconds ago" at bounding box center [854, 155] width 49 height 9
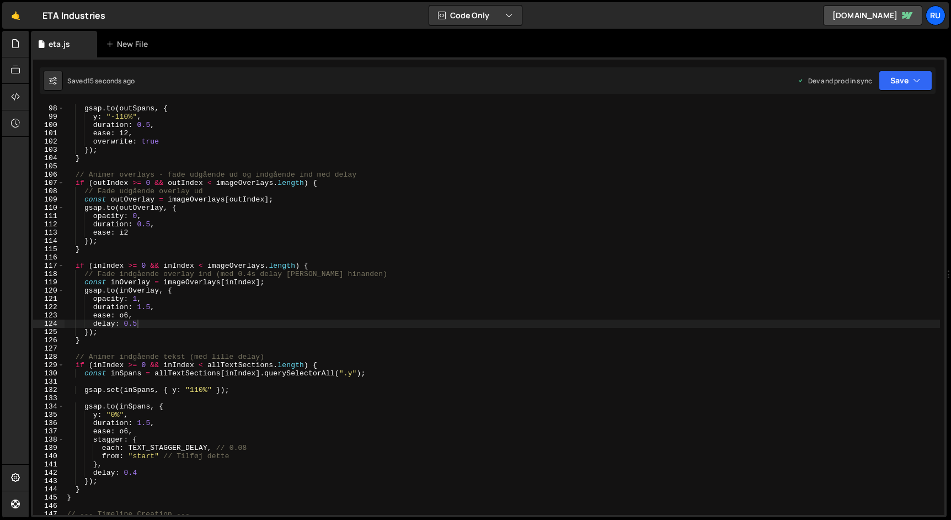
click at [141, 323] on div "const outSpans = allTextSections [ outIndex ] . querySelectorAll ( ".y" ) ; gsa…" at bounding box center [502, 310] width 875 height 428
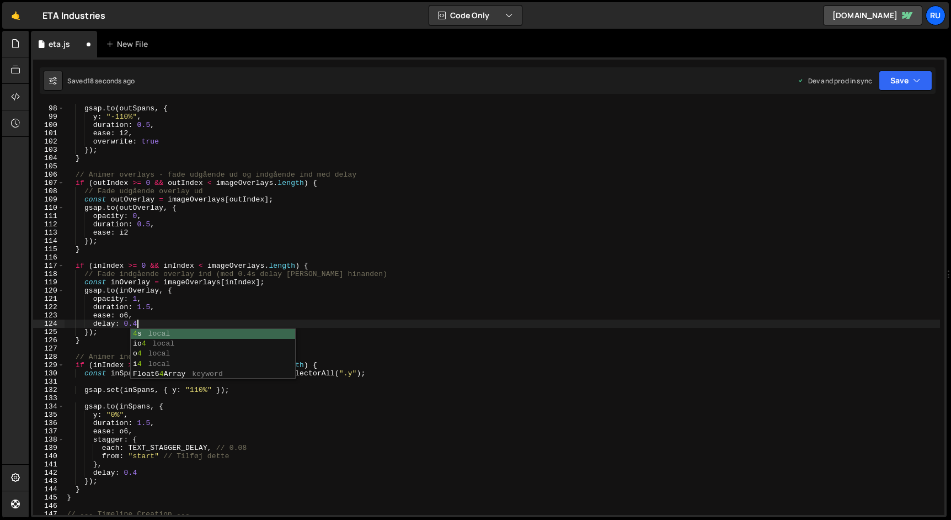
click at [268, 304] on div "const outSpans = allTextSections [ outIndex ] . querySelectorAll ( ".y" ) ; gsa…" at bounding box center [502, 310] width 875 height 428
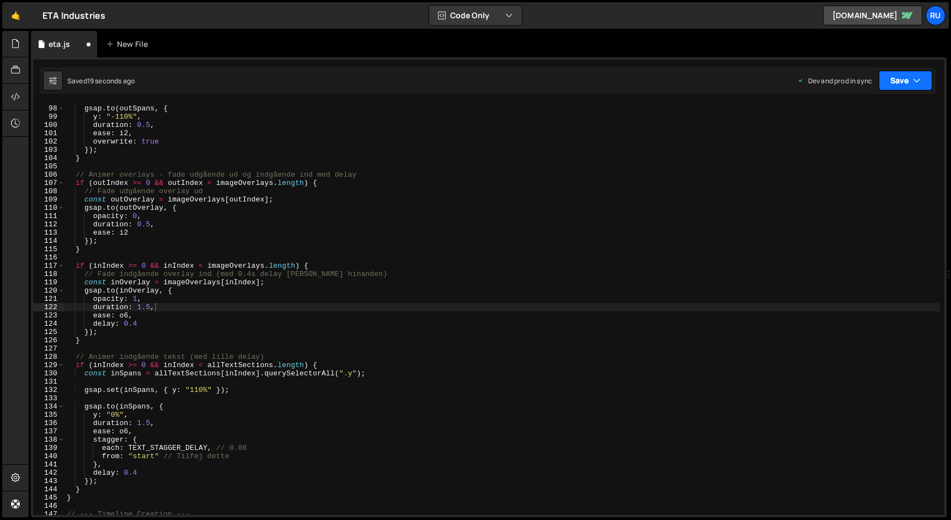
click at [889, 76] on button "Save" at bounding box center [906, 81] width 54 height 20
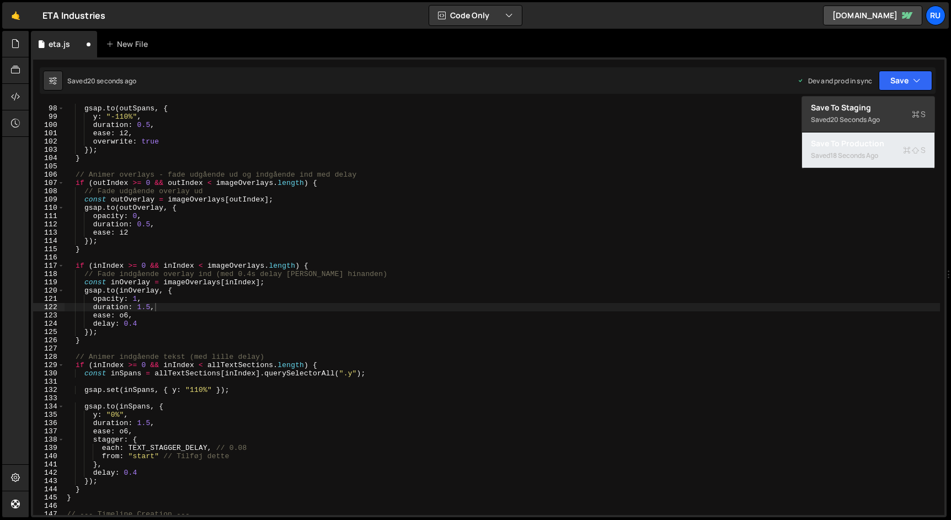
click at [884, 150] on div "Saved 18 seconds ago" at bounding box center [868, 155] width 115 height 13
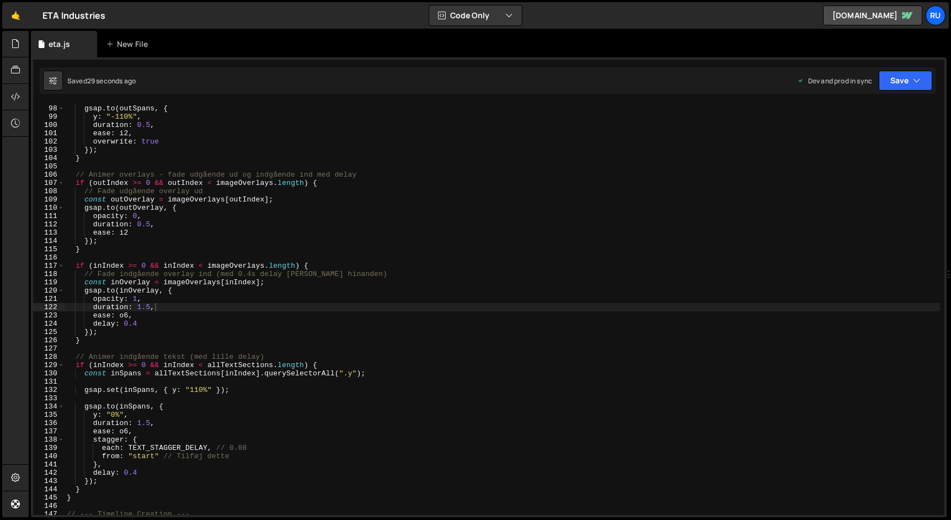
click at [170, 322] on div "const outSpans = allTextSections [ outIndex ] . querySelectorAll ( ".y" ) ; gsa…" at bounding box center [502, 310] width 875 height 428
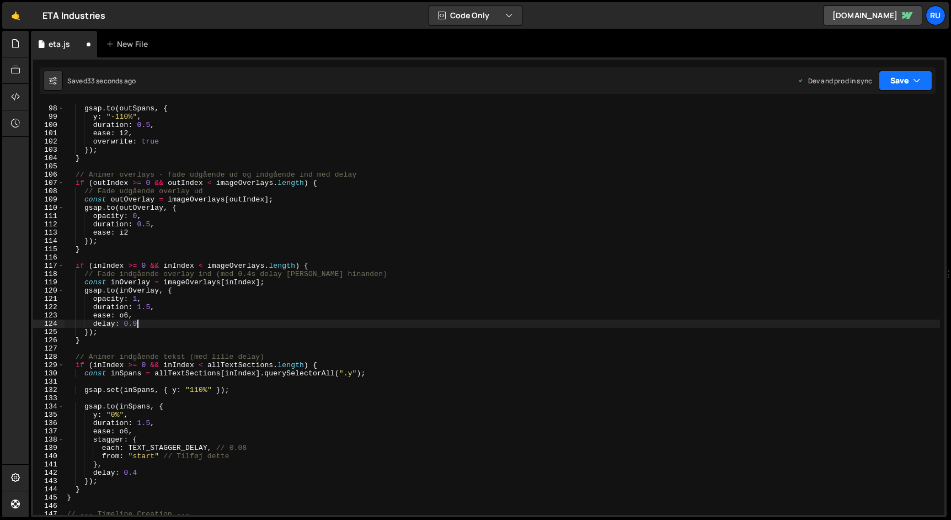
click at [904, 80] on button "Save" at bounding box center [906, 81] width 54 height 20
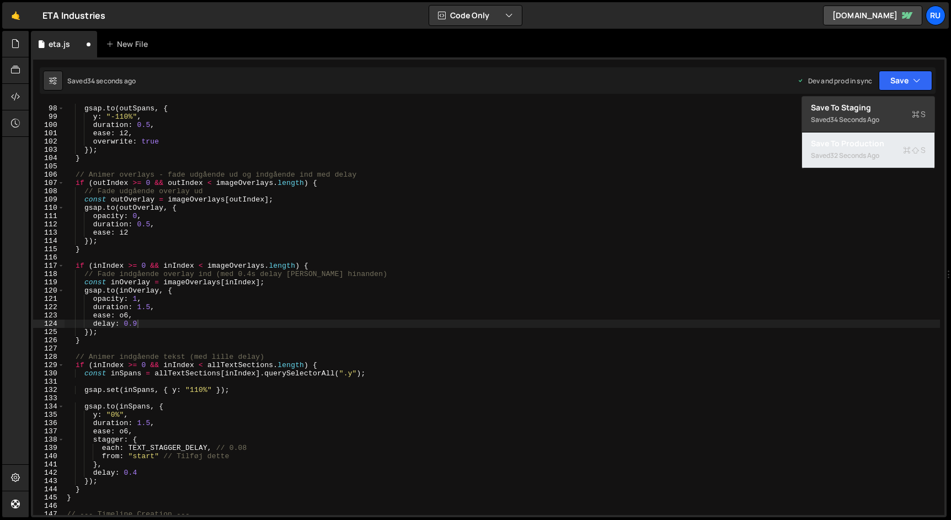
click at [890, 156] on div "Saved 32 seconds ago" at bounding box center [868, 155] width 115 height 13
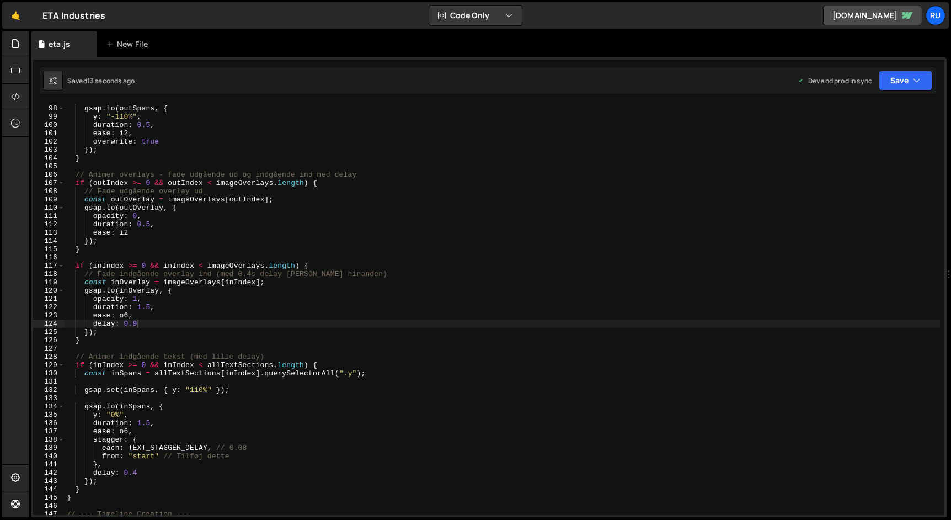
click at [155, 323] on div "const outSpans = allTextSections [ outIndex ] . querySelectorAll ( ".y" ) ; gsa…" at bounding box center [502, 310] width 875 height 428
click at [891, 78] on button "Save" at bounding box center [906, 81] width 54 height 20
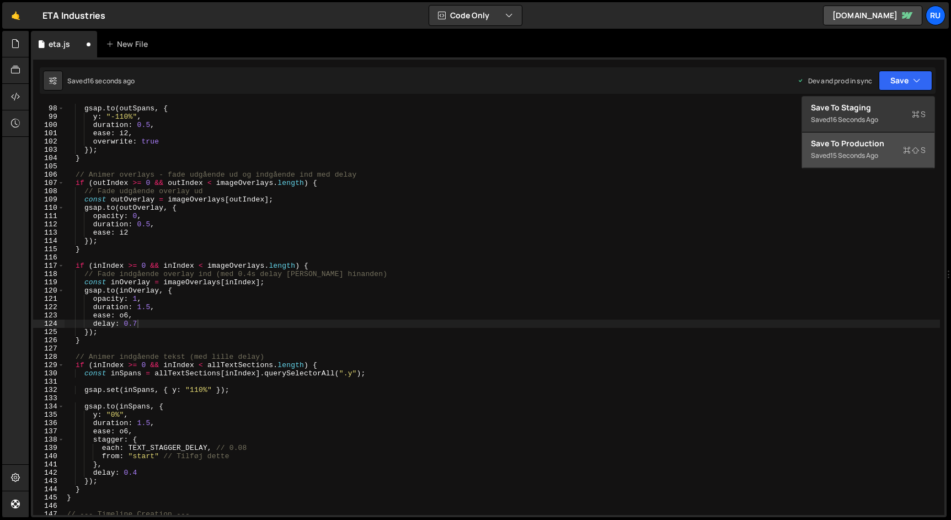
click at [883, 153] on div "Saved 15 seconds ago" at bounding box center [868, 155] width 115 height 13
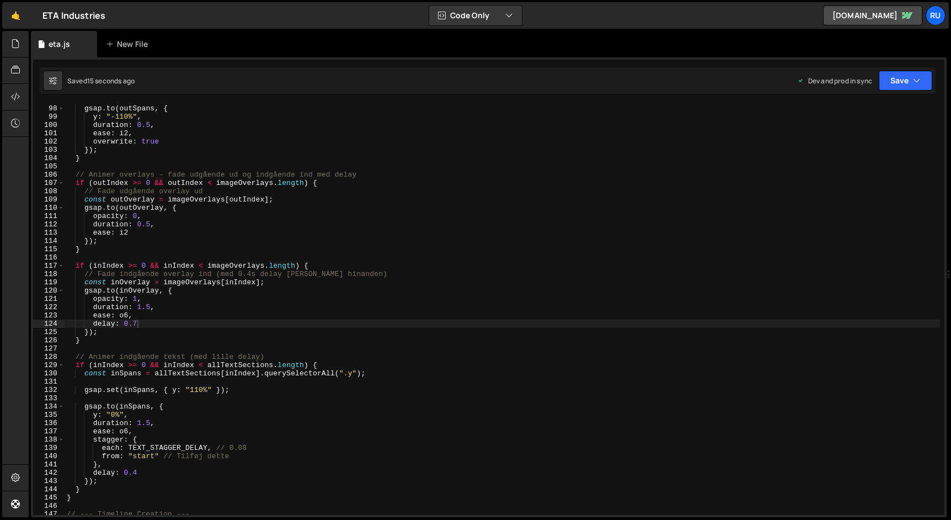
scroll to position [0, 2]
click at [142, 330] on div "const outSpans = allTextSections [ outIndex ] . querySelectorAll ( ".y" ) ; gsa…" at bounding box center [502, 310] width 875 height 428
click at [146, 324] on div "const outSpans = allTextSections [ outIndex ] . querySelectorAll ( ".y" ) ; gsa…" at bounding box center [502, 310] width 875 height 428
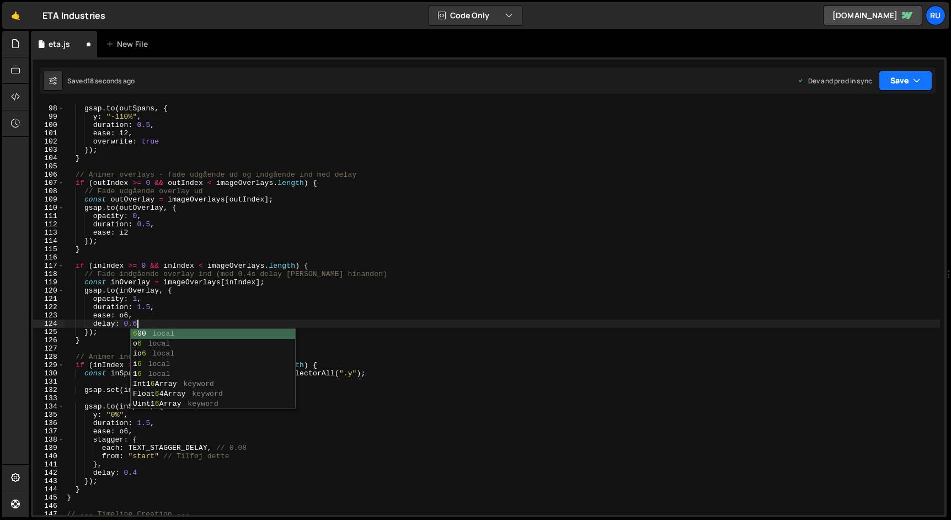
click at [906, 82] on button "Save" at bounding box center [906, 81] width 54 height 20
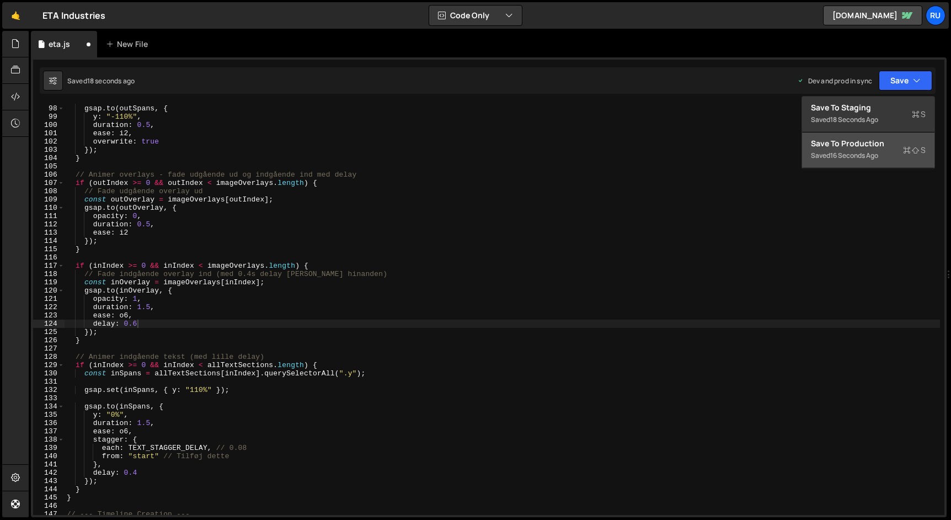
click at [891, 142] on div "Save to Production S" at bounding box center [868, 143] width 115 height 11
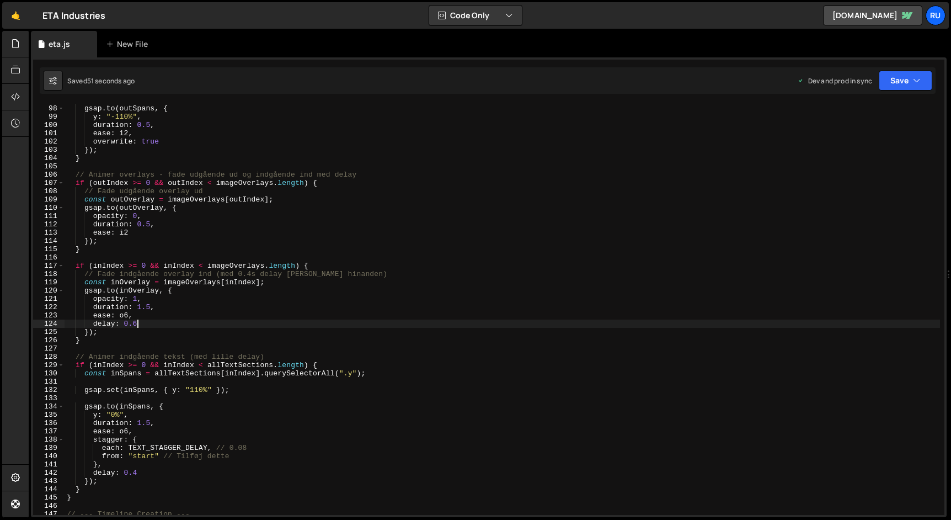
click at [167, 321] on div "const outSpans = allTextSections [ outIndex ] . querySelectorAll ( ".y" ) ; gsa…" at bounding box center [502, 310] width 875 height 428
click at [900, 79] on button "Save" at bounding box center [906, 81] width 54 height 20
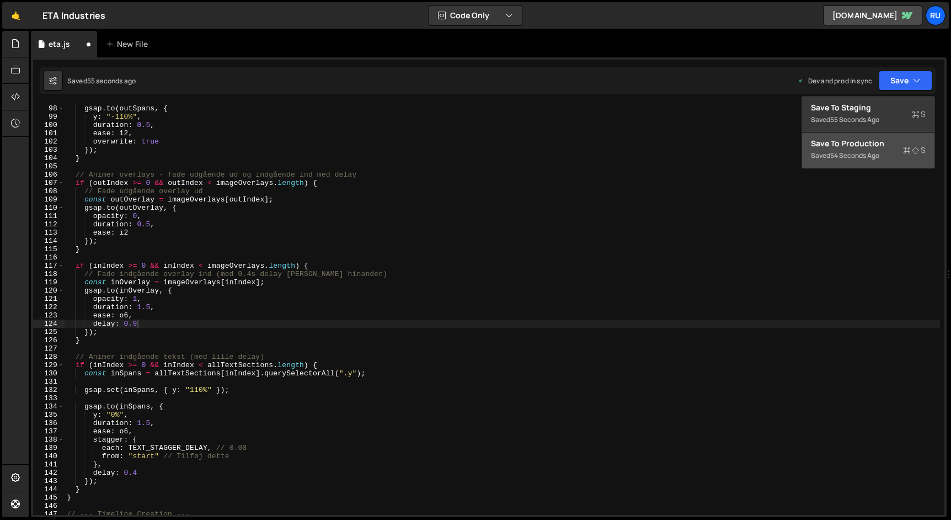
click at [861, 158] on div "54 seconds ago" at bounding box center [854, 155] width 49 height 9
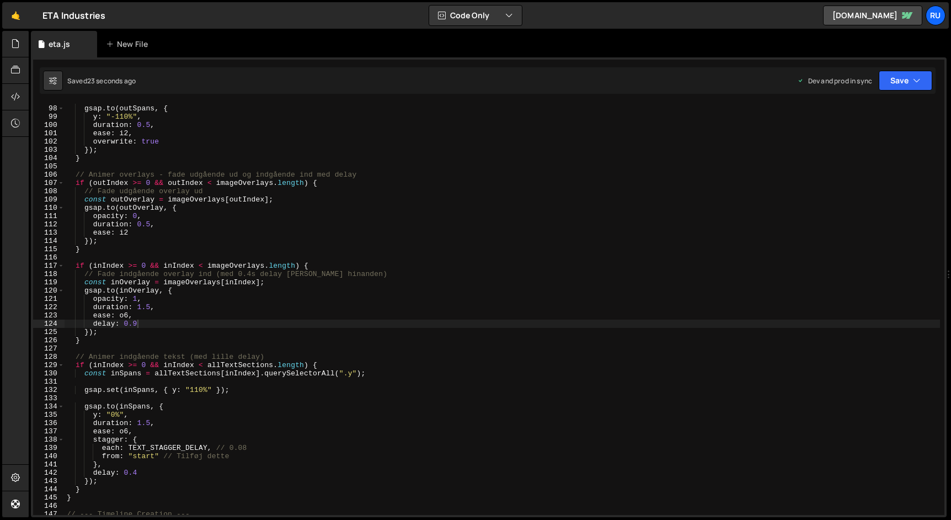
click at [160, 324] on div "const outSpans = allTextSections [ outIndex ] . querySelectorAll ( ".y" ) ; gsa…" at bounding box center [502, 310] width 875 height 428
click at [893, 83] on button "Save" at bounding box center [906, 81] width 54 height 20
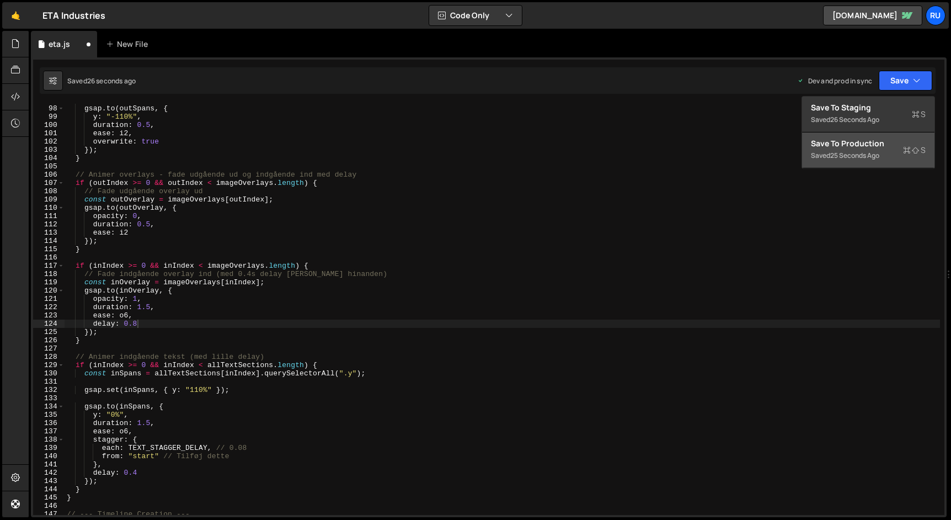
click at [884, 143] on div "Save to Production S" at bounding box center [868, 143] width 115 height 11
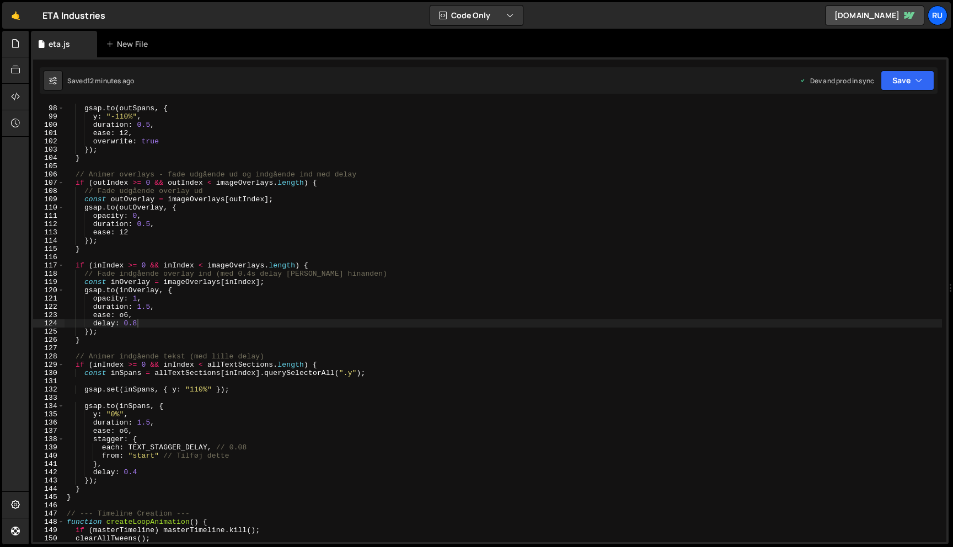
click at [284, 289] on div "const outSpans = allTextSections [ outIndex ] . querySelectorAll ( ".y" ) ; gsa…" at bounding box center [504, 323] width 878 height 455
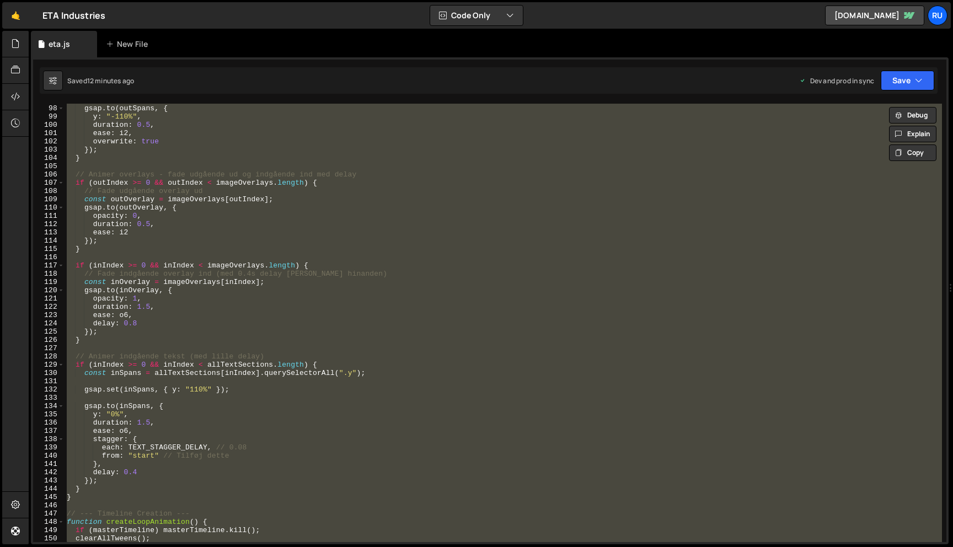
paste textarea
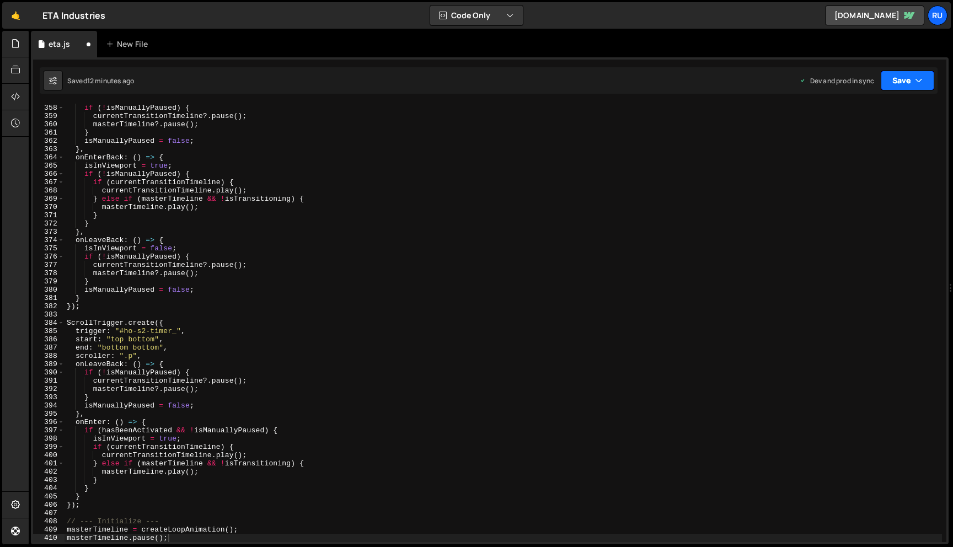
click at [914, 78] on button "Save" at bounding box center [908, 81] width 54 height 20
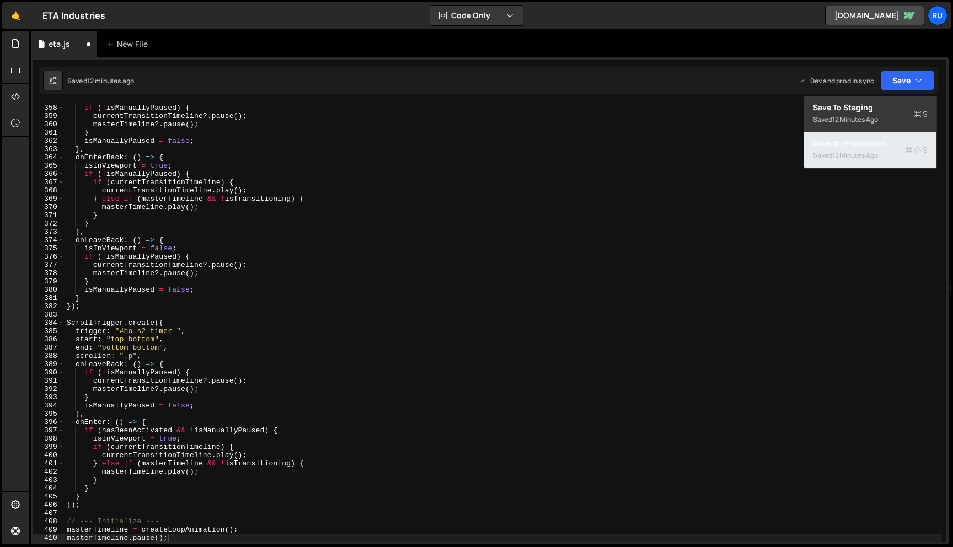
click at [873, 154] on div "12 minutes ago" at bounding box center [855, 155] width 46 height 9
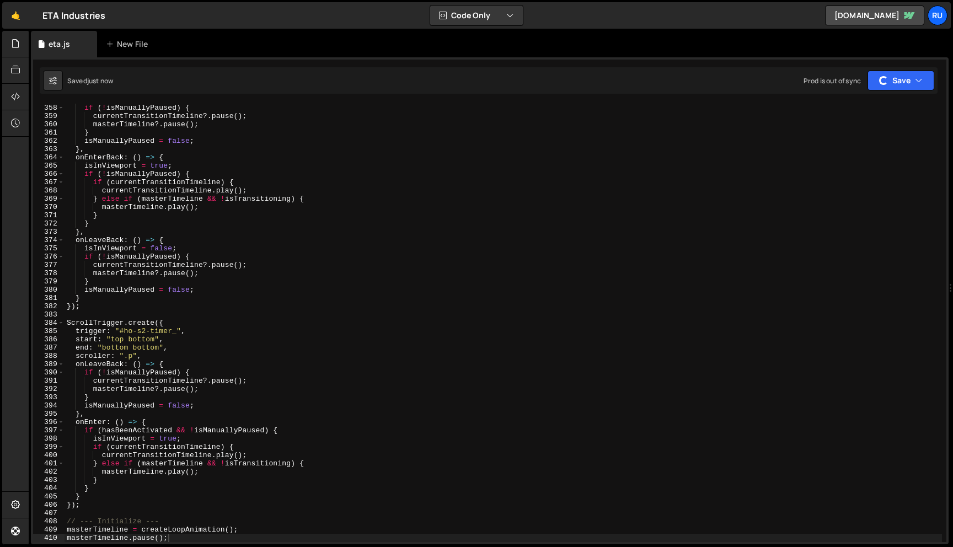
scroll to position [3177, 0]
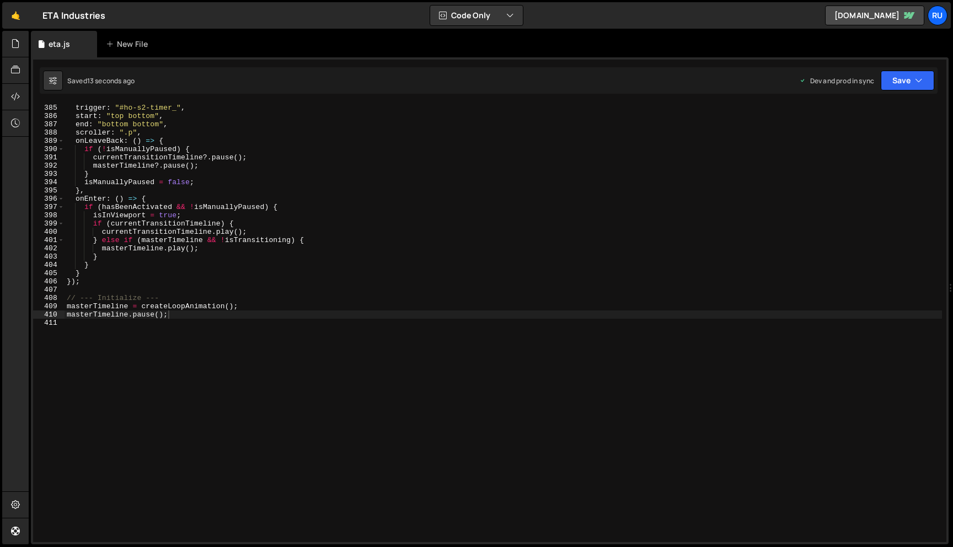
click at [209, 148] on div "trigger : "#ho-s2-timer_" , start : "top bottom" , end : "bottom bottom" , scro…" at bounding box center [504, 331] width 878 height 455
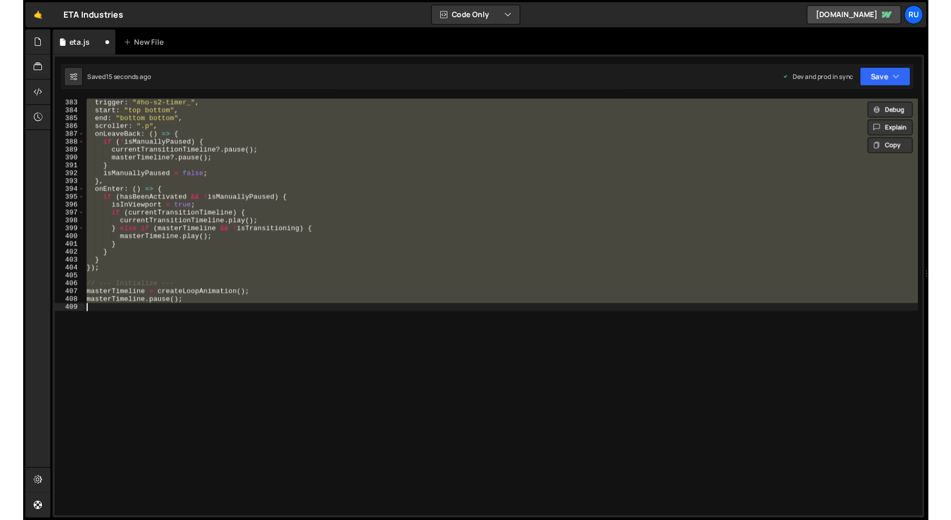
scroll to position [3161, 0]
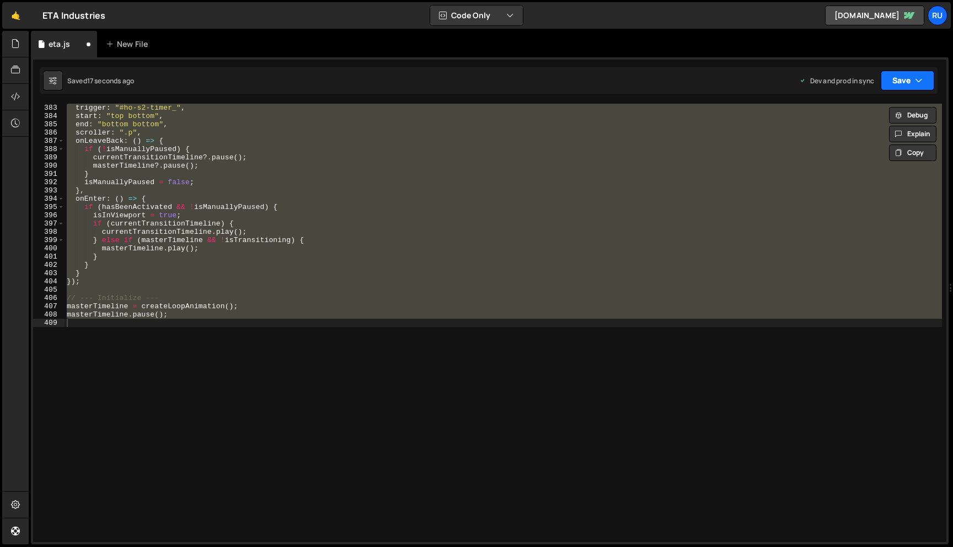
click at [917, 76] on icon "button" at bounding box center [919, 80] width 8 height 11
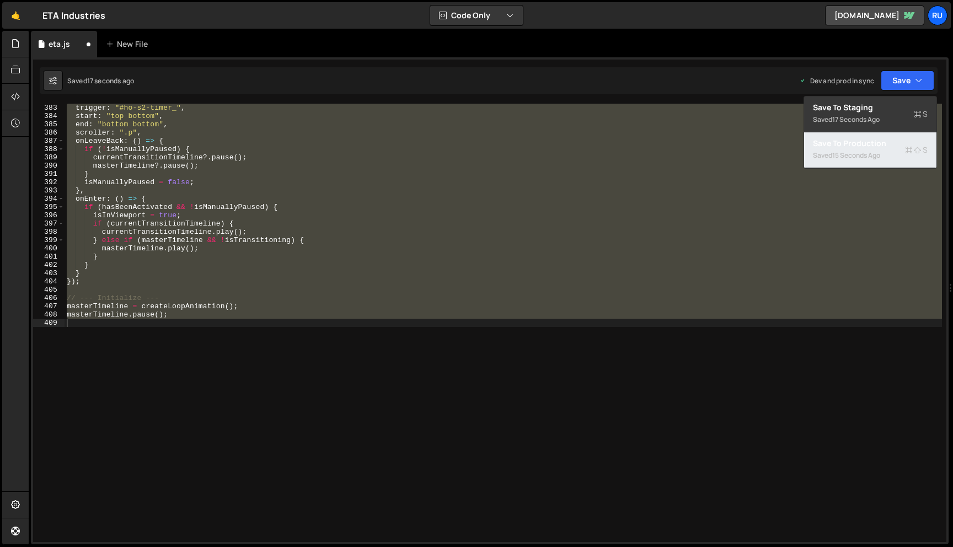
click at [884, 150] on div "Saved 15 seconds ago" at bounding box center [870, 155] width 115 height 13
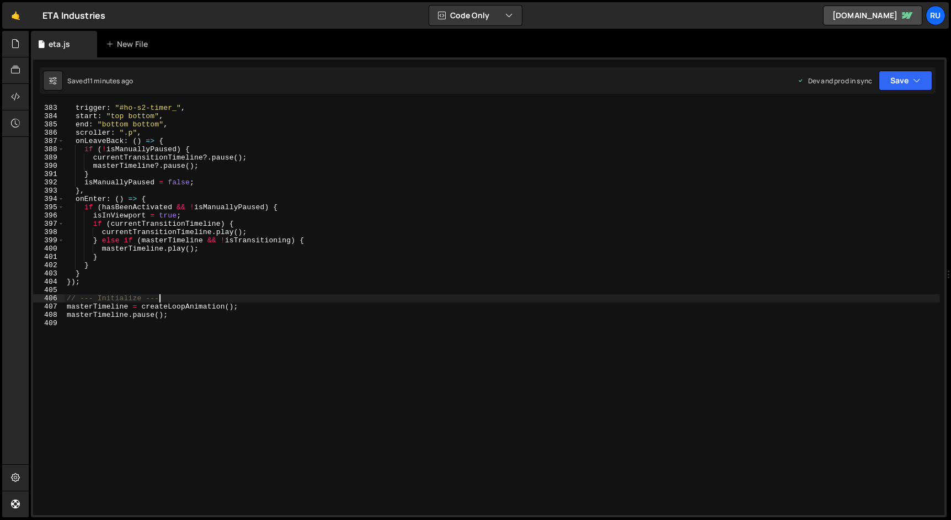
click at [180, 298] on div "trigger : "#ho-s2-timer_" , start : "top bottom" , end : "bottom bottom" , scro…" at bounding box center [502, 318] width 875 height 428
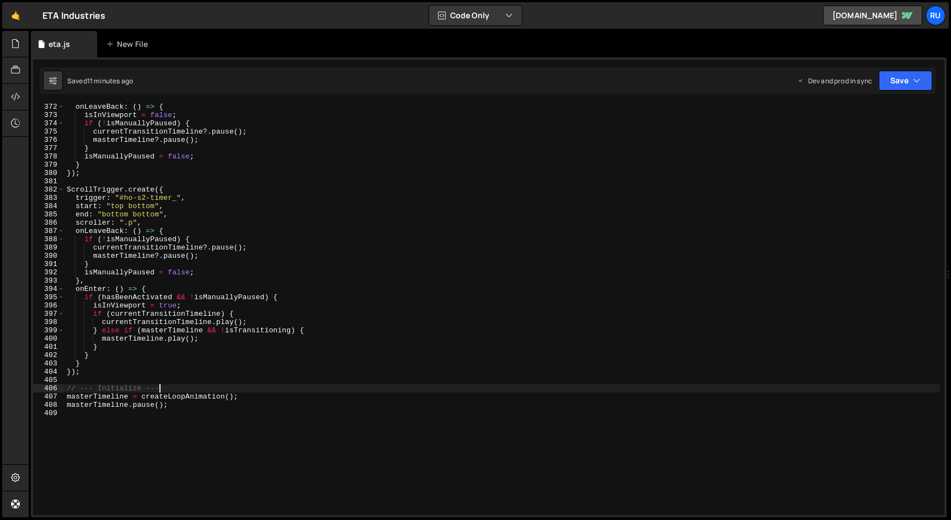
scroll to position [3066, 0]
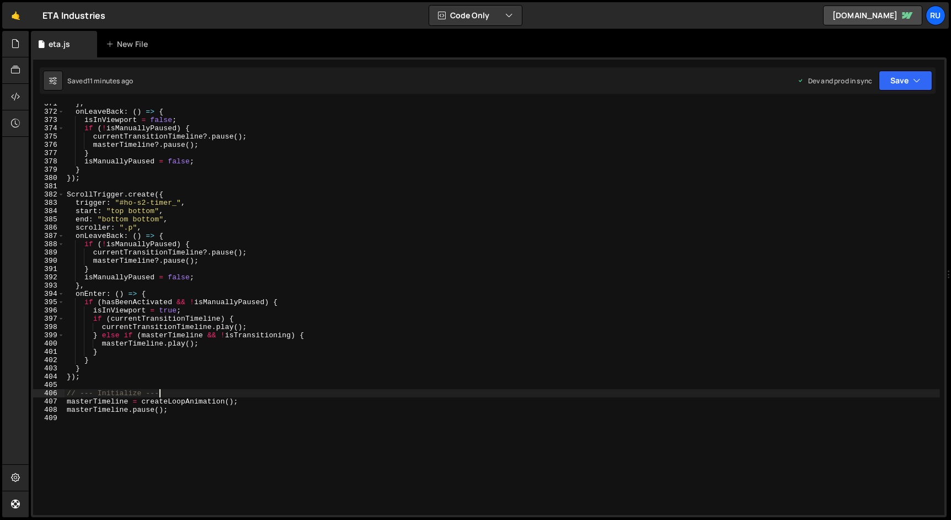
type textarea "masterTimeline.pause();"
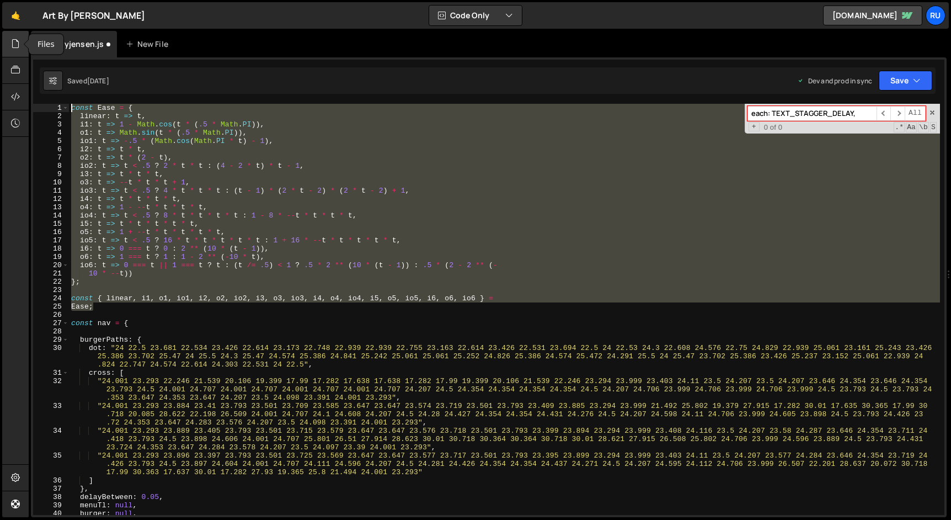
drag, startPoint x: 113, startPoint y: 309, endPoint x: 3, endPoint y: 30, distance: 299.2
click at [3, 30] on div "Hold on a sec... Are you certain you wish to leave this page? Any changes you'v…" at bounding box center [475, 260] width 951 height 520
type textarea "const Ease = { linear: t => t,"
